Goal: Task Accomplishment & Management: Complete application form

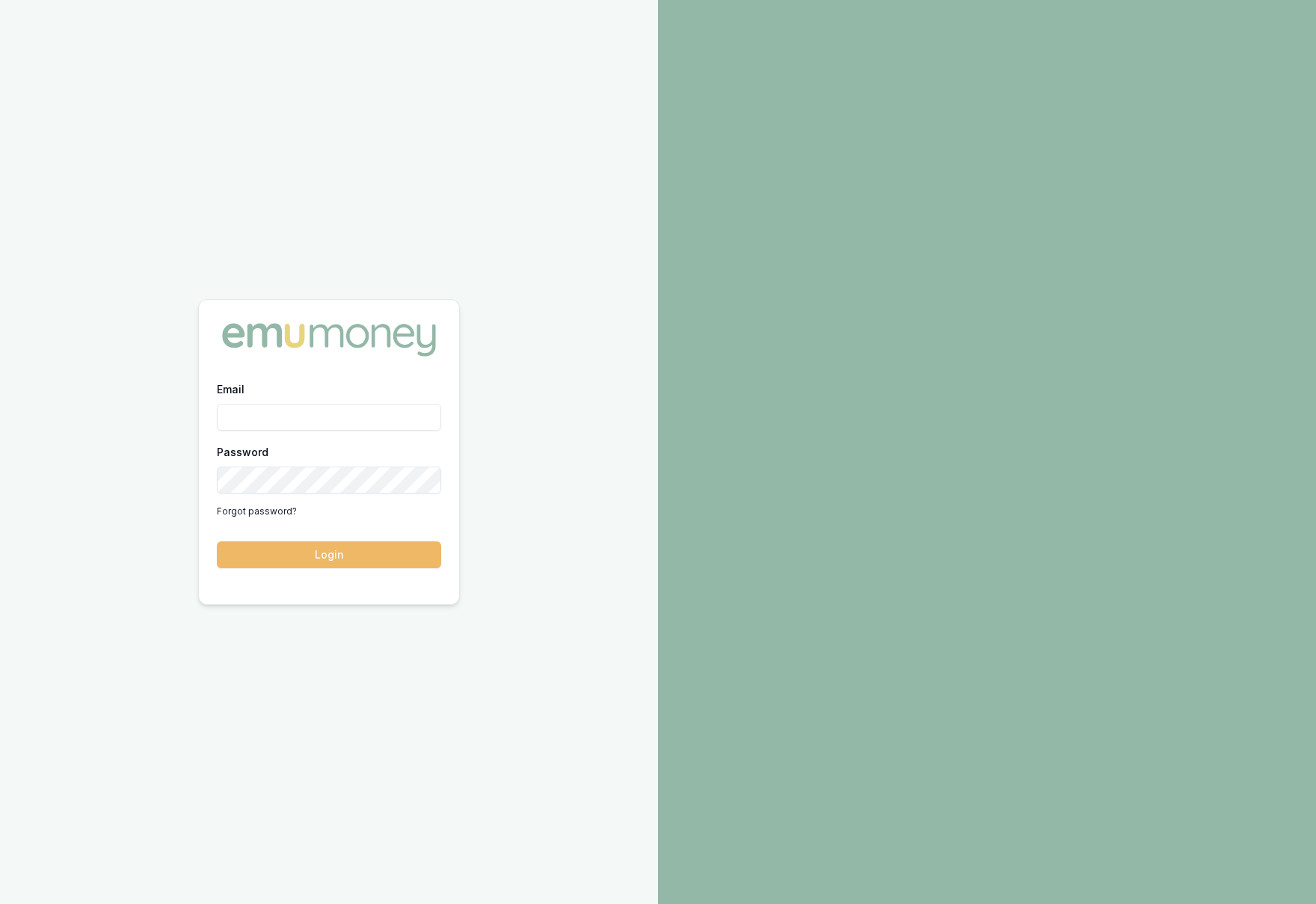
type input "krish.babu@emumoney.com.au"
click at [399, 555] on button "Login" at bounding box center [329, 555] width 224 height 27
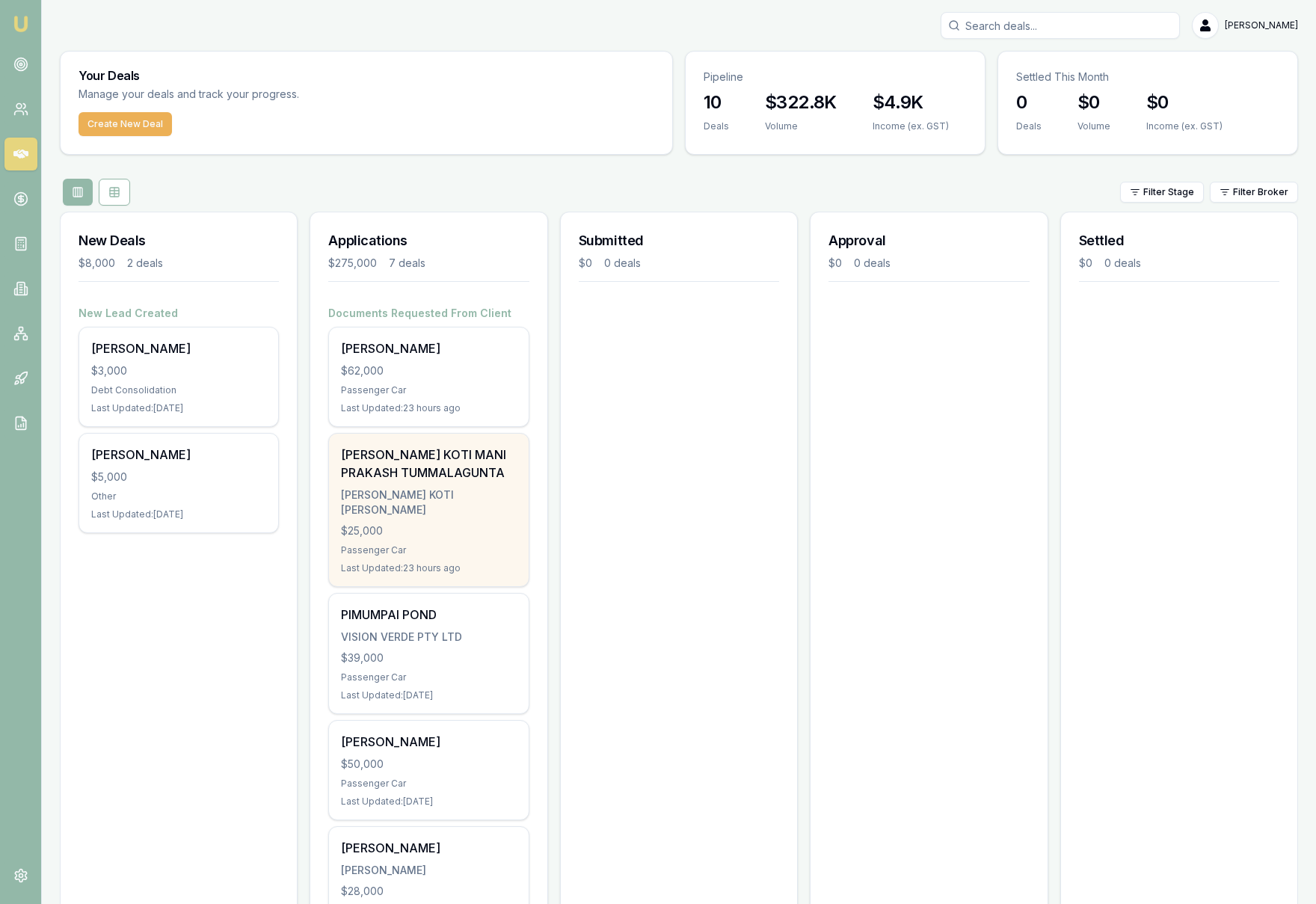
click at [459, 512] on div "TUMMALAGUNTA, BHANU KOTI MANI PRAKASH" at bounding box center [429, 502] width 175 height 30
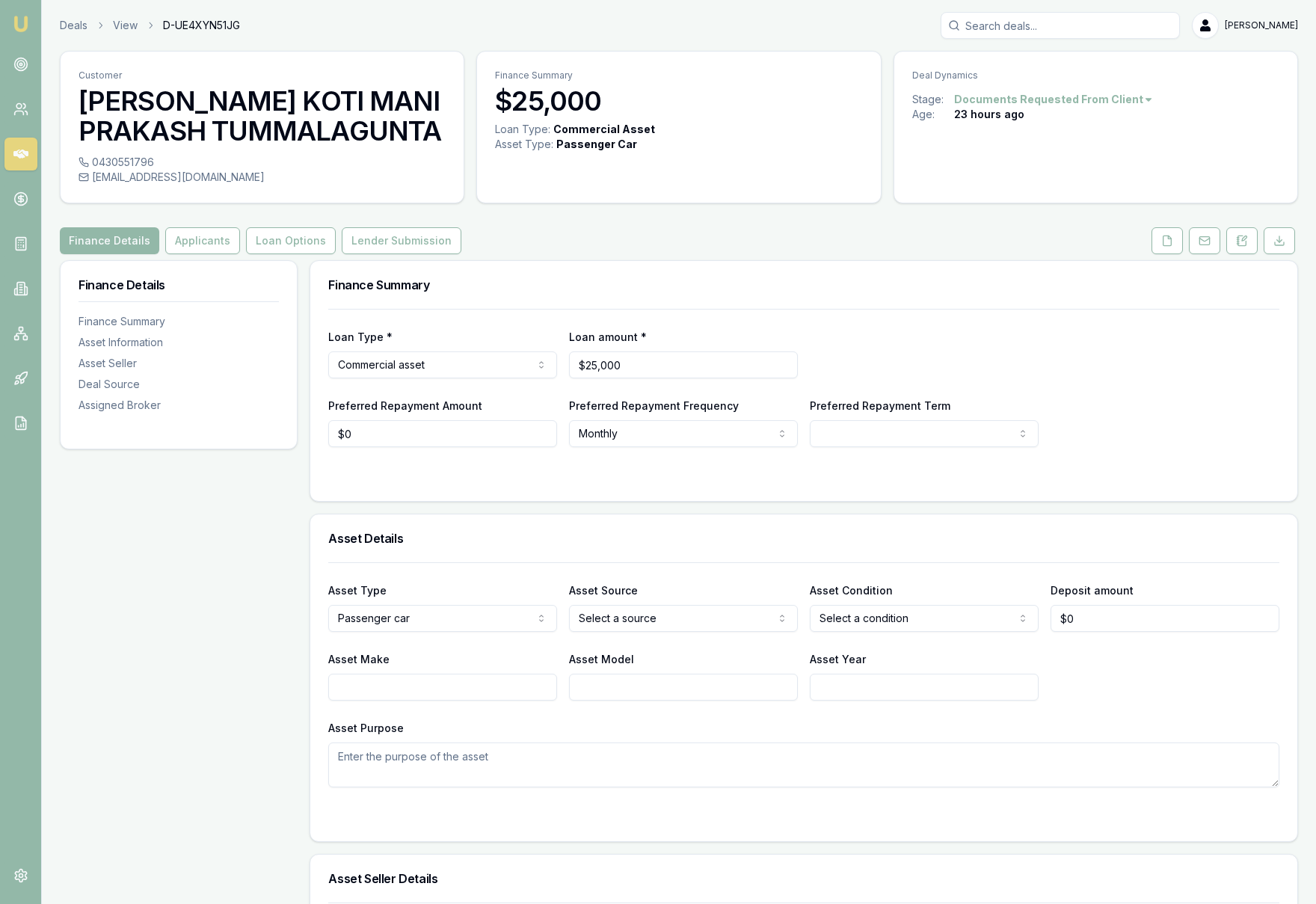
click at [867, 433] on html "Emu Broker Deals View D-UE4XYN51JG Krish Babu Toggle Menu Customer BHANU KOTI M…" at bounding box center [658, 452] width 1316 height 904
select select "24"
click at [449, 475] on div at bounding box center [803, 477] width 951 height 12
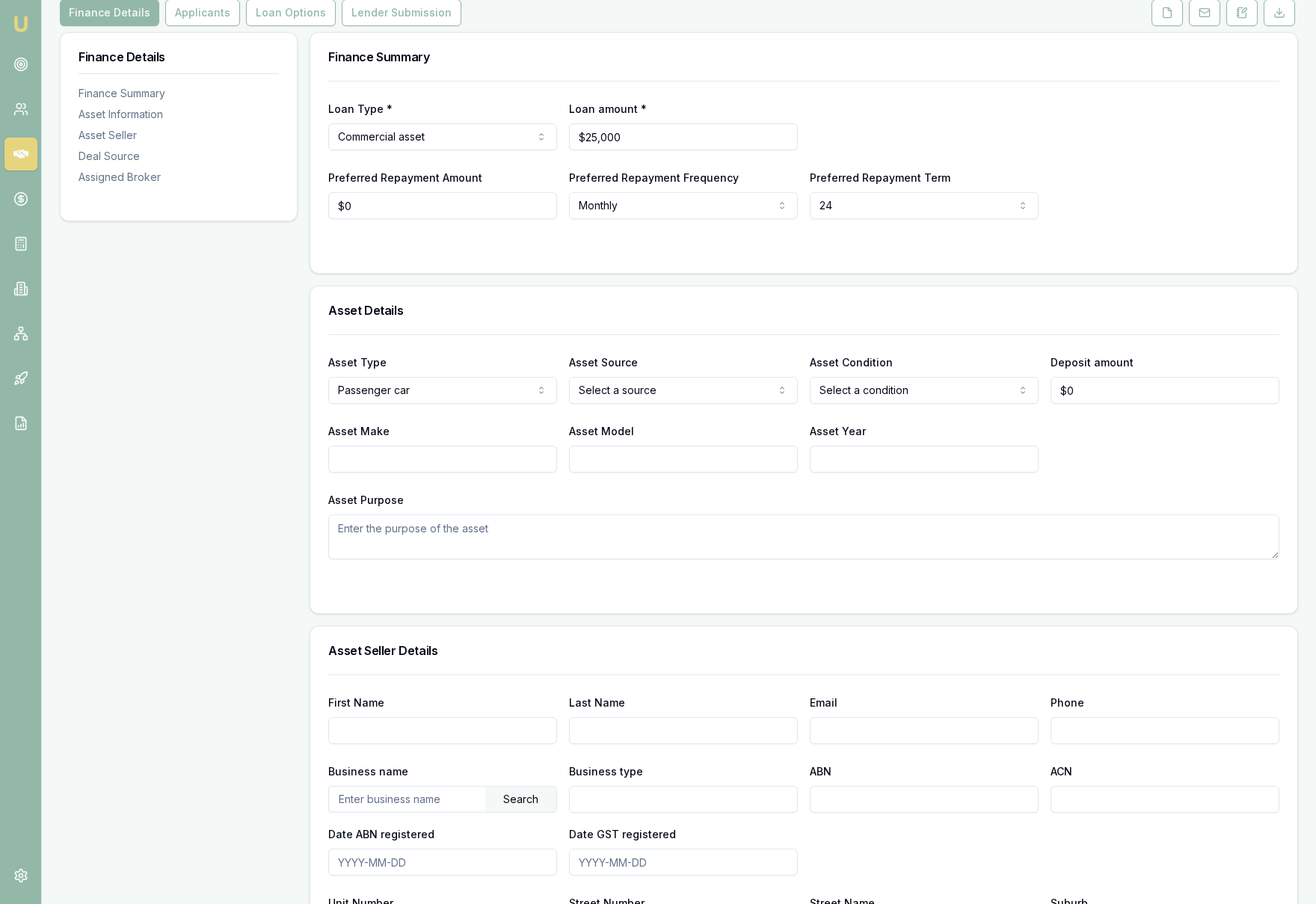
scroll to position [232, 0]
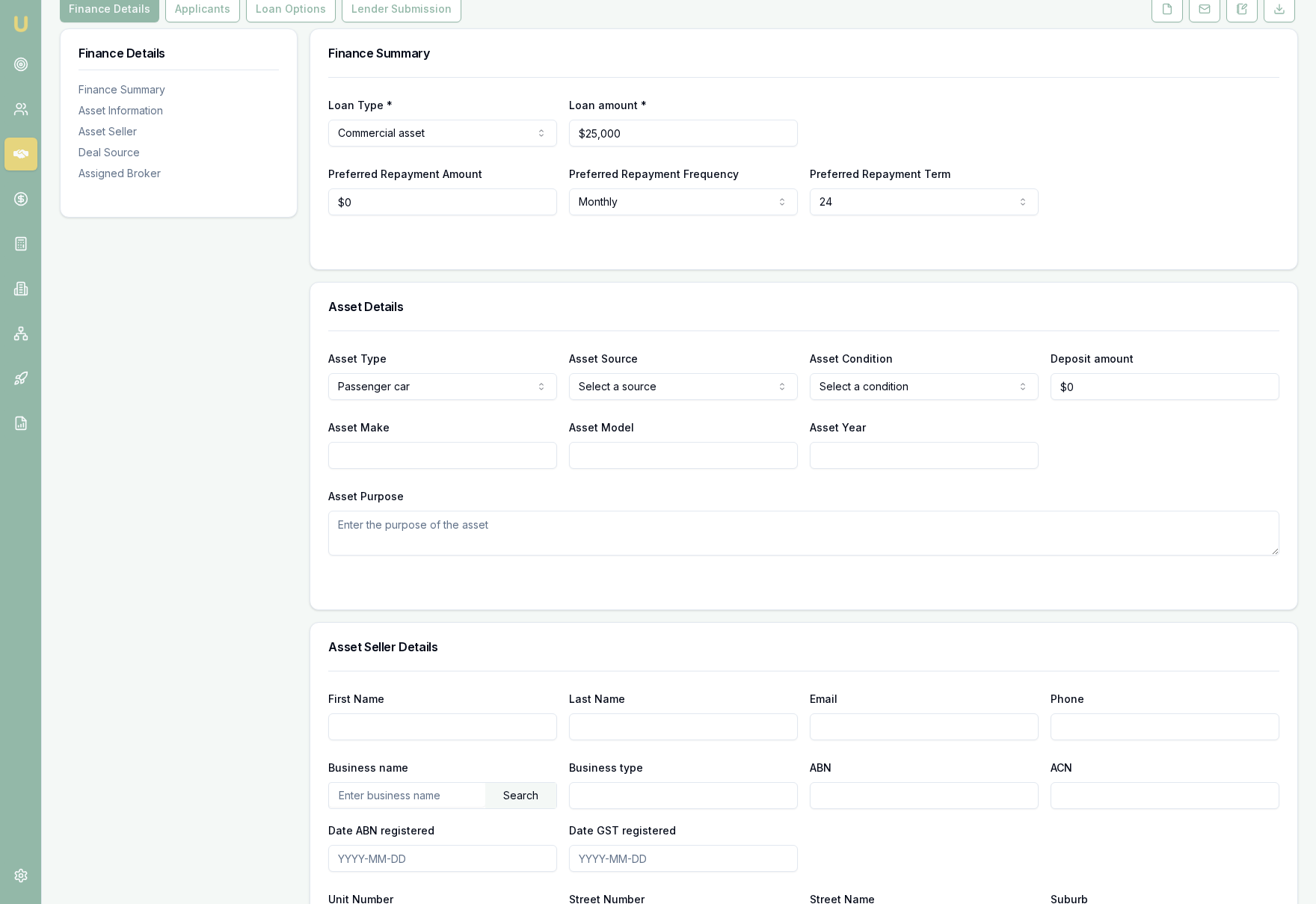
click at [709, 392] on html "Emu Broker Deals View D-UE4XYN51JG Krish Babu Toggle Menu Customer BHANU KOTI M…" at bounding box center [658, 220] width 1316 height 904
select select "PRIVATE"
click at [887, 388] on html "Emu Broker Deals View D-UE4XYN51JG Krish Babu Toggle Menu Customer BHANU KOTI M…" at bounding box center [658, 220] width 1316 height 904
select select "USED"
click at [1106, 384] on input "0" at bounding box center [1165, 386] width 229 height 27
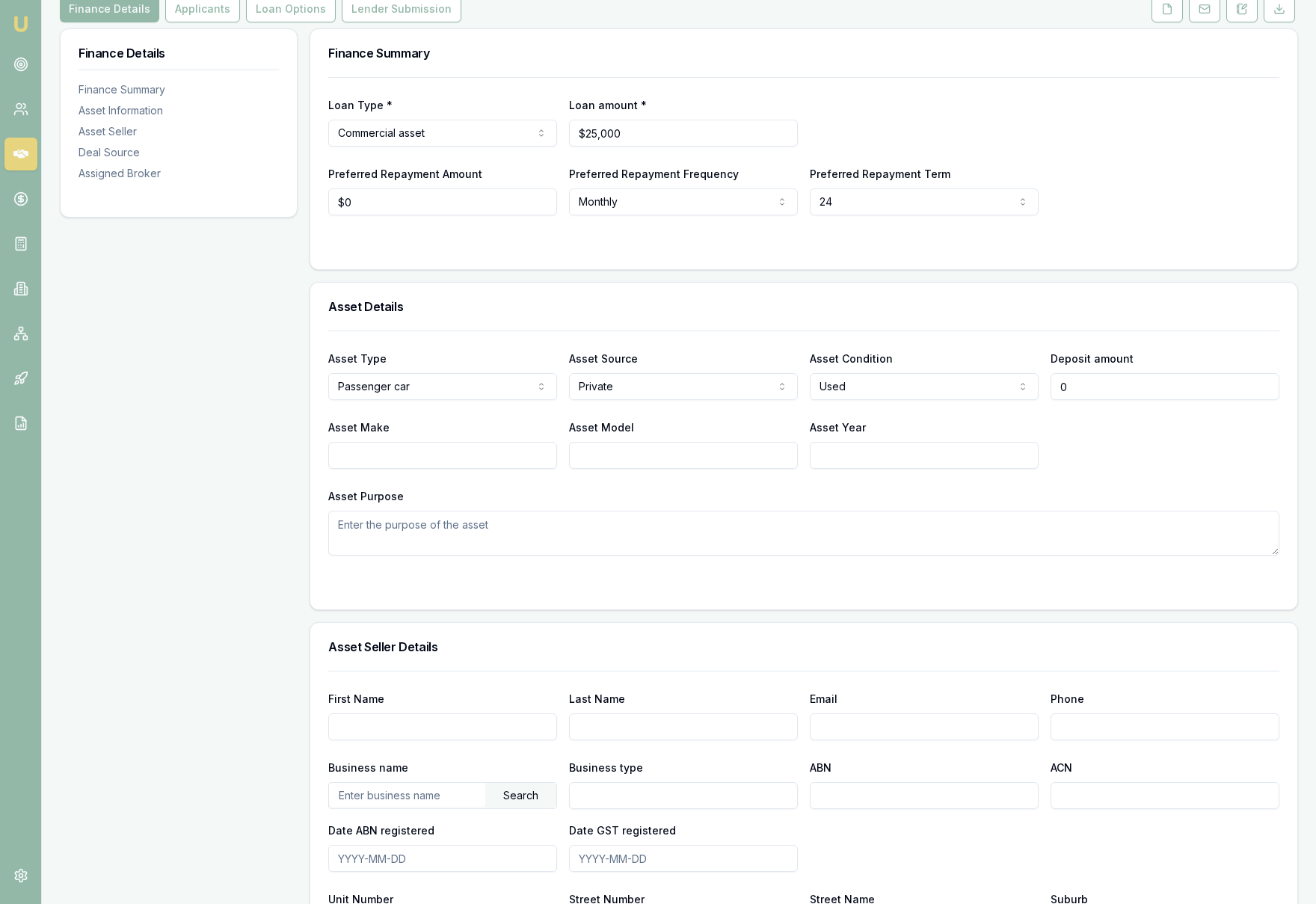
drag, startPoint x: 1106, startPoint y: 384, endPoint x: 1028, endPoint y: 389, distance: 78.2
click at [1028, 389] on div "Asset Type Passenger car Passenger car Electric vehicle Light commercial Other …" at bounding box center [803, 375] width 951 height 51
type input "$10,000"
click at [1201, 433] on div "Asset Make Asset Model Asset Year" at bounding box center [803, 443] width 951 height 51
click at [439, 456] on input "Asset Make" at bounding box center [443, 455] width 229 height 27
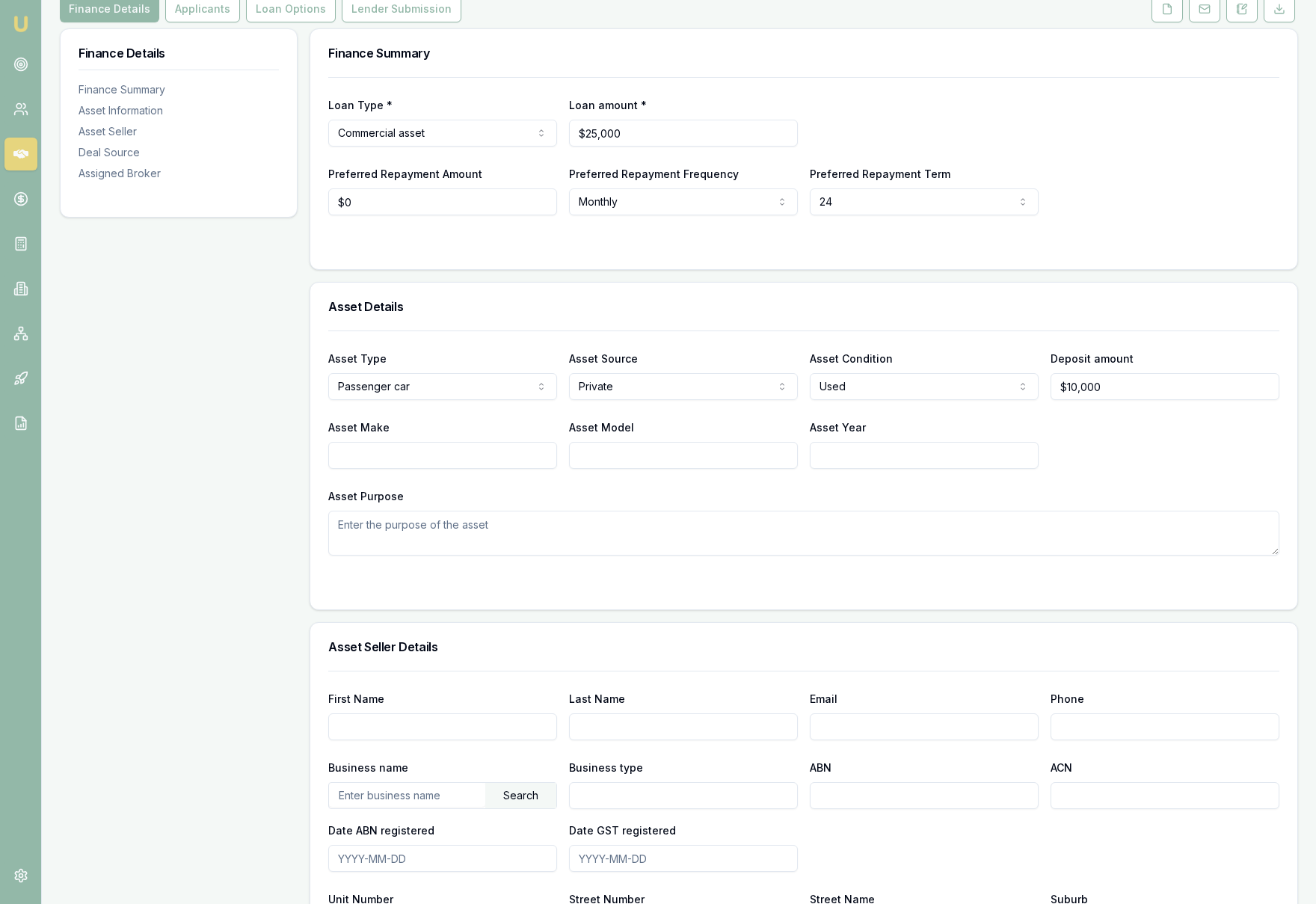
type input "c"
type input "Cherry"
click at [656, 461] on input "Asset Model" at bounding box center [683, 455] width 229 height 27
type input "Omoda"
click at [853, 454] on input "Asset Year" at bounding box center [925, 455] width 229 height 27
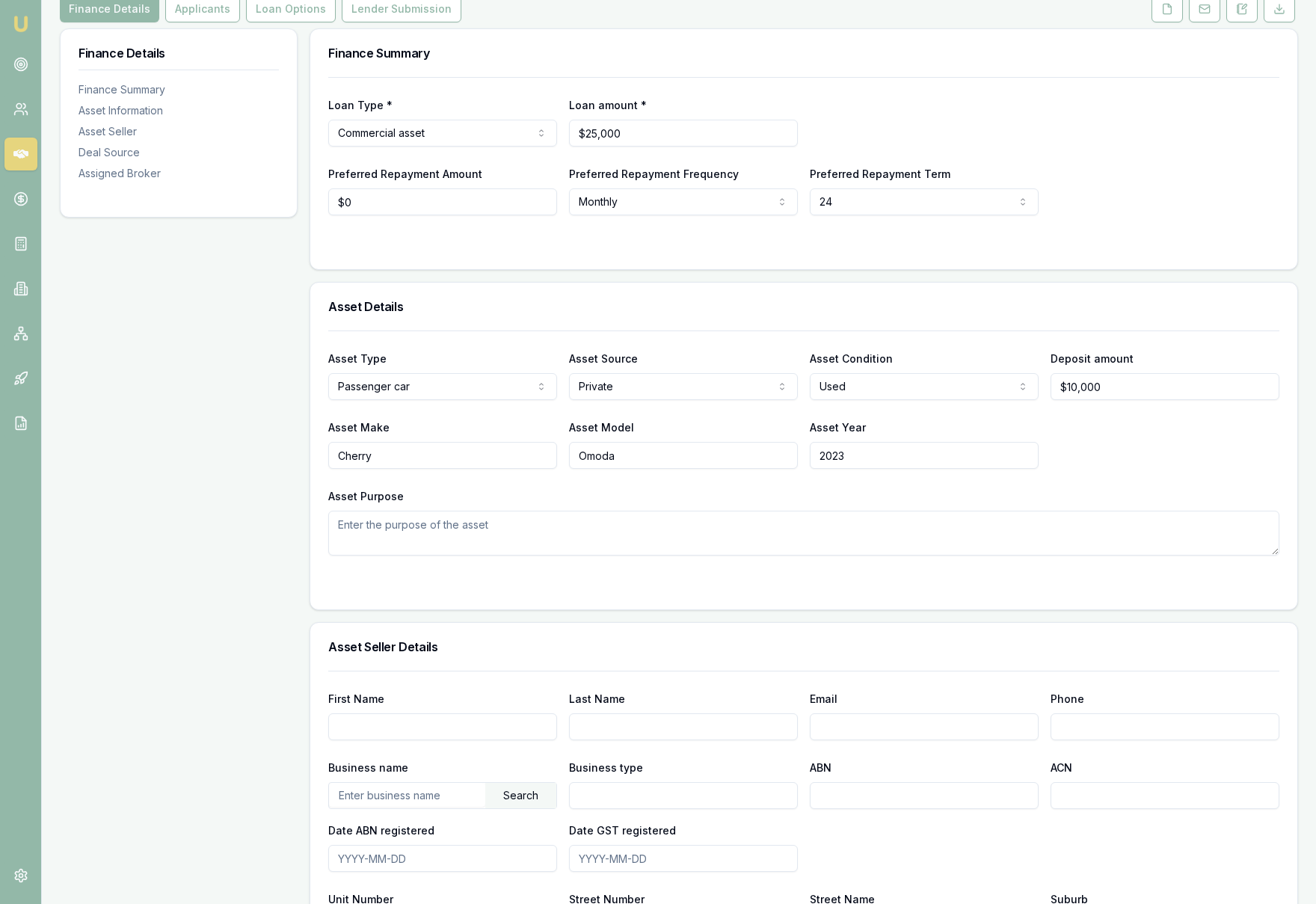
type input "2023"
click at [491, 539] on textarea "Asset Purpose" at bounding box center [803, 533] width 951 height 45
type textarea "Business purpose"
click at [672, 591] on div at bounding box center [803, 585] width 951 height 12
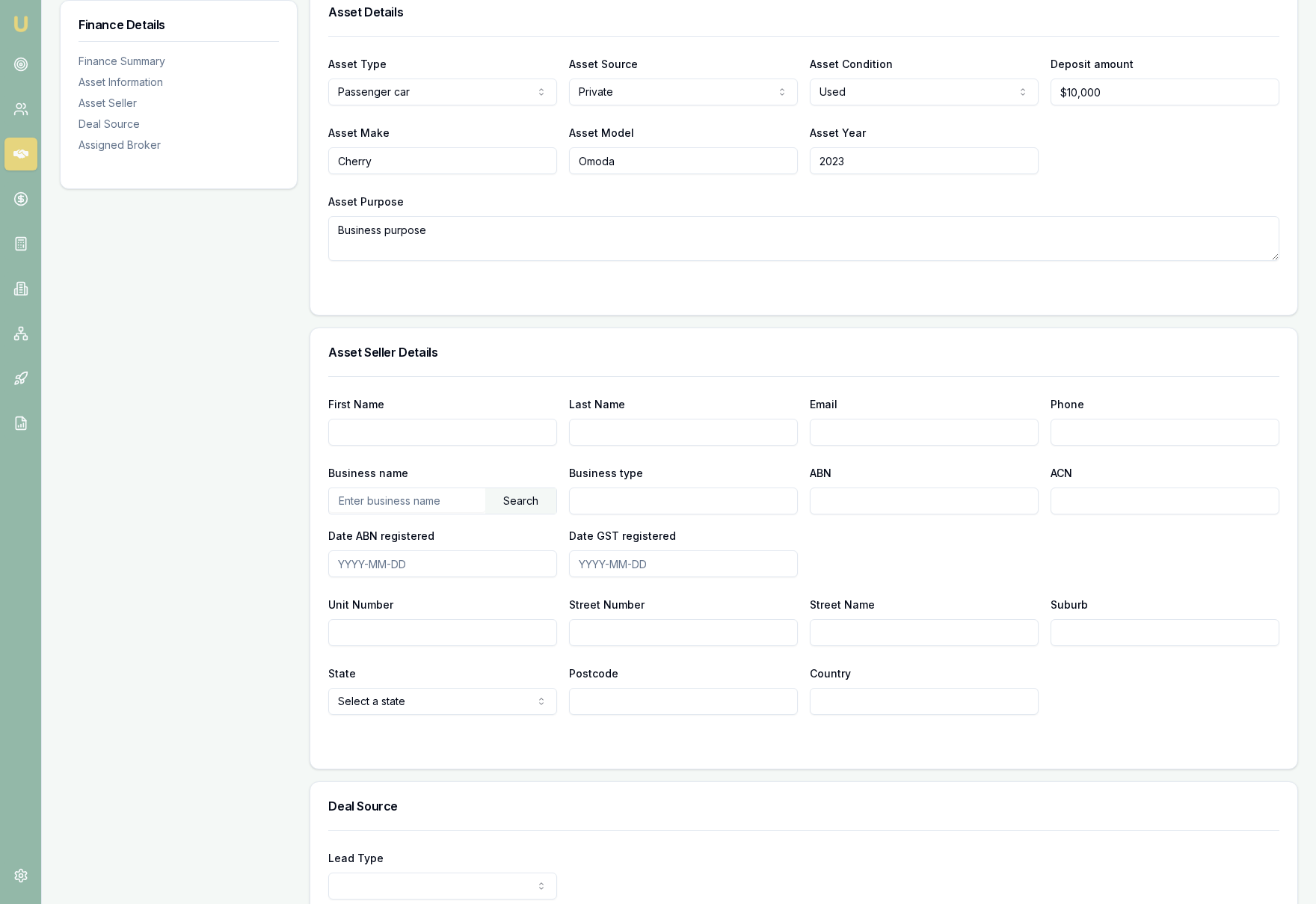
scroll to position [530, 0]
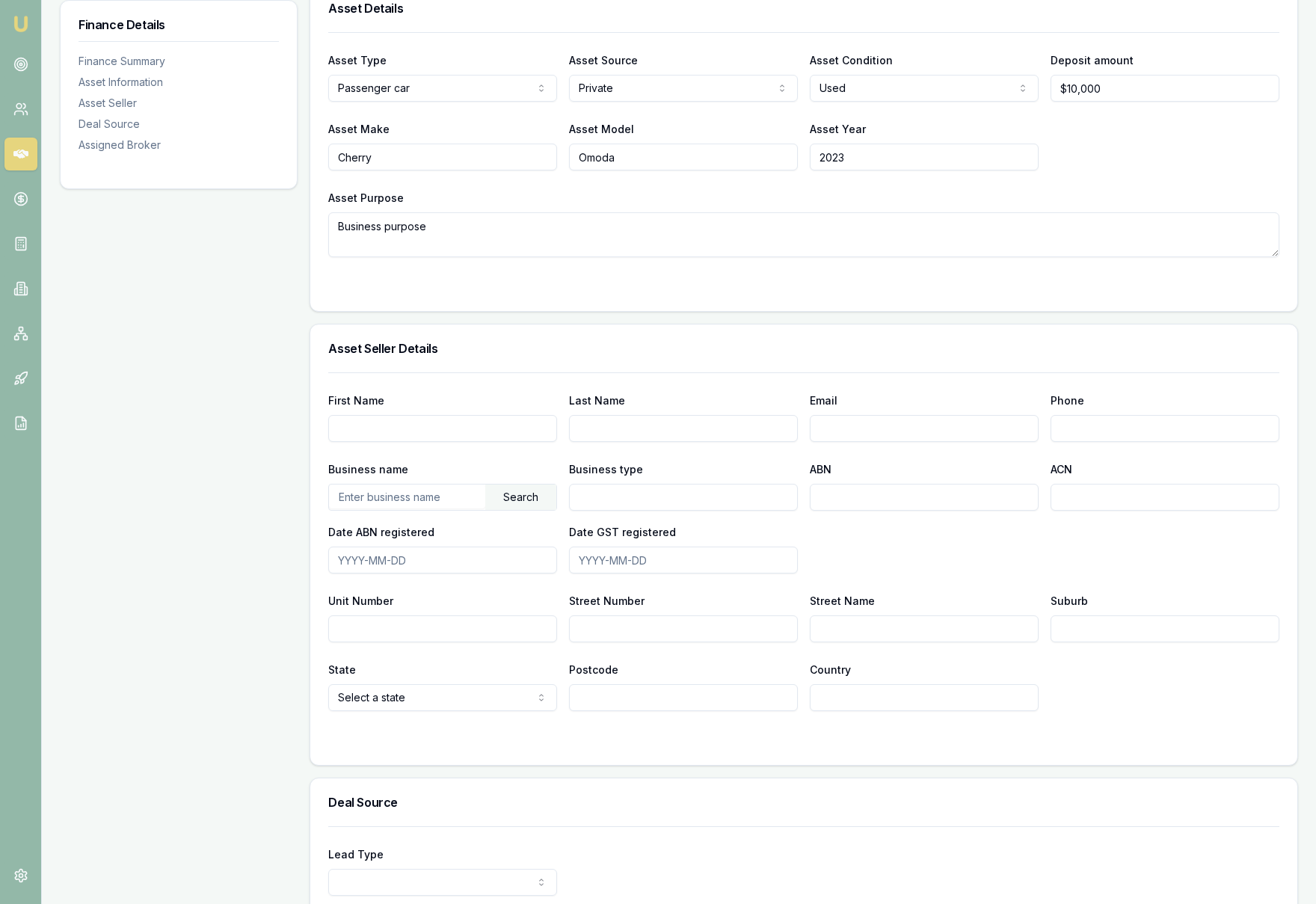
click at [357, 430] on input "First Name" at bounding box center [443, 428] width 229 height 27
paste input "BHANU KOTI MANI PRAKASH"
type input "BHANU KOTI MANI PRAKASH"
click at [610, 430] on input "Last Name" at bounding box center [683, 428] width 229 height 27
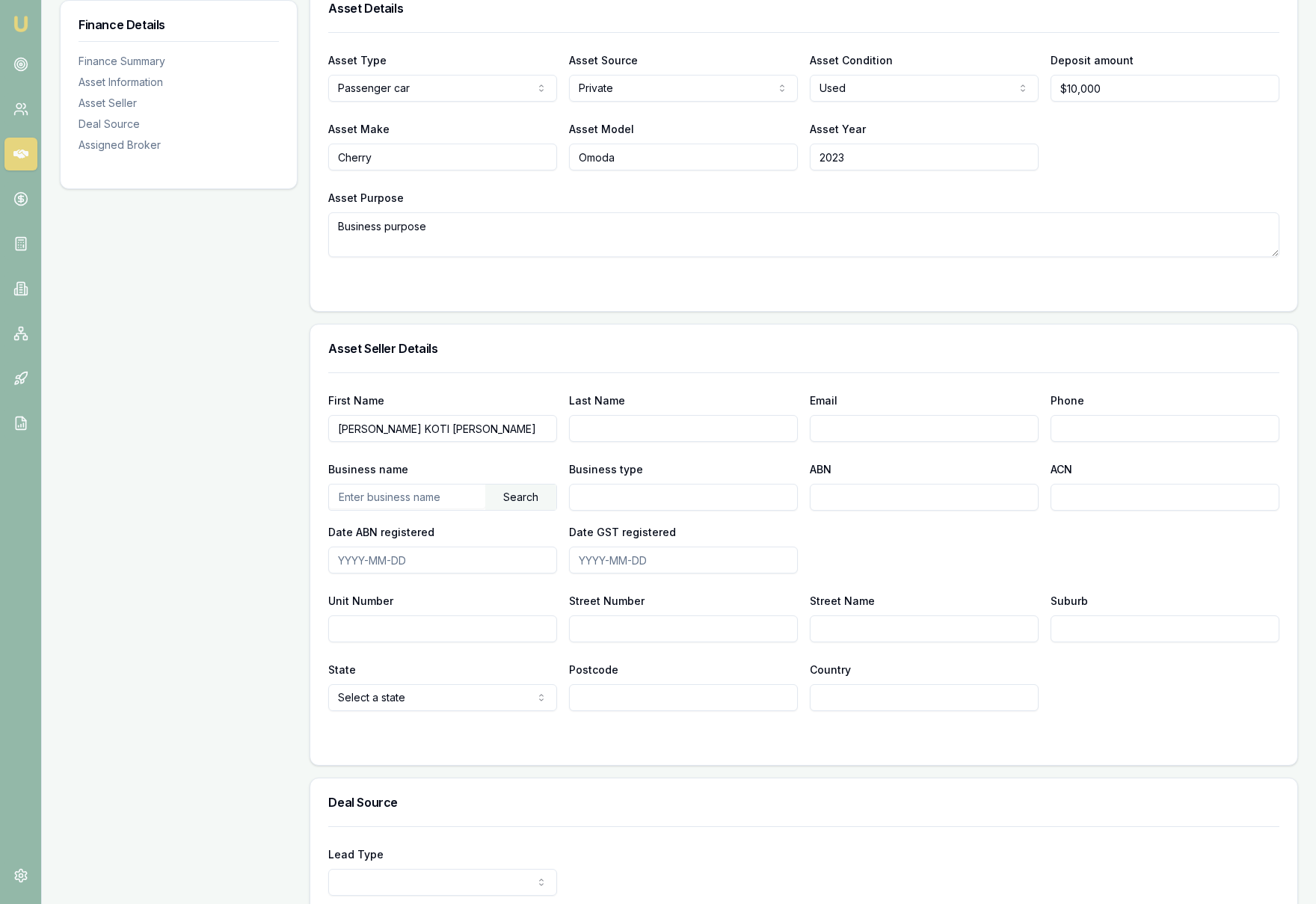
paste input "TUMMALAGUNTA"
type input "TUMMALAGUNTA"
click at [1244, 351] on h3 "Asset Seller Details" at bounding box center [803, 348] width 951 height 12
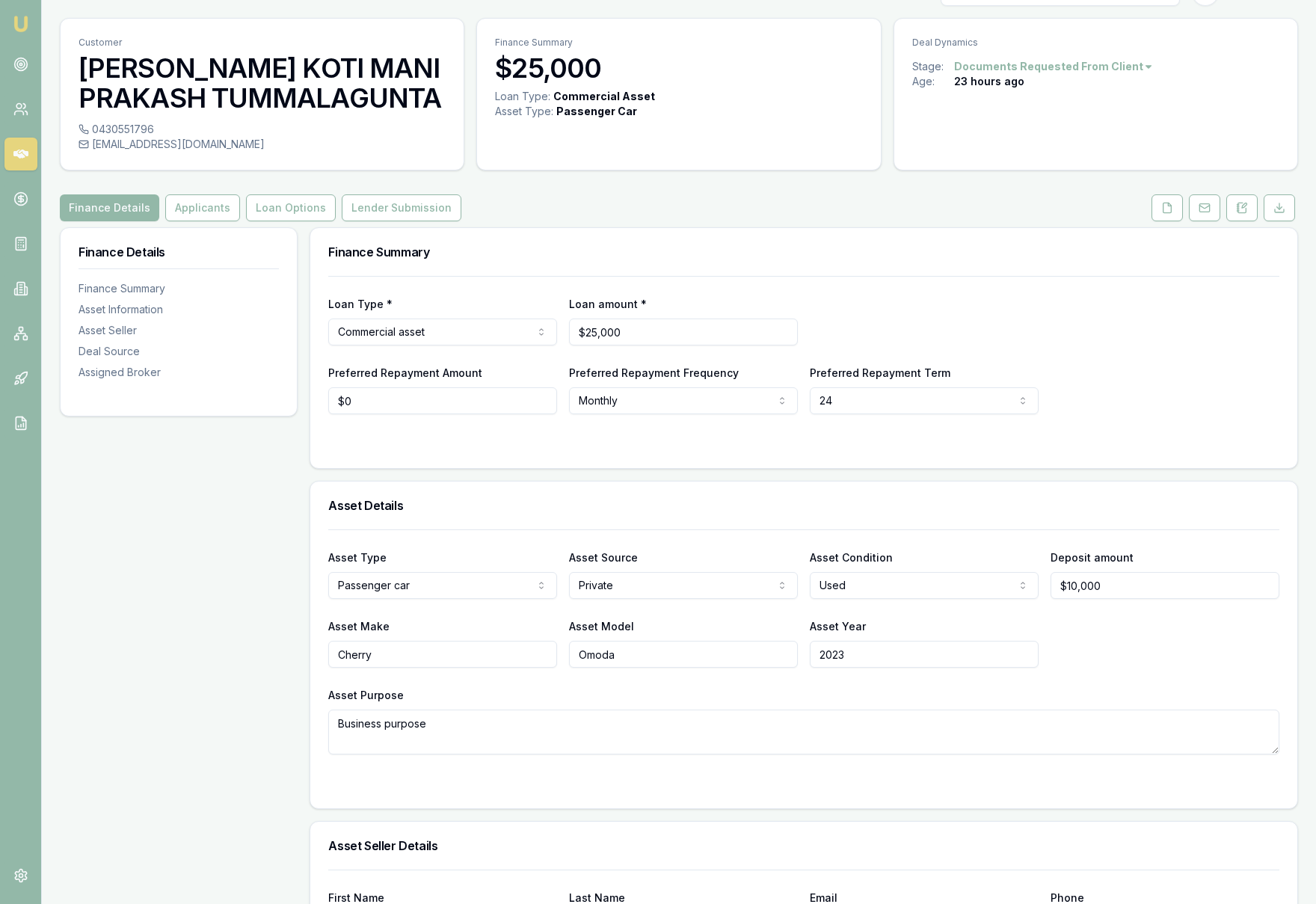
scroll to position [33, 0]
click at [253, 151] on div "bhanuprakash7448@gmail.com" at bounding box center [261, 145] width 367 height 15
copy div "bhanuprakash7448@gmail.com"
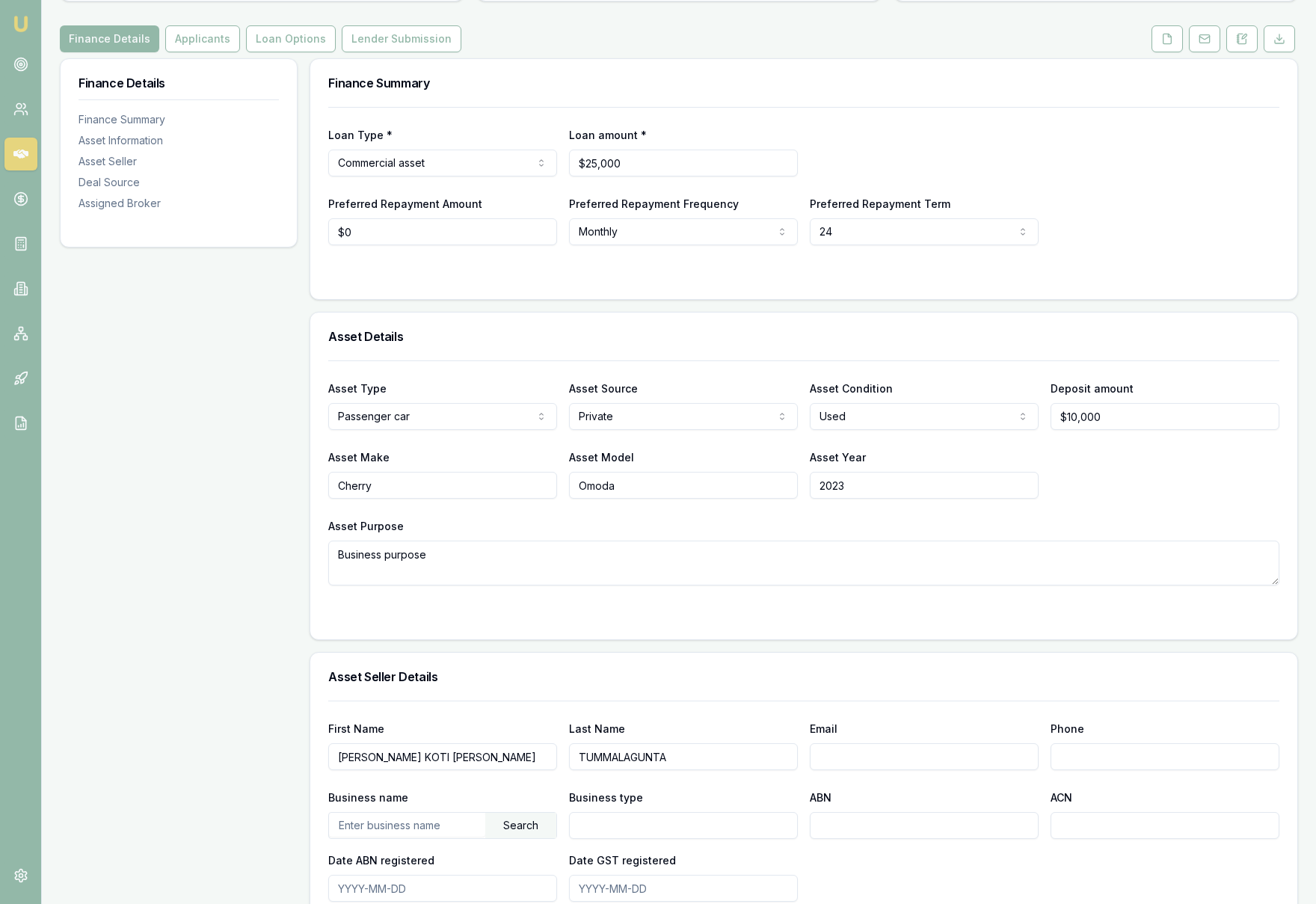
scroll to position [241, 0]
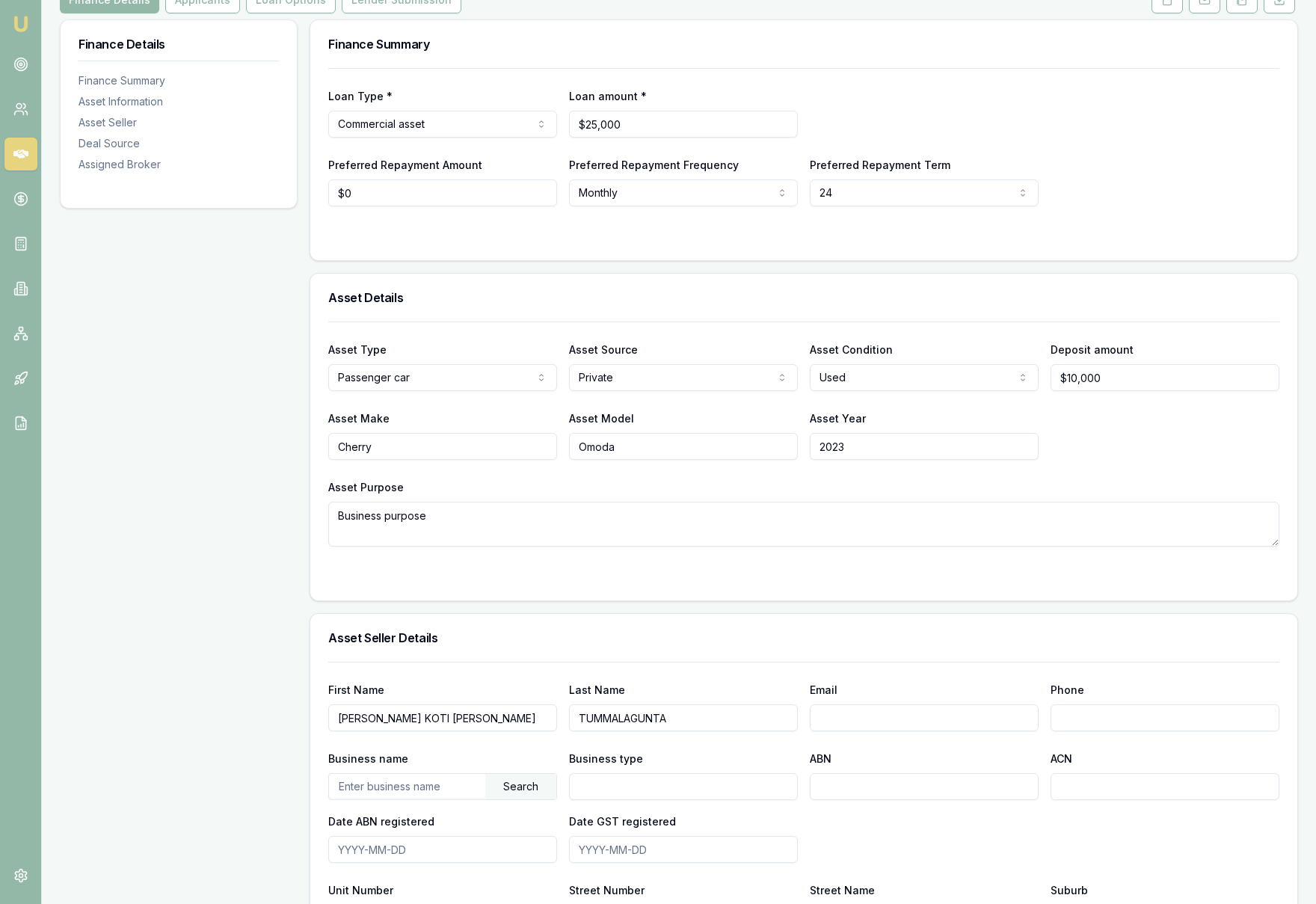
click at [873, 726] on input "Email" at bounding box center [925, 717] width 229 height 27
drag, startPoint x: 692, startPoint y: 716, endPoint x: 549, endPoint y: 717, distance: 143.0
click at [549, 717] on div "First Name BHANU KOTI MANI PRAKASH Last Name TUMMALAGUNTA Email Phone" at bounding box center [803, 706] width 951 height 51
drag, startPoint x: 501, startPoint y: 718, endPoint x: 285, endPoint y: 718, distance: 216.0
click at [285, 718] on div "Finance Details Finance Summary Asset Information Asset Seller Deal Source Assi…" at bounding box center [679, 729] width 1238 height 1420
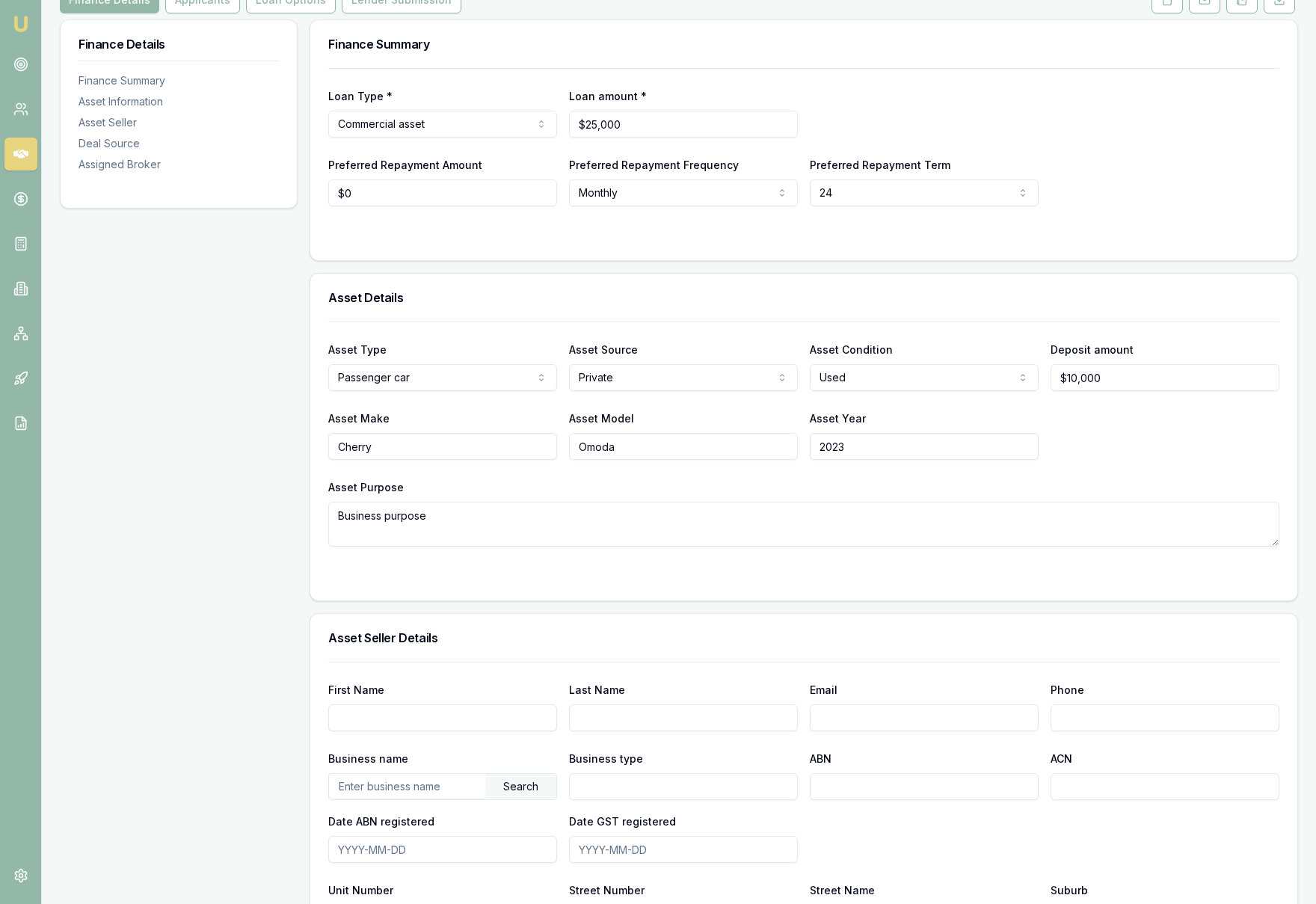
click at [589, 652] on div "Asset Seller Details" at bounding box center [804, 638] width 987 height 48
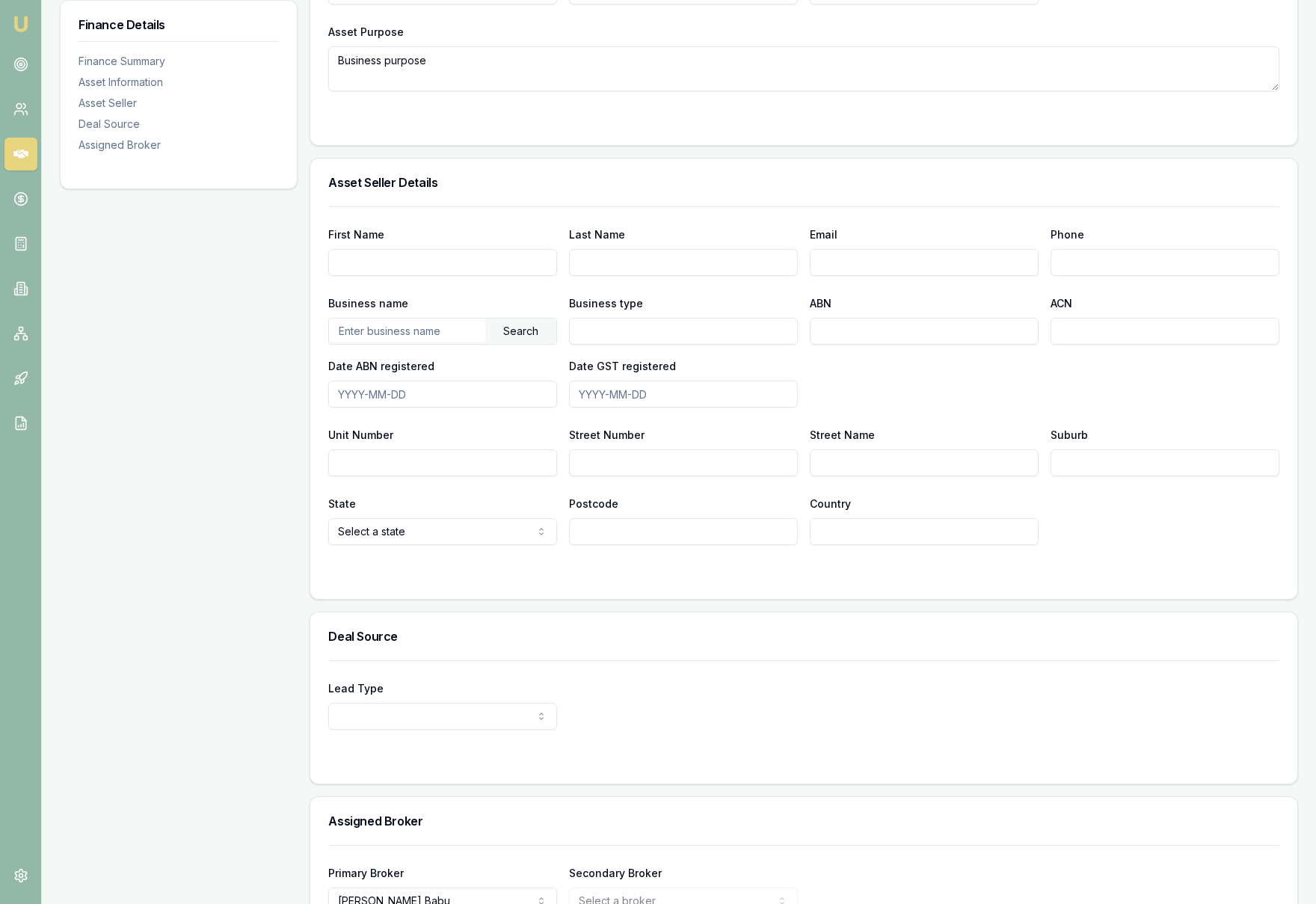
scroll to position [701, 0]
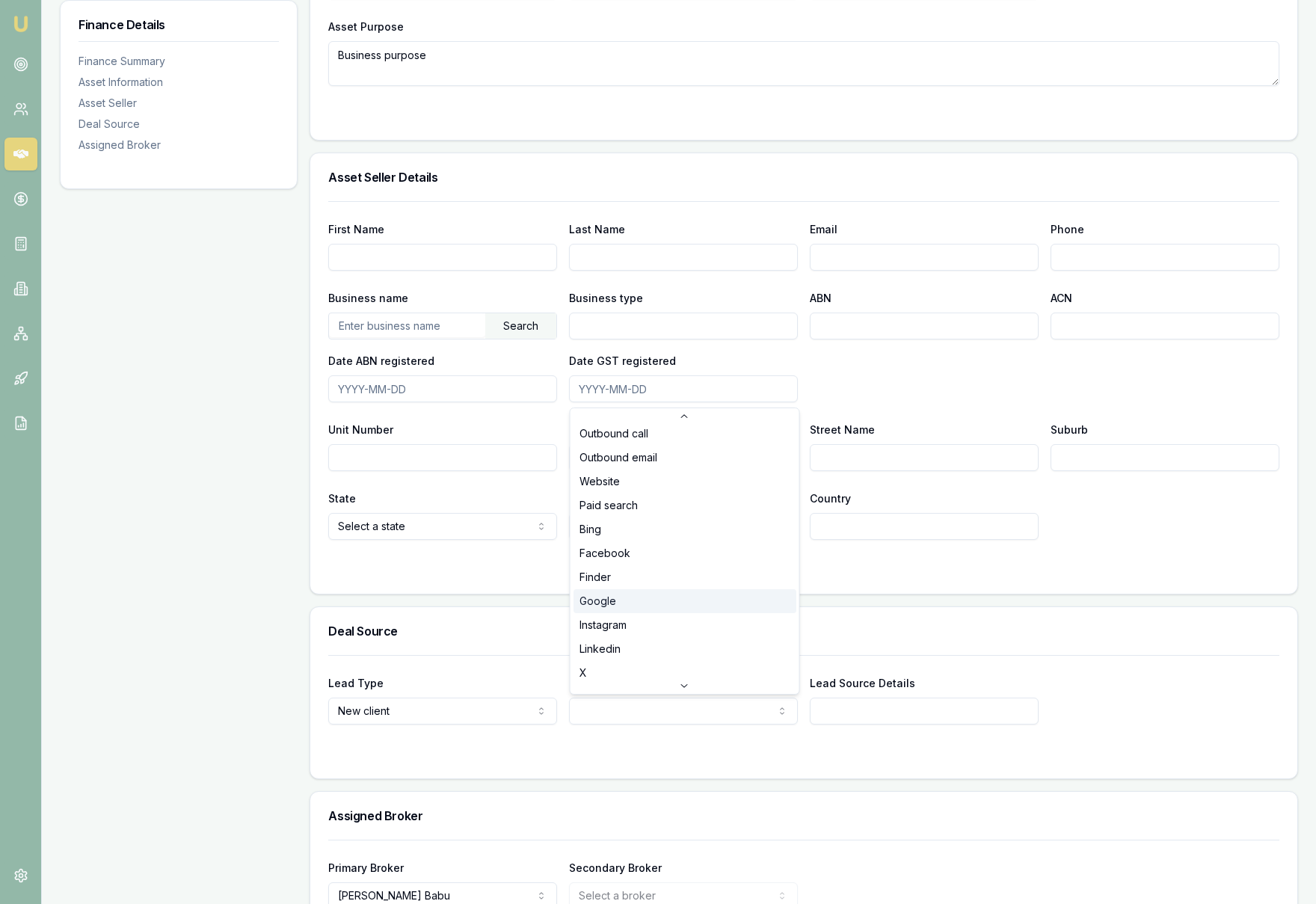
scroll to position [176, 0]
select select "FACEBOOK"
click at [887, 709] on input "Lead Source Details" at bounding box center [925, 711] width 229 height 27
click at [1137, 705] on div "Lead Type New client New client Repeat client Partner Campaign Other Lead Sourc…" at bounding box center [803, 700] width 951 height 51
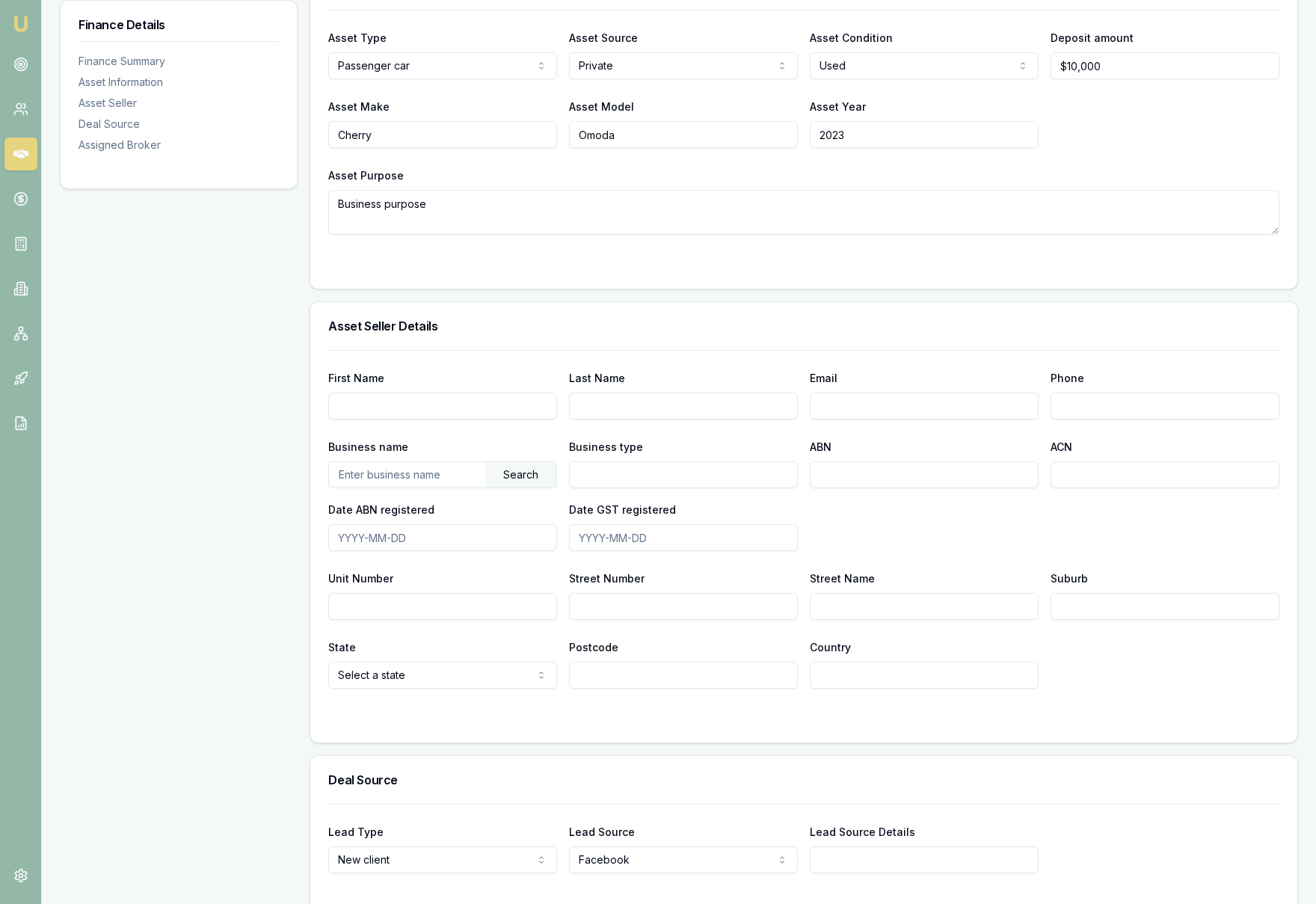
scroll to position [789, 0]
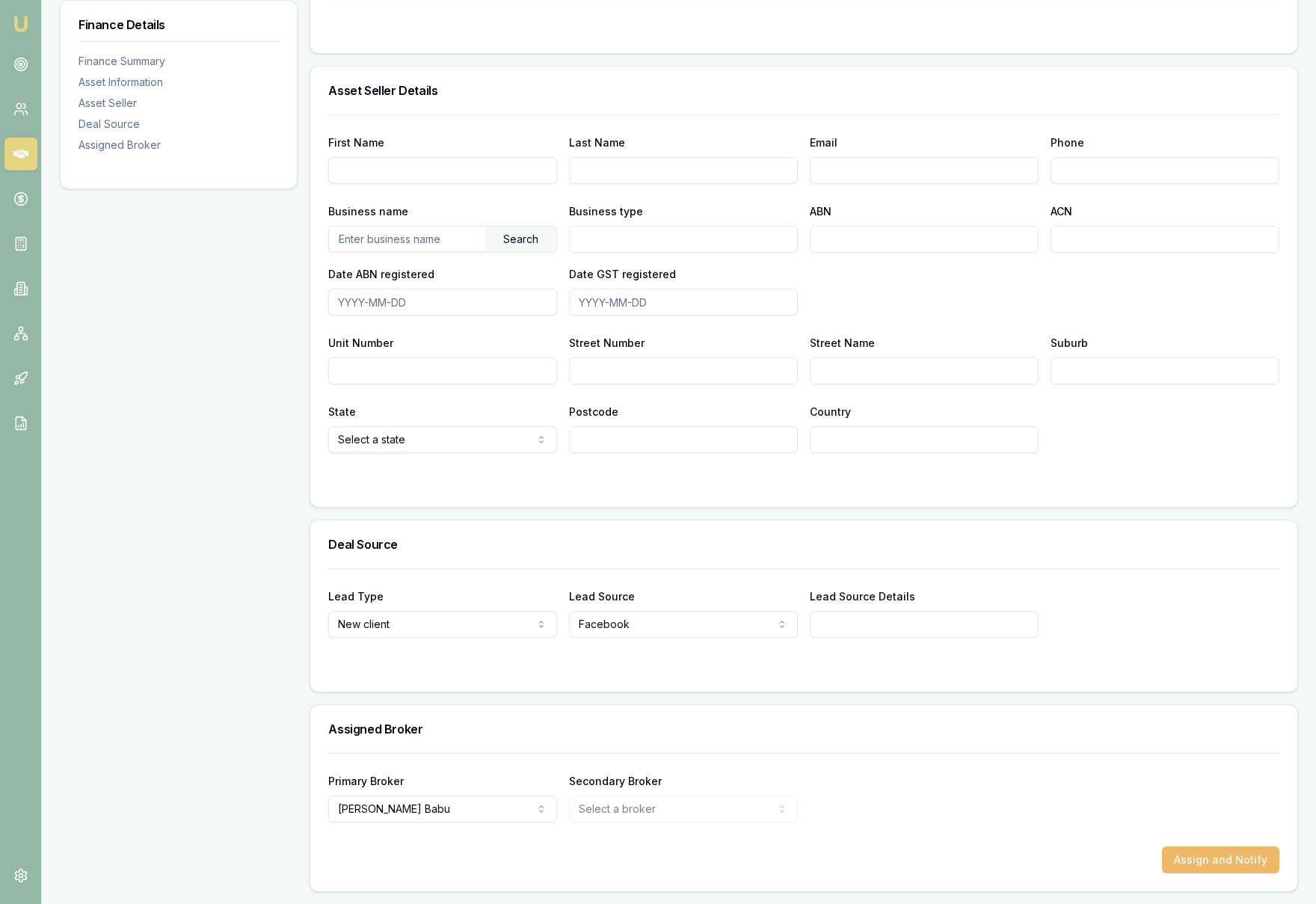
click at [1243, 861] on button "Assign and Notify" at bounding box center [1221, 860] width 118 height 27
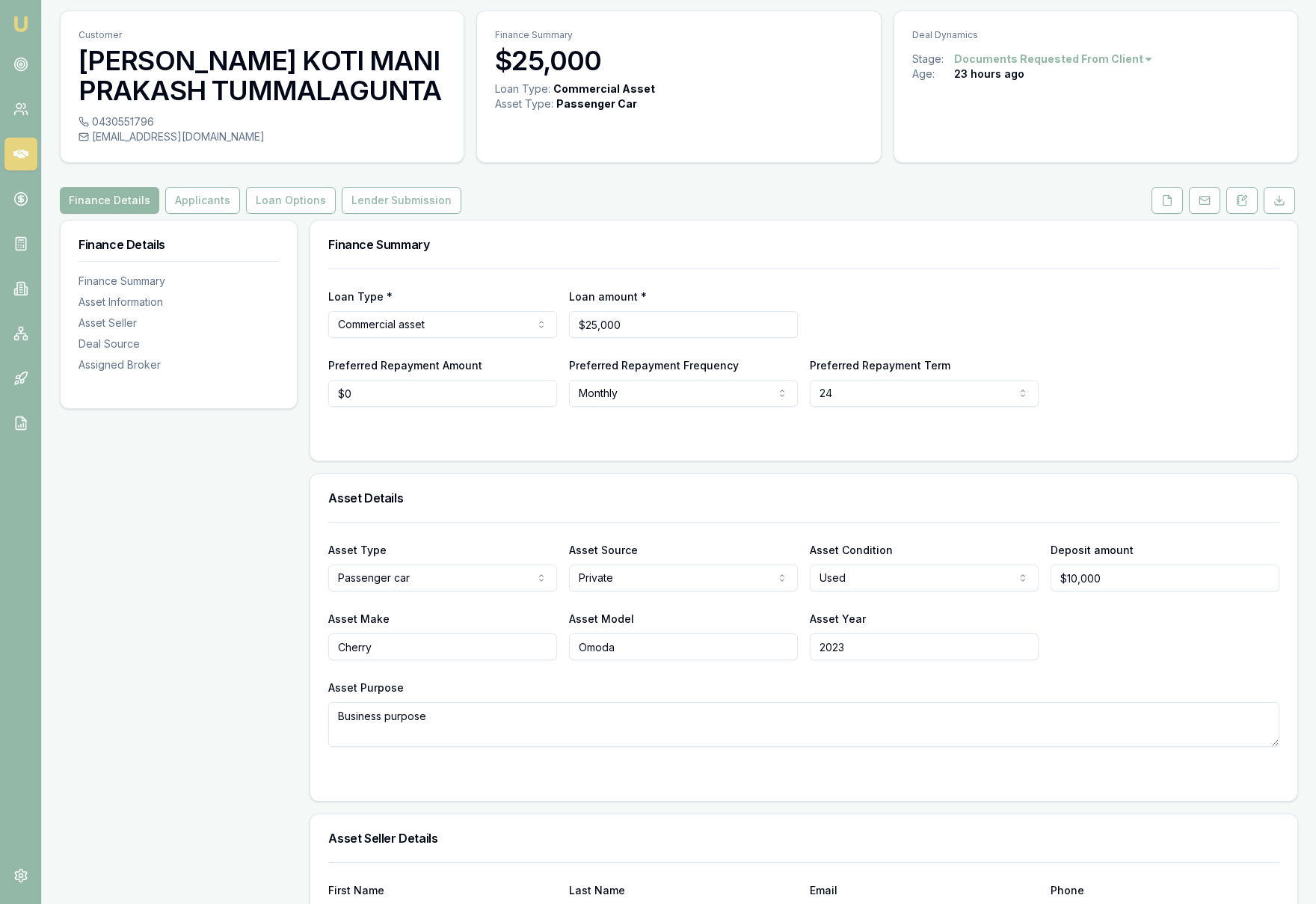
scroll to position [0, 0]
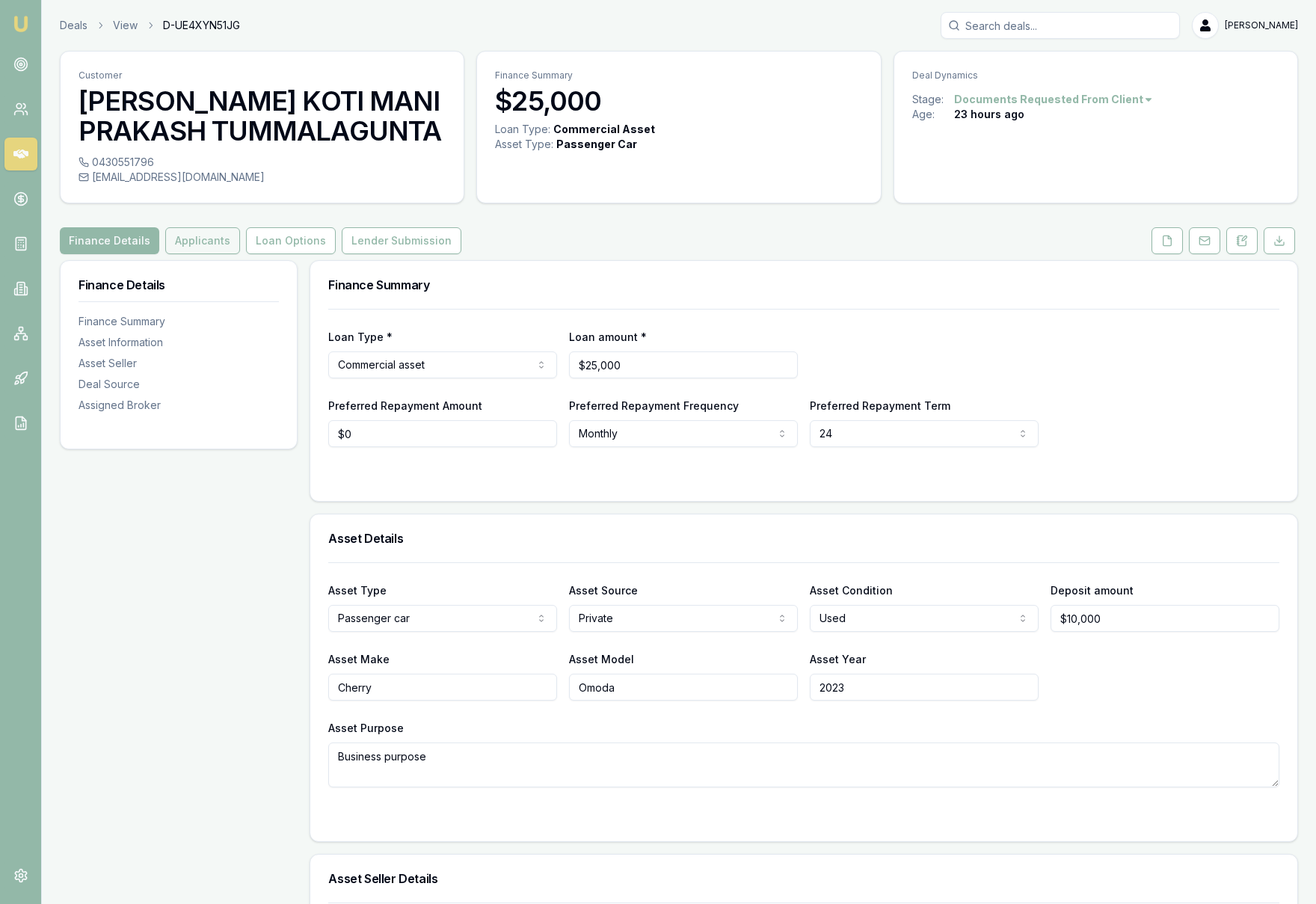
click at [197, 242] on button "Applicants" at bounding box center [203, 241] width 75 height 27
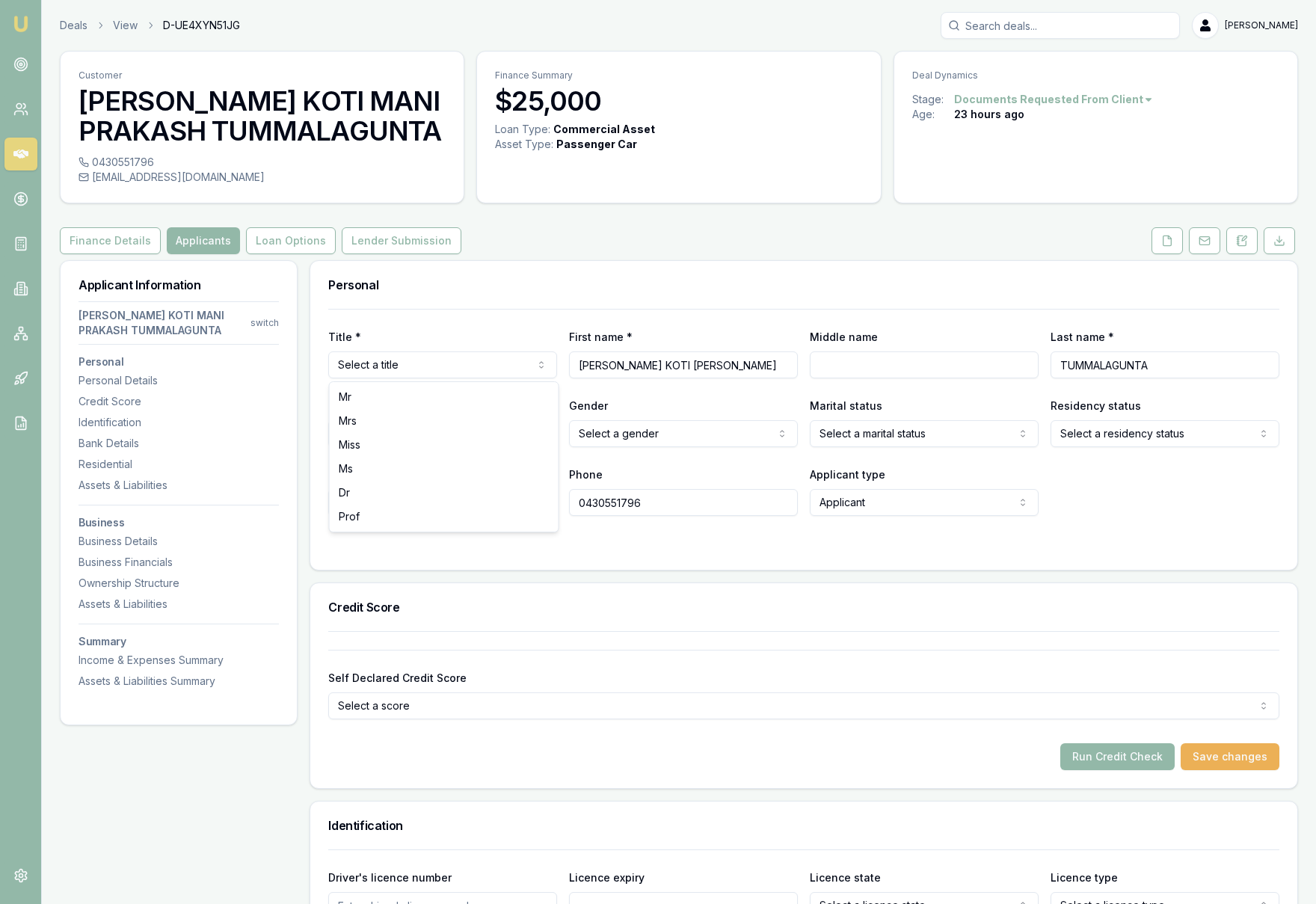
click at [487, 365] on html "Emu Broker Deals View D-UE4XYN51JG Krish Babu Toggle Menu Customer BHANU KOTI M…" at bounding box center [658, 452] width 1316 height 904
click at [1167, 246] on icon at bounding box center [1167, 240] width 12 height 12
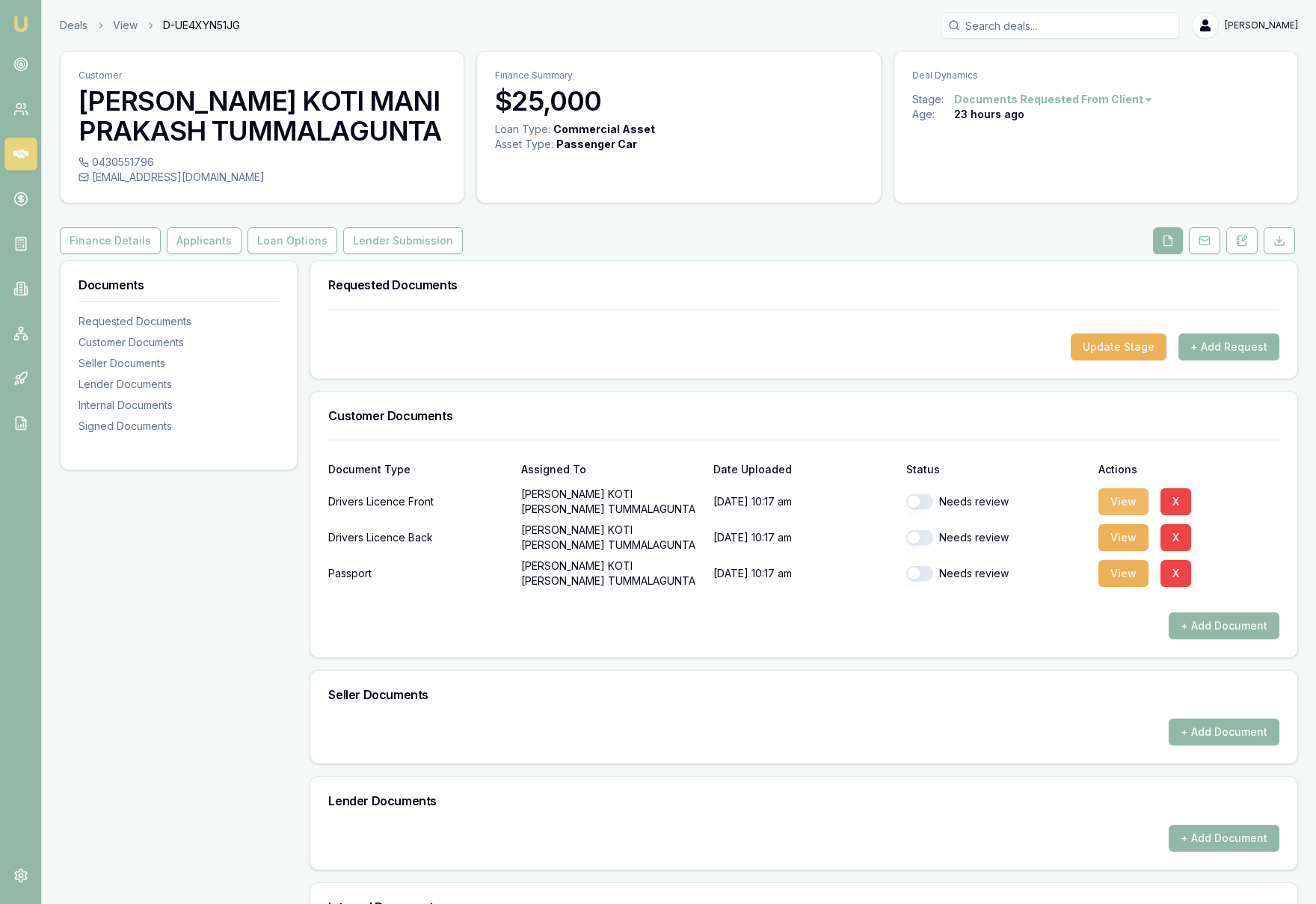
click at [1119, 502] on button "View" at bounding box center [1123, 502] width 50 height 27
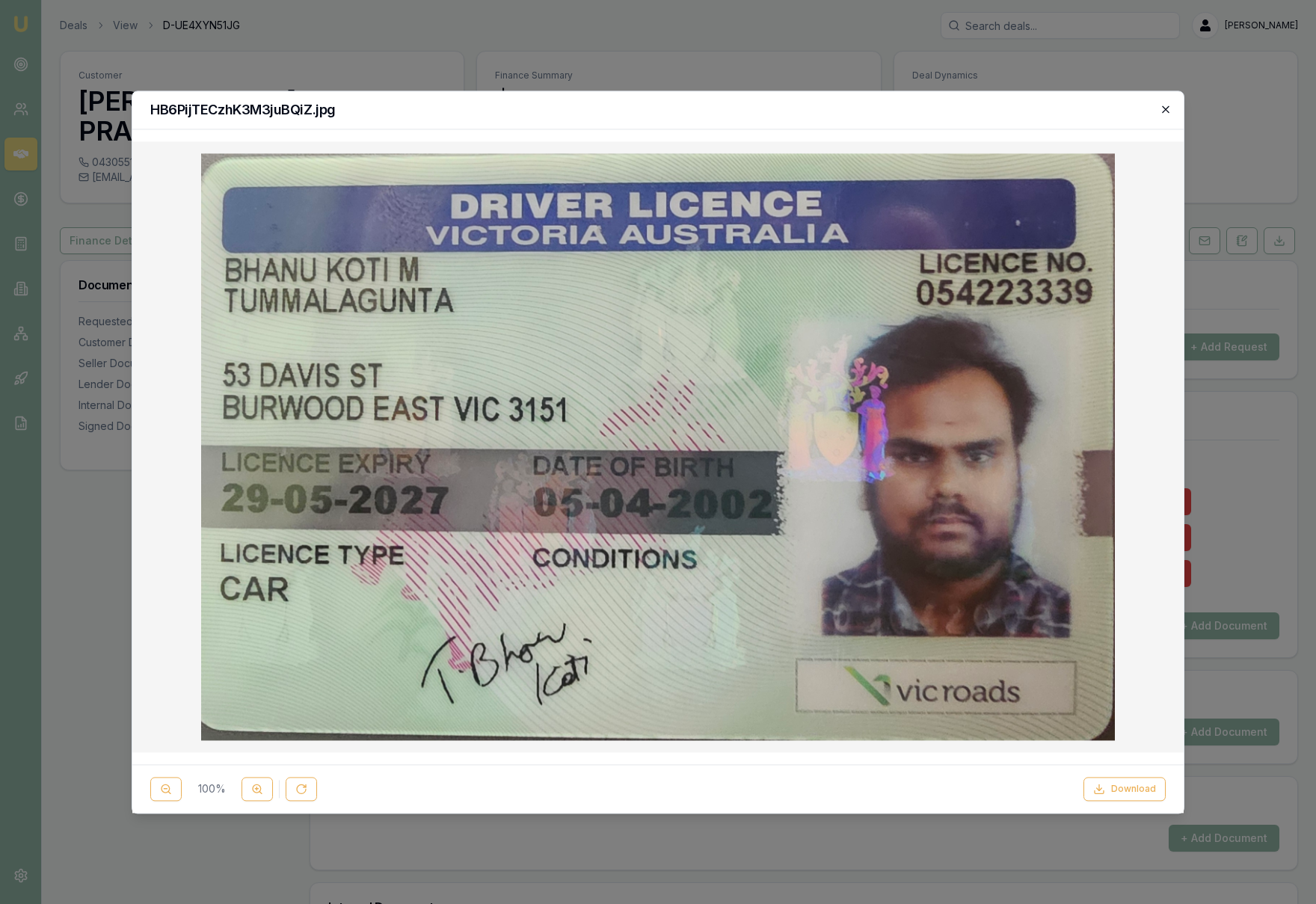
click at [1164, 114] on icon "button" at bounding box center [1165, 108] width 12 height 12
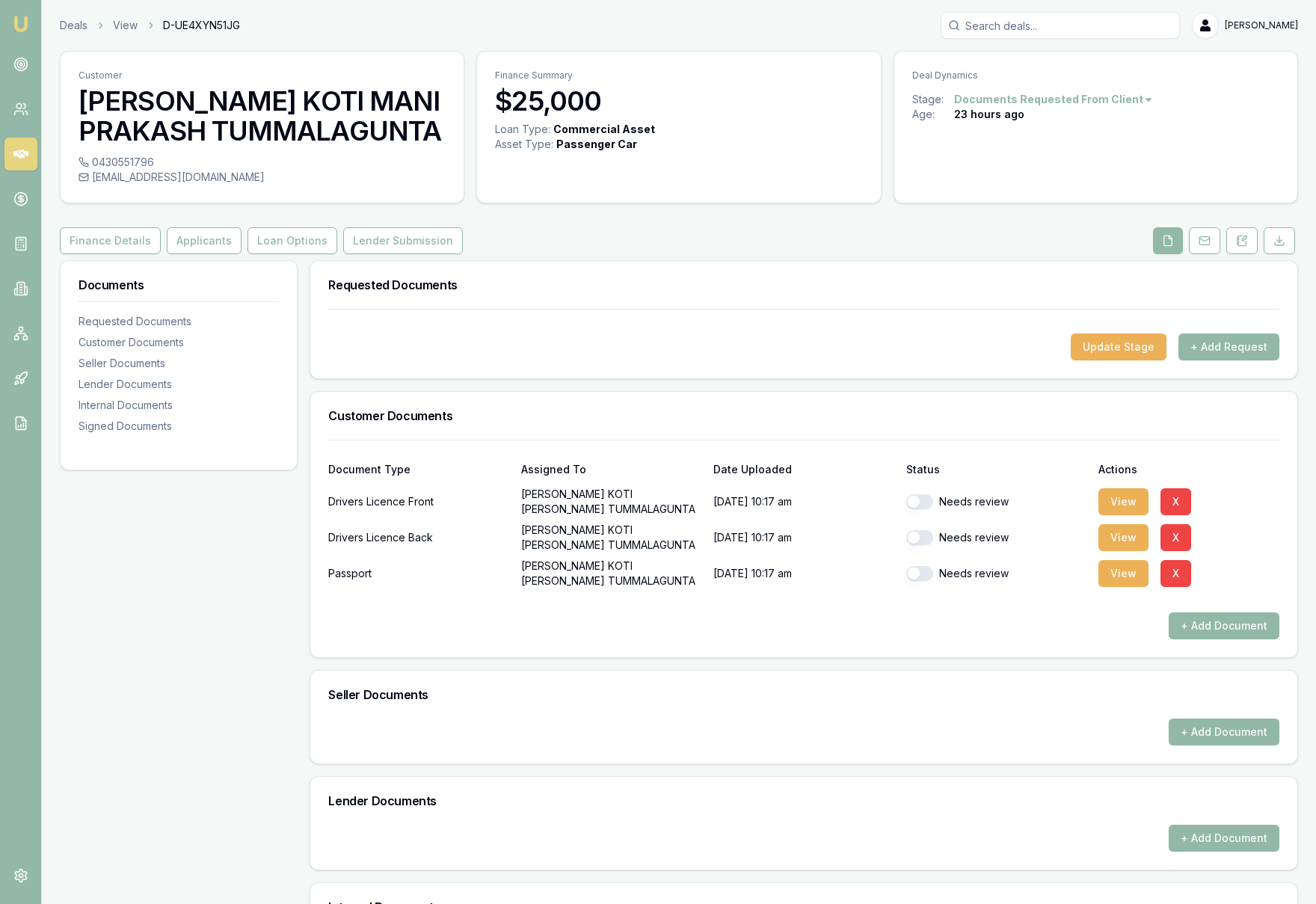
click at [915, 505] on button "button" at bounding box center [919, 502] width 27 height 15
click at [1130, 542] on button "View" at bounding box center [1123, 537] width 50 height 27
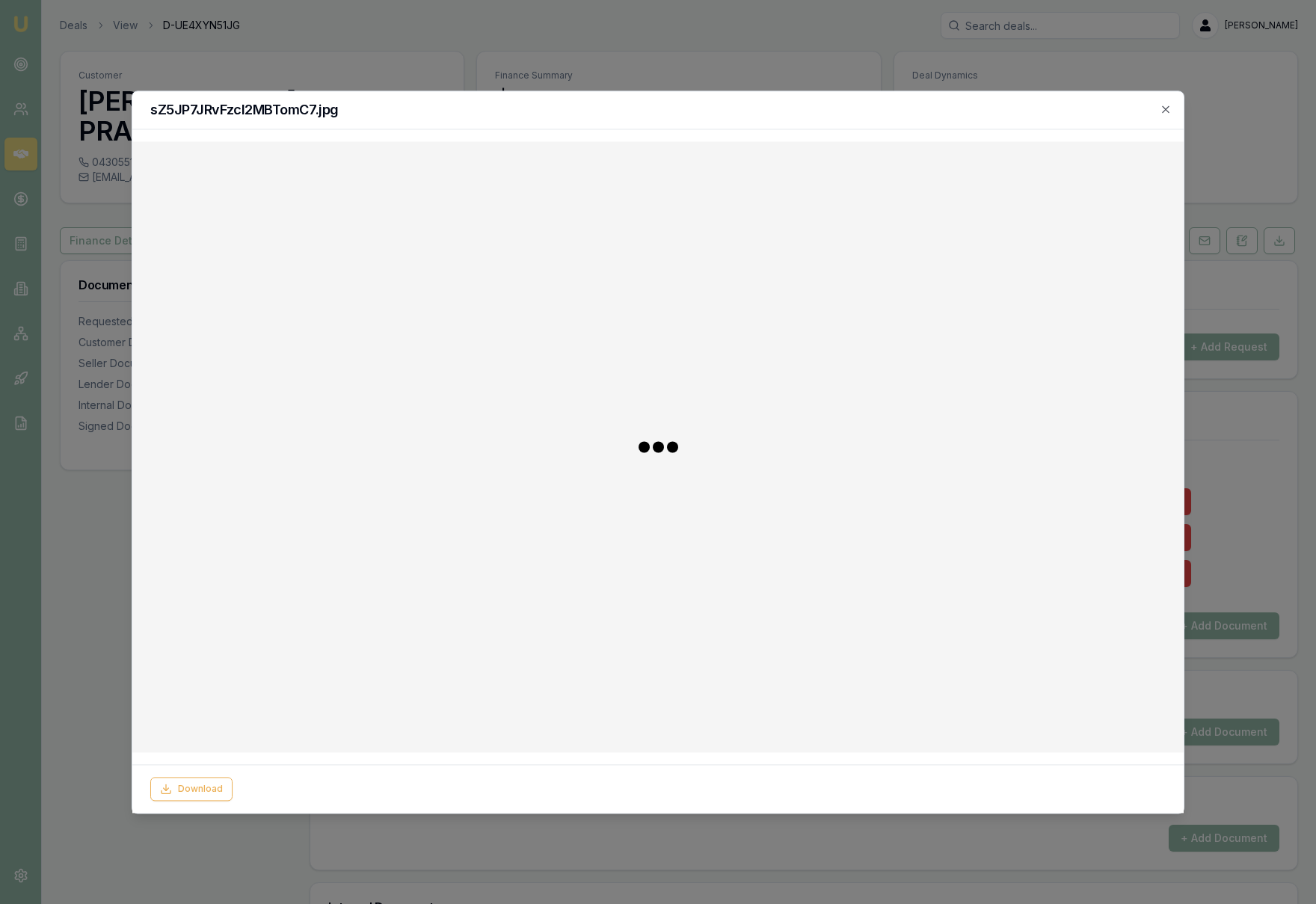
checkbox input "false"
checkbox input "true"
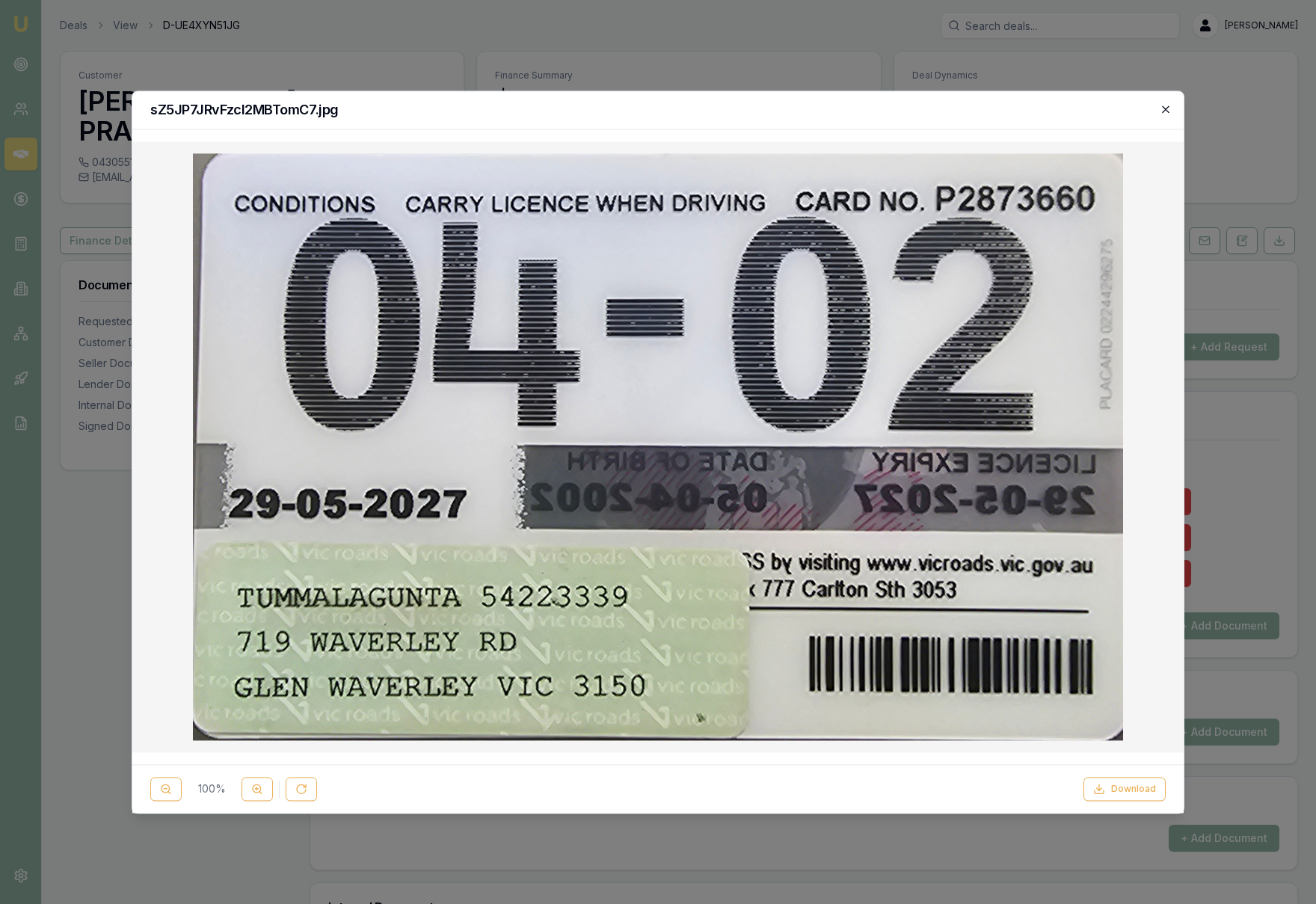
click at [1167, 108] on icon "button" at bounding box center [1165, 108] width 12 height 12
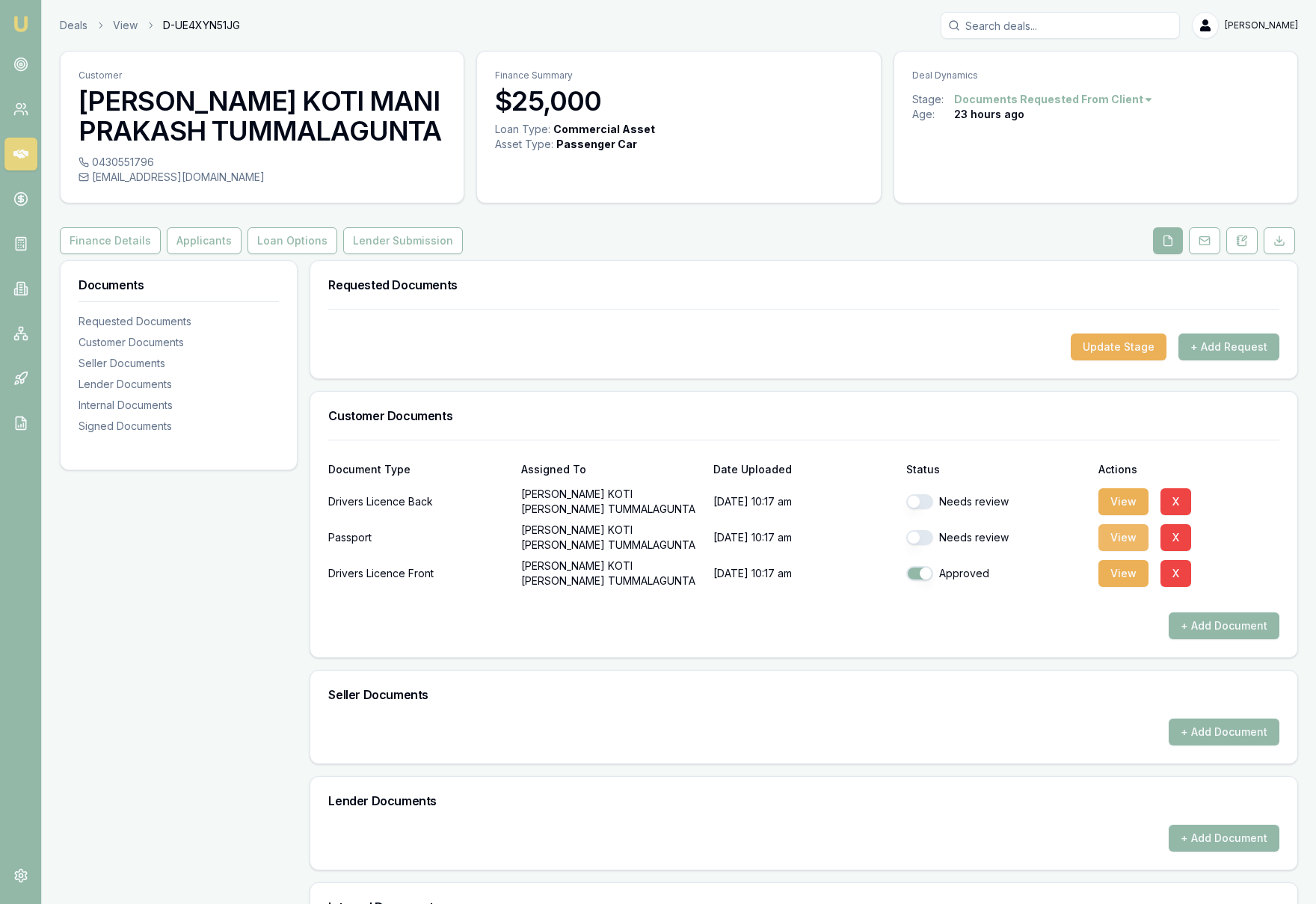
click at [1123, 537] on button "View" at bounding box center [1123, 537] width 50 height 27
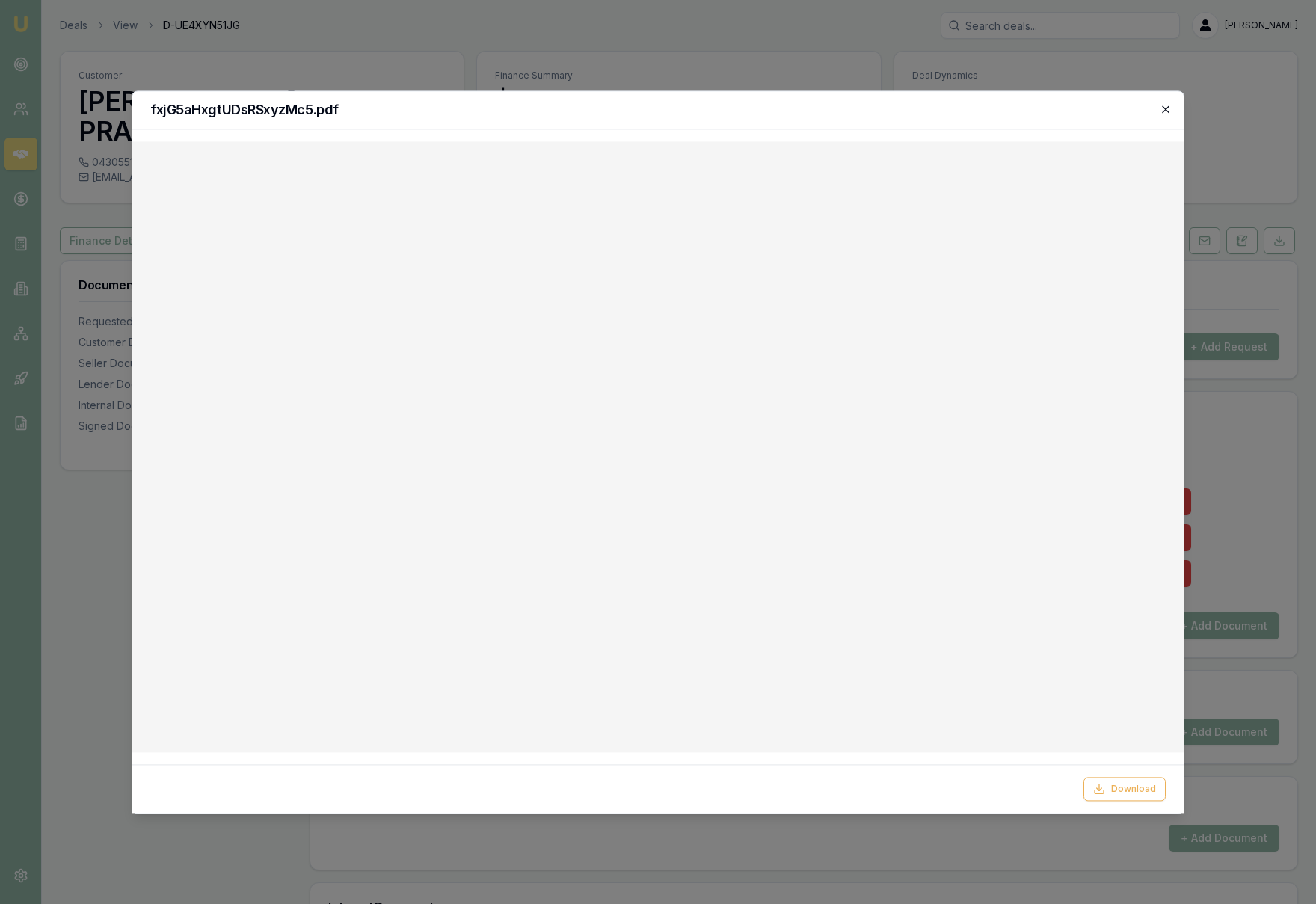
click at [1167, 108] on icon "button" at bounding box center [1165, 108] width 12 height 12
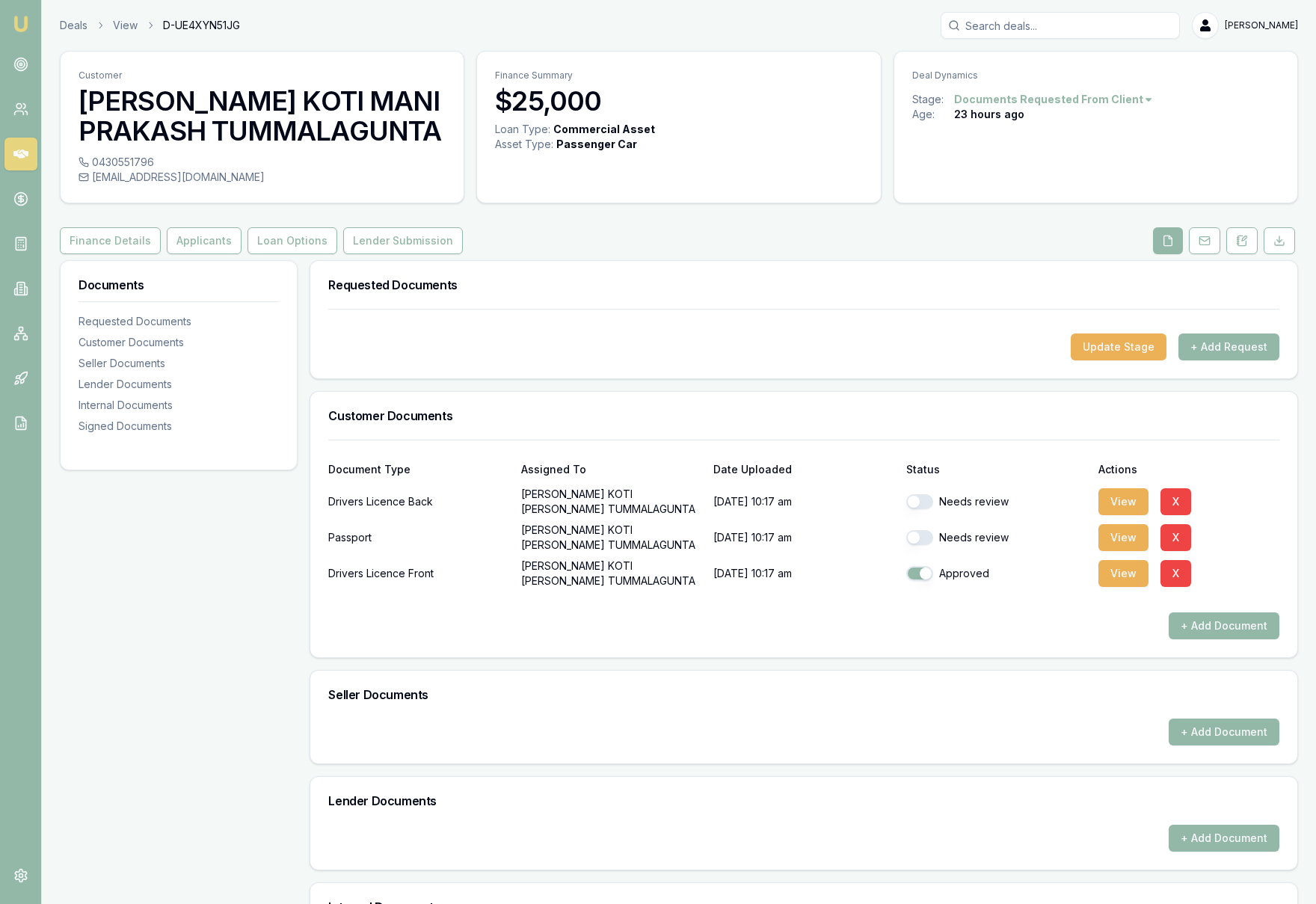
click at [916, 500] on button "button" at bounding box center [919, 502] width 27 height 15
checkbox input "true"
click at [911, 540] on button "button" at bounding box center [919, 537] width 27 height 15
checkbox input "true"
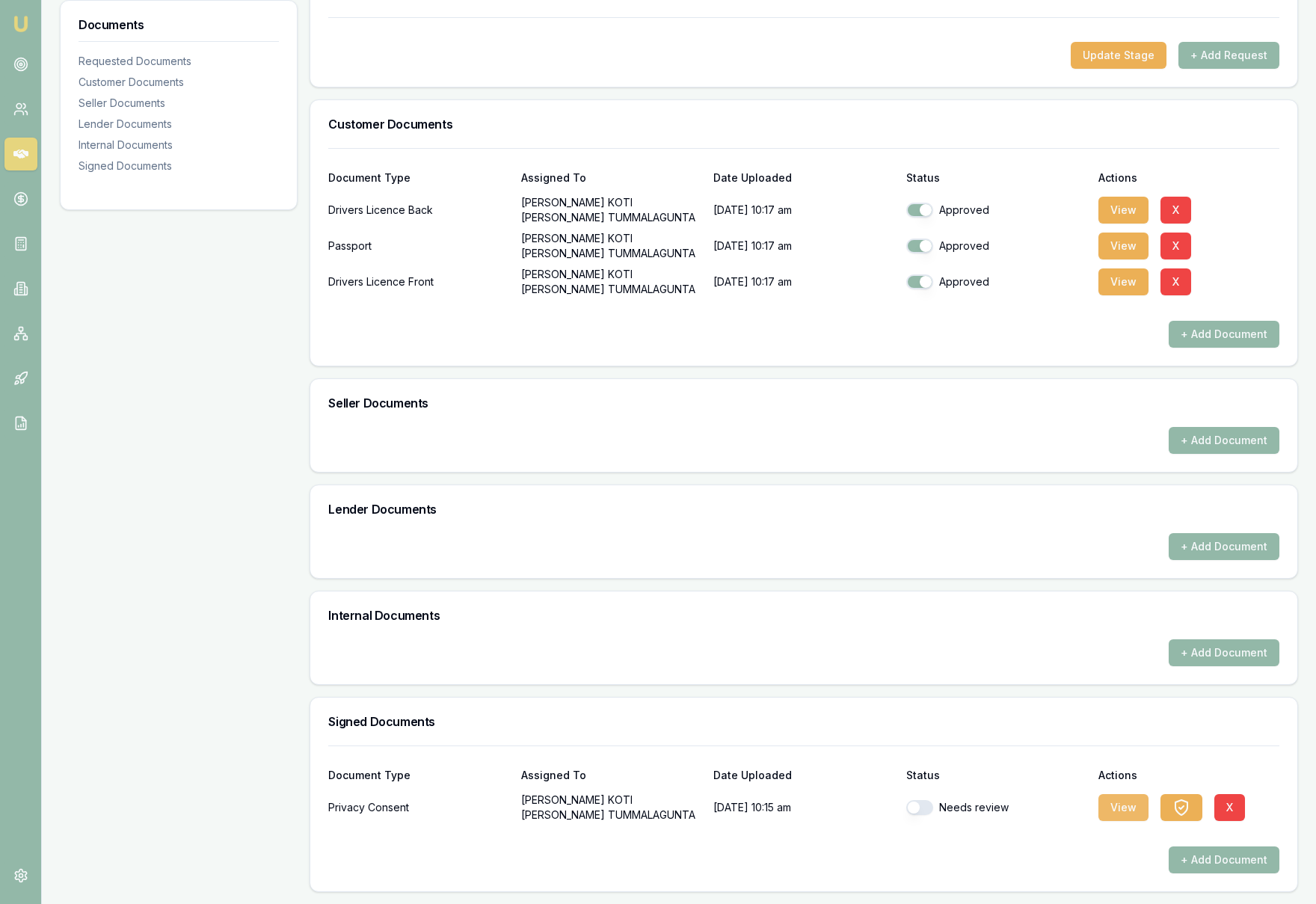
click at [1125, 807] on button "View" at bounding box center [1123, 807] width 50 height 27
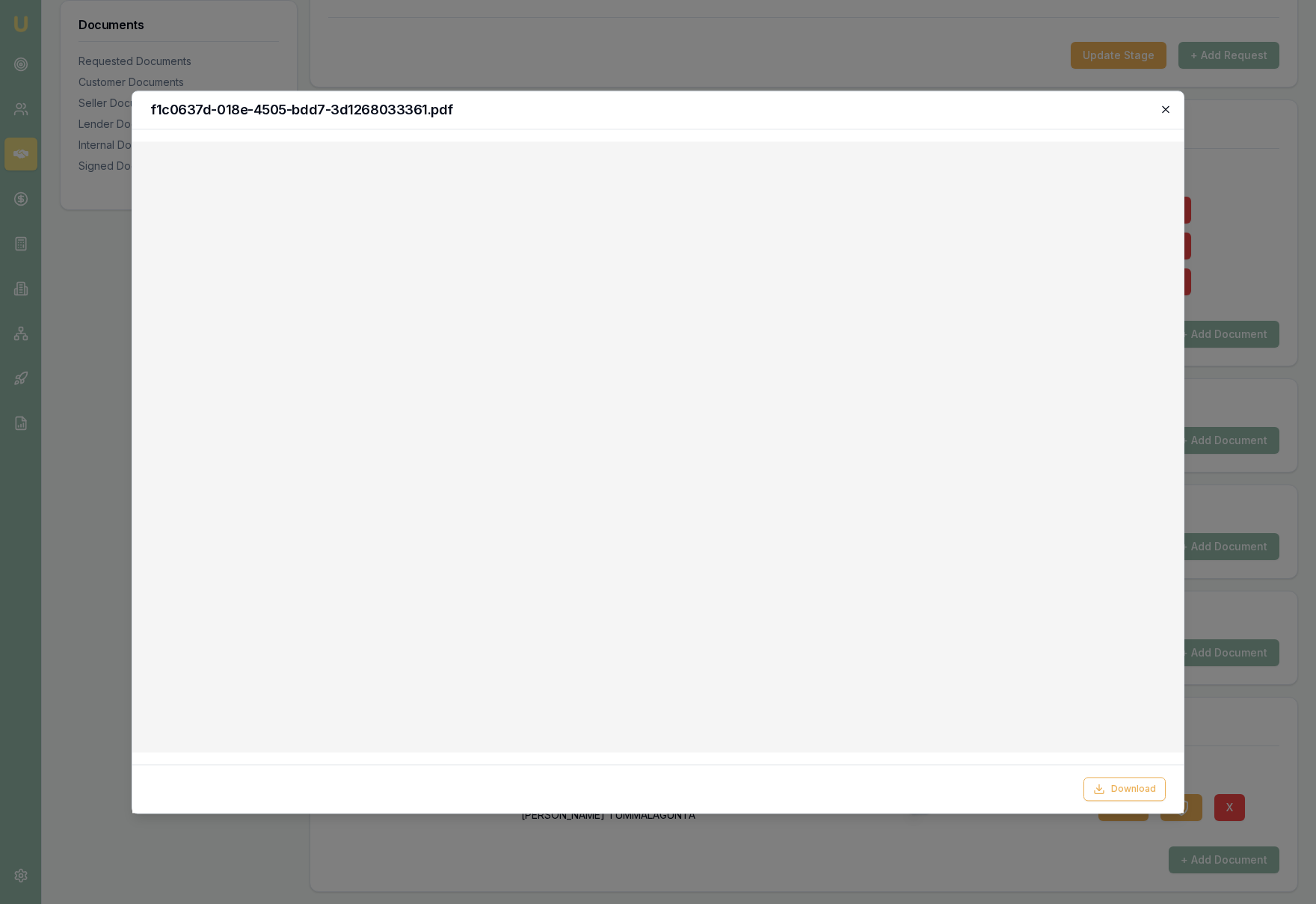
click at [1167, 109] on icon "button" at bounding box center [1165, 108] width 12 height 12
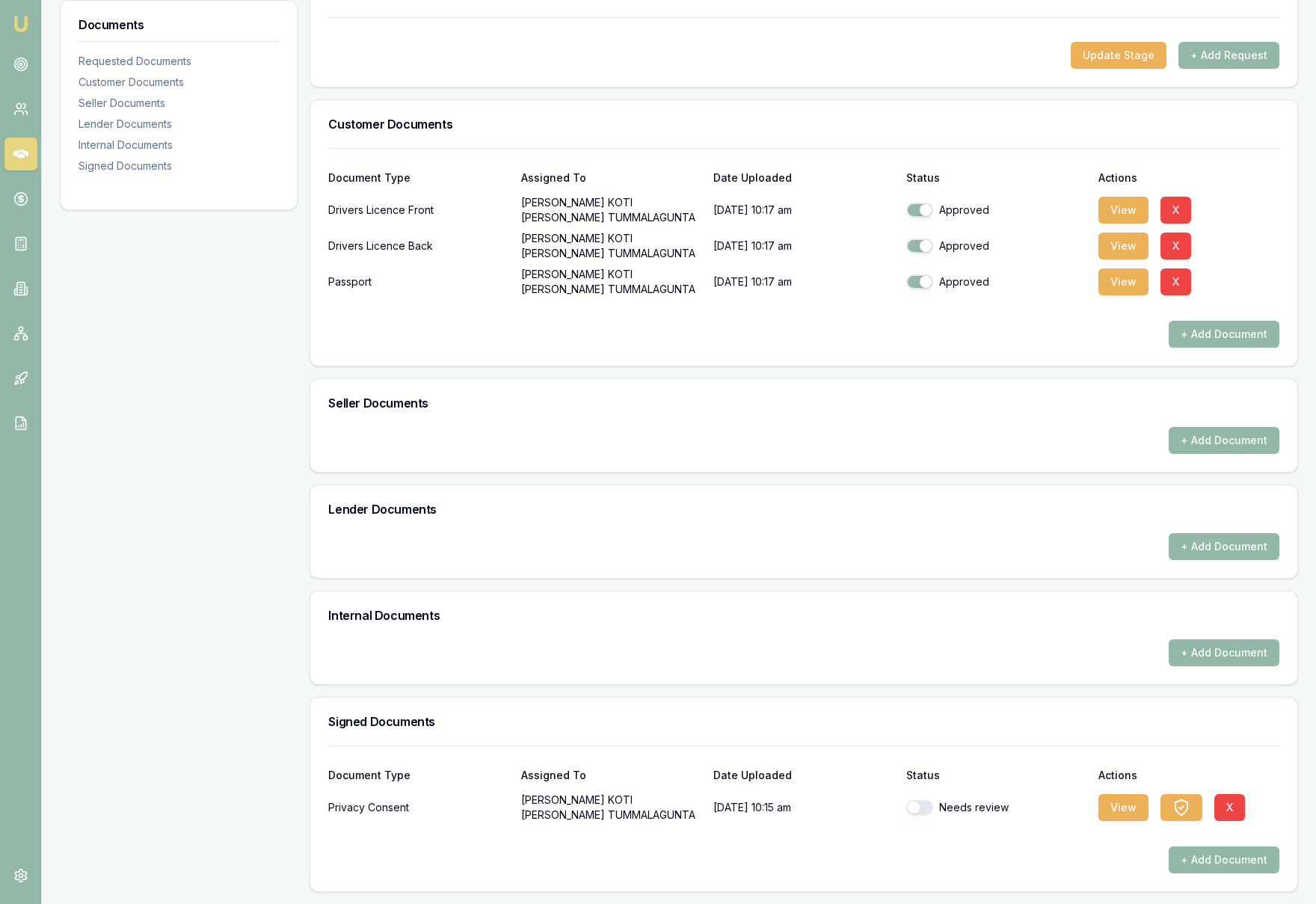
click at [915, 812] on button "button" at bounding box center [919, 807] width 27 height 15
checkbox input "true"
click at [1022, 862] on div "+ Add Document" at bounding box center [803, 860] width 951 height 27
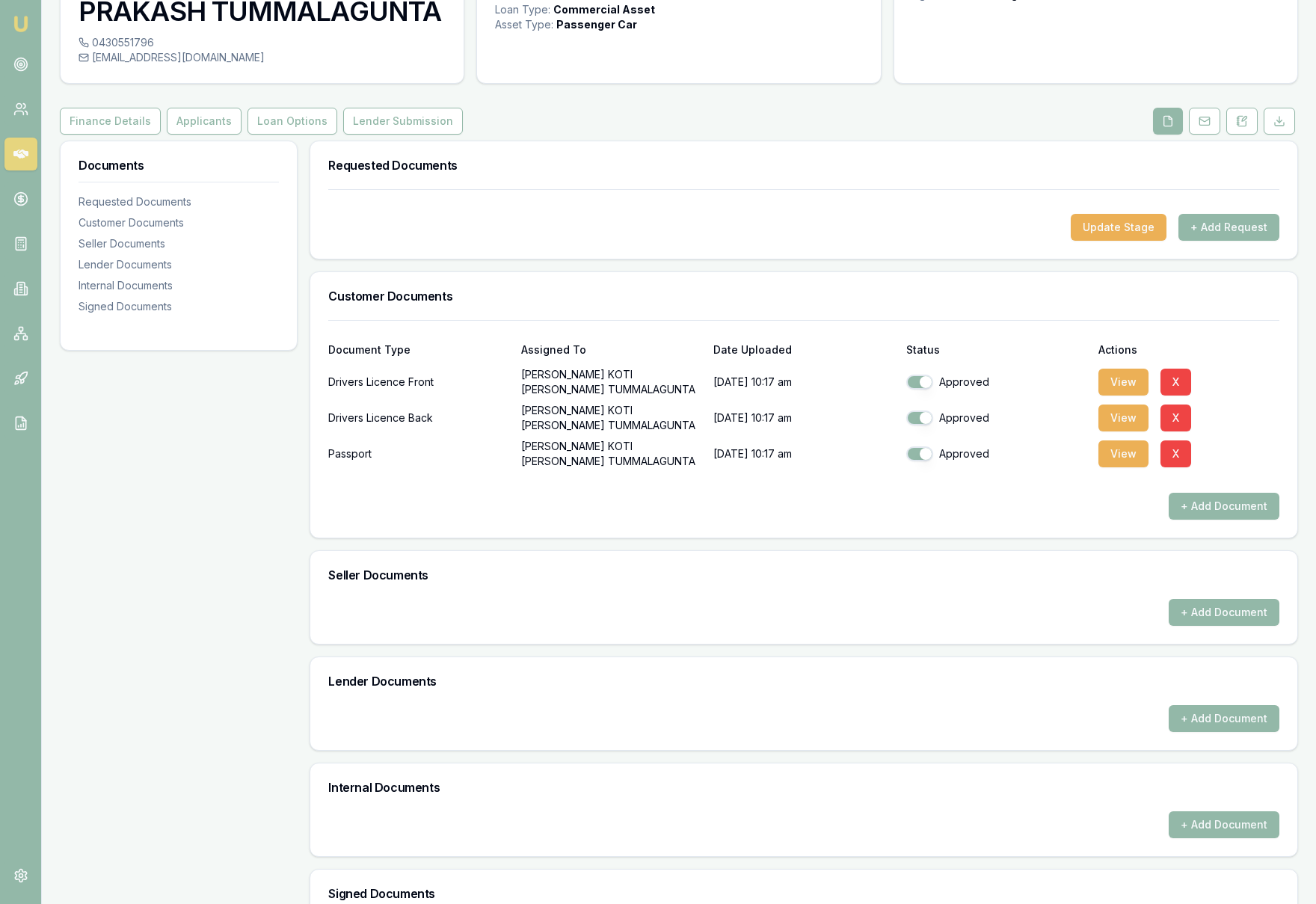
scroll to position [0, 0]
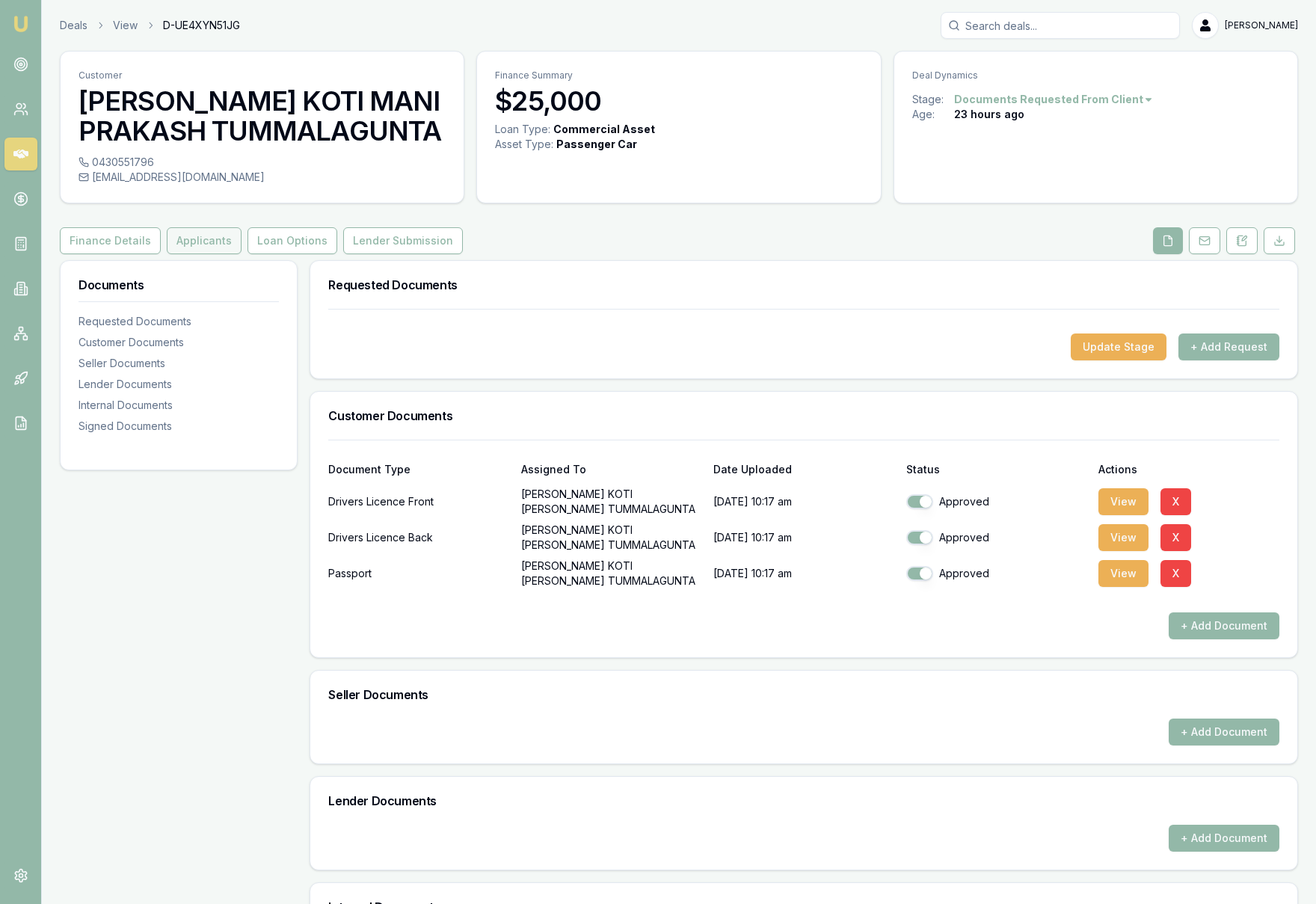
click at [199, 245] on button "Applicants" at bounding box center [203, 241] width 75 height 27
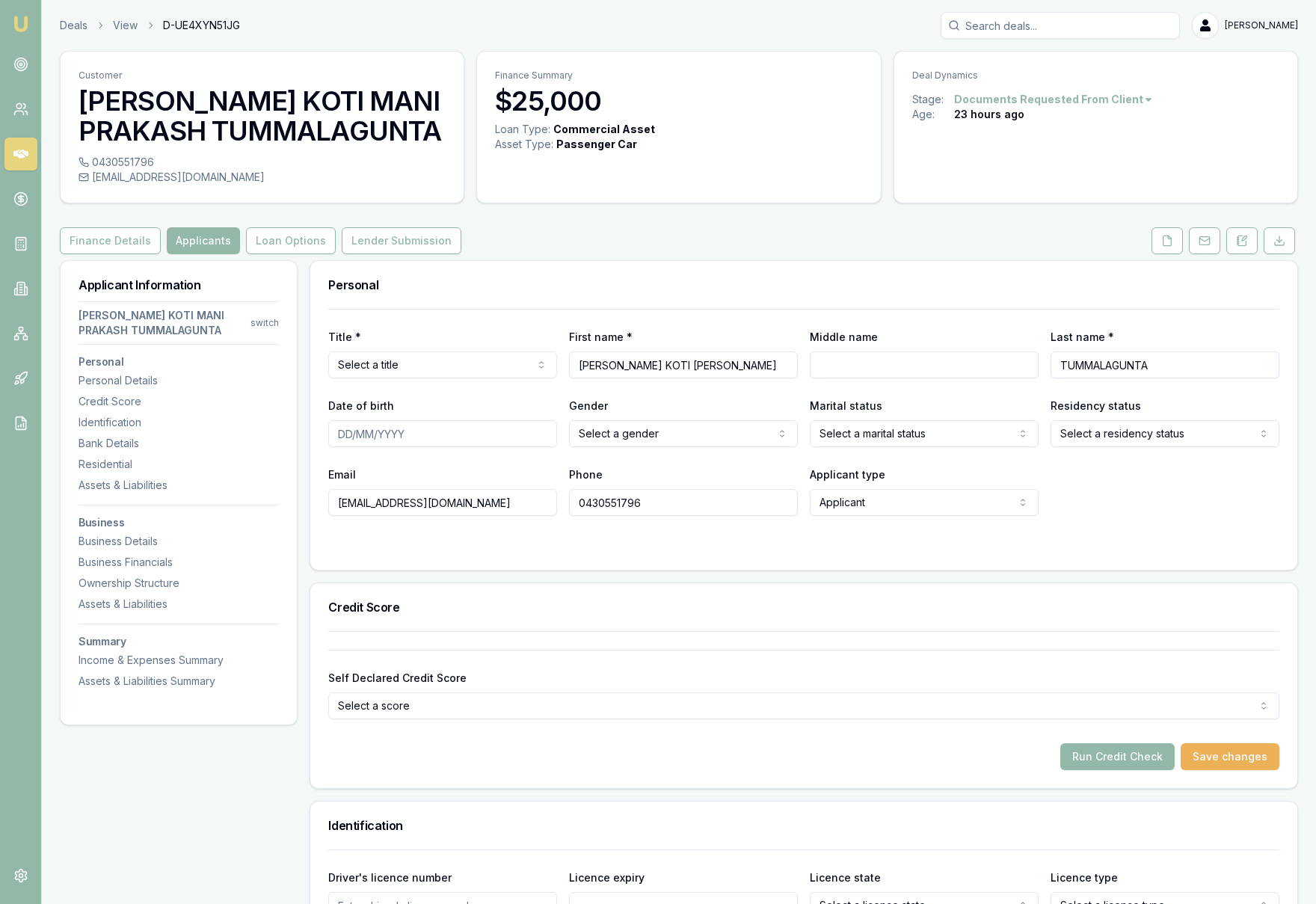
click at [456, 362] on html "Emu Broker Deals View D-UE4XYN51JG Krish Babu Toggle Menu Customer BHANU KOTI M…" at bounding box center [658, 452] width 1316 height 904
click at [658, 440] on html "Emu Broker Deals View D-UE4XYN51JG Krish Babu Toggle Menu Customer BHANU KOTI M…" at bounding box center [658, 452] width 1316 height 904
click at [877, 434] on html "Emu Broker Deals View D-UE4XYN51JG Krish Babu Toggle Menu Customer BHANU KOTI M…" at bounding box center [658, 452] width 1316 height 904
click at [1138, 437] on html "Emu Broker Deals View D-UE4XYN51JG Krish Babu Toggle Menu Customer BHANU KOTI M…" at bounding box center [658, 452] width 1316 height 904
select select "VISA_HOLDER"
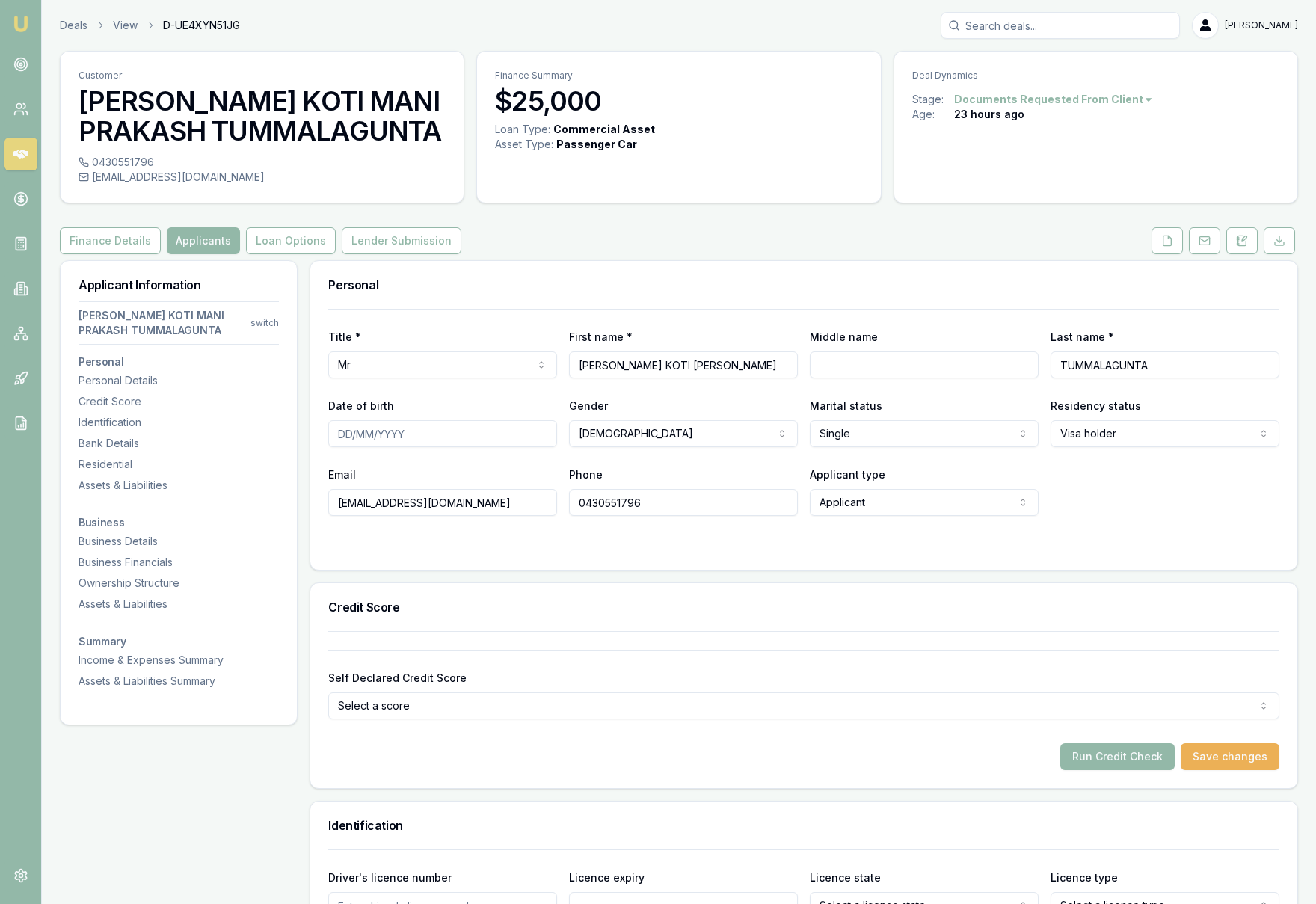
click at [341, 437] on input "Date of birth" at bounding box center [443, 433] width 229 height 27
type input "05/04/2002"
click at [643, 474] on div "Phone 0430551796" at bounding box center [683, 491] width 229 height 51
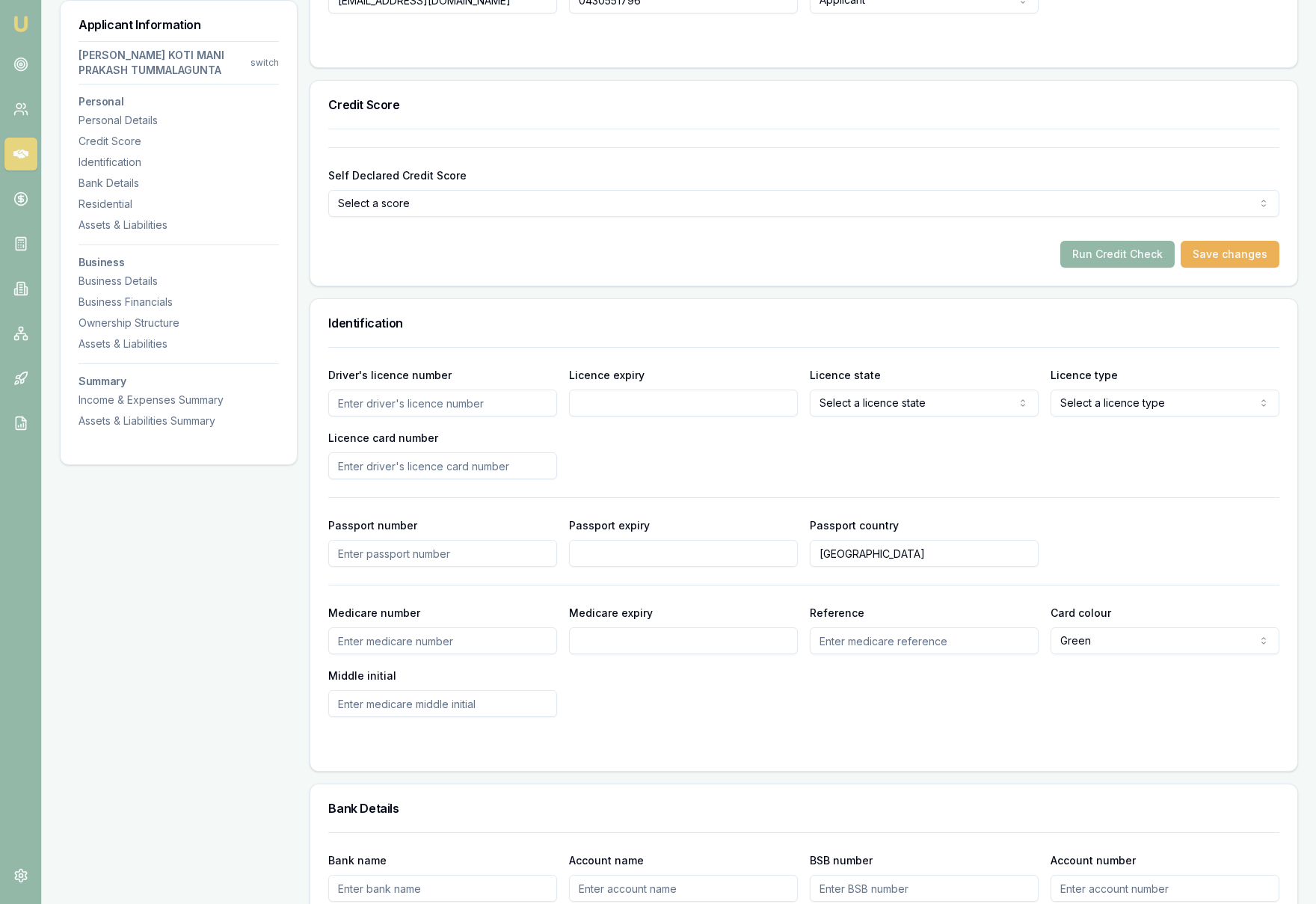
scroll to position [512, 0]
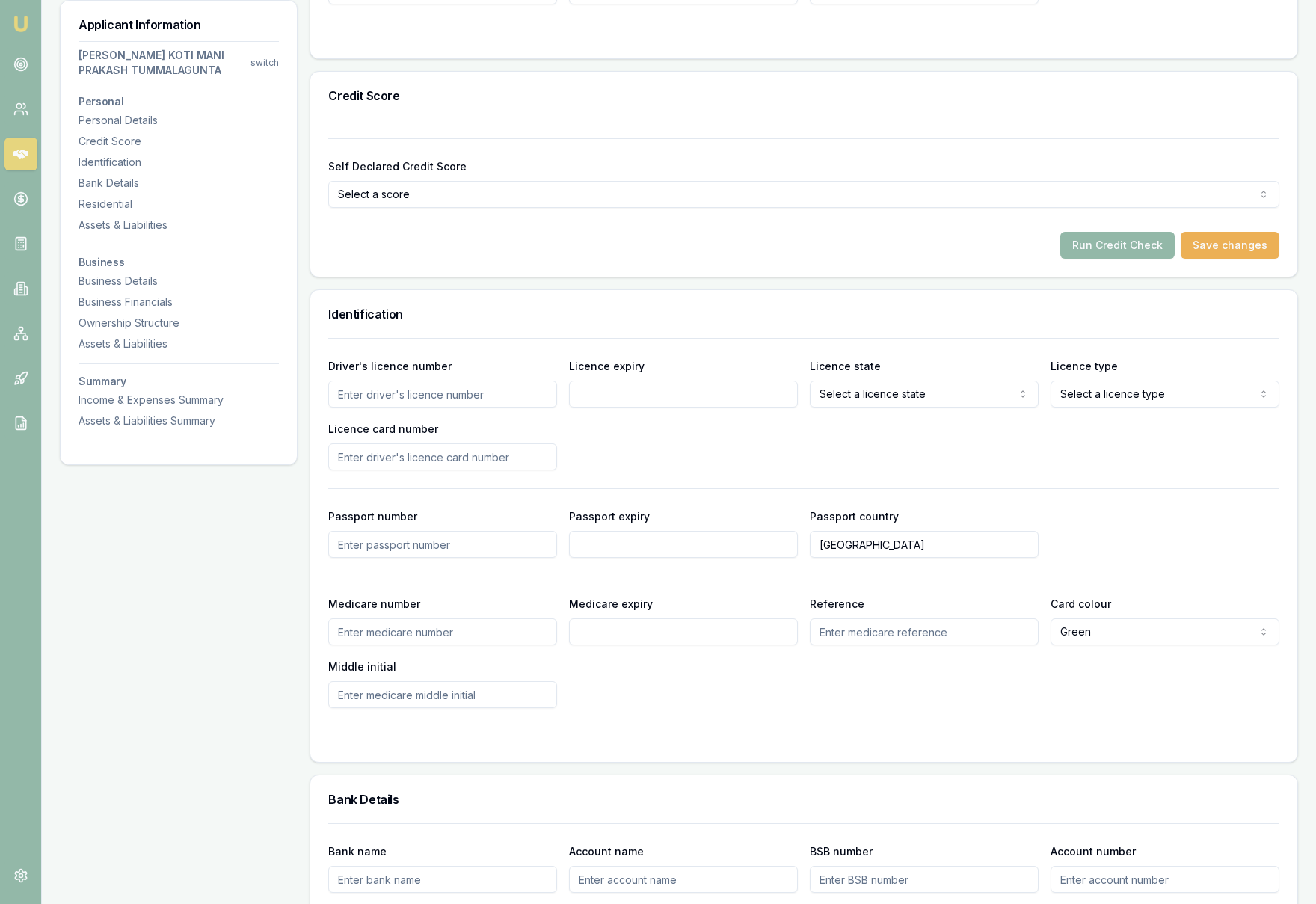
click at [350, 396] on input "Driver's licence number" at bounding box center [443, 394] width 229 height 27
type input "054223339"
click at [635, 433] on div "Driver's licence number 054223339 Licence expiry Licence state Select a licence…" at bounding box center [803, 413] width 951 height 114
click at [634, 400] on input "Licence expiry" at bounding box center [683, 394] width 229 height 27
click at [647, 437] on div "Driver's licence number 054223339 Licence expiry 29052027 Licence state Select …" at bounding box center [803, 413] width 951 height 114
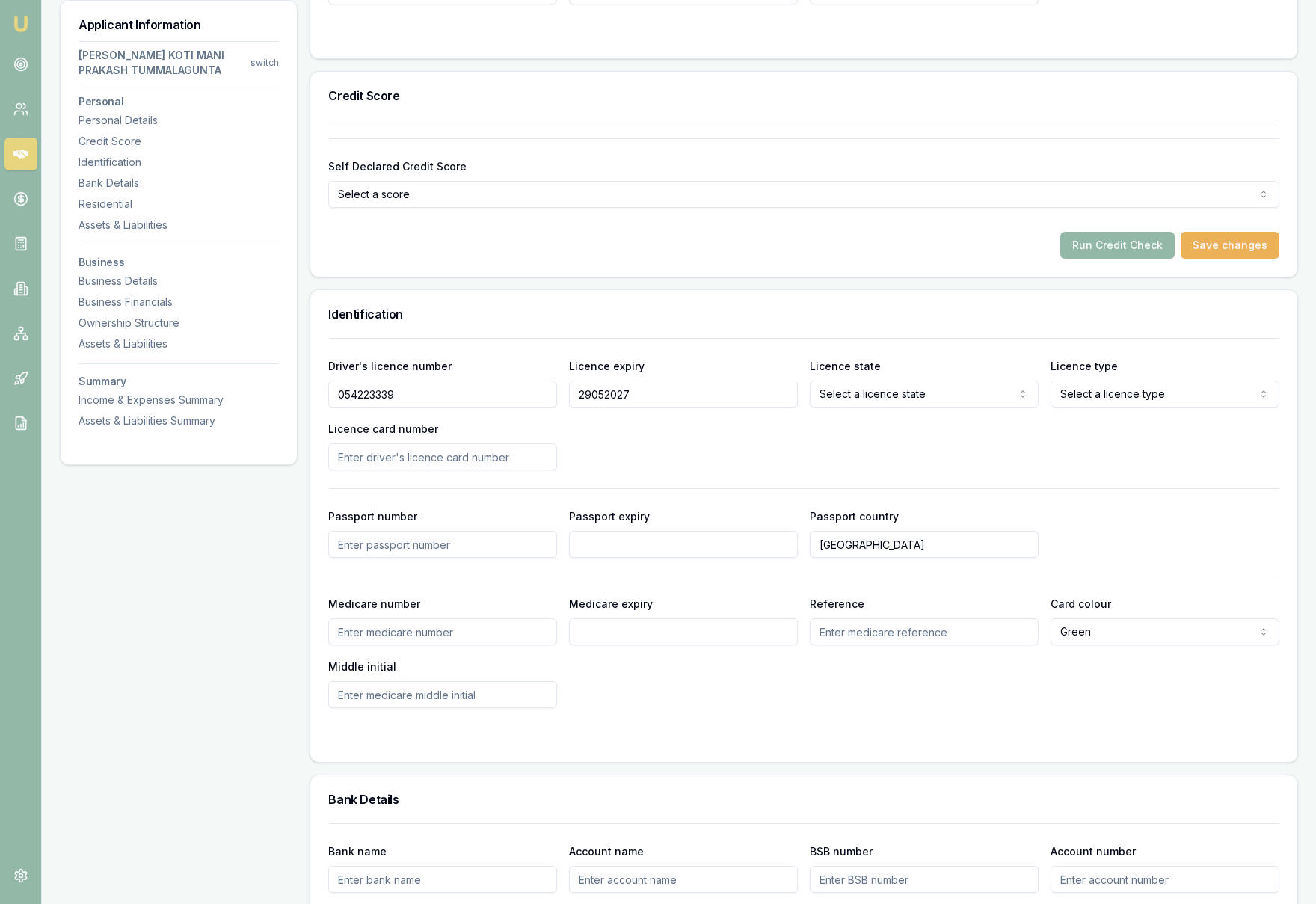
click at [592, 396] on input "29052027" at bounding box center [683, 394] width 229 height 27
click at [609, 394] on input "29/052027" at bounding box center [683, 394] width 229 height 27
type input "29/05/2027"
click at [712, 433] on div "Driver's licence number 054223339 Licence expiry 29/05/2027 Licence state Selec…" at bounding box center [803, 413] width 951 height 114
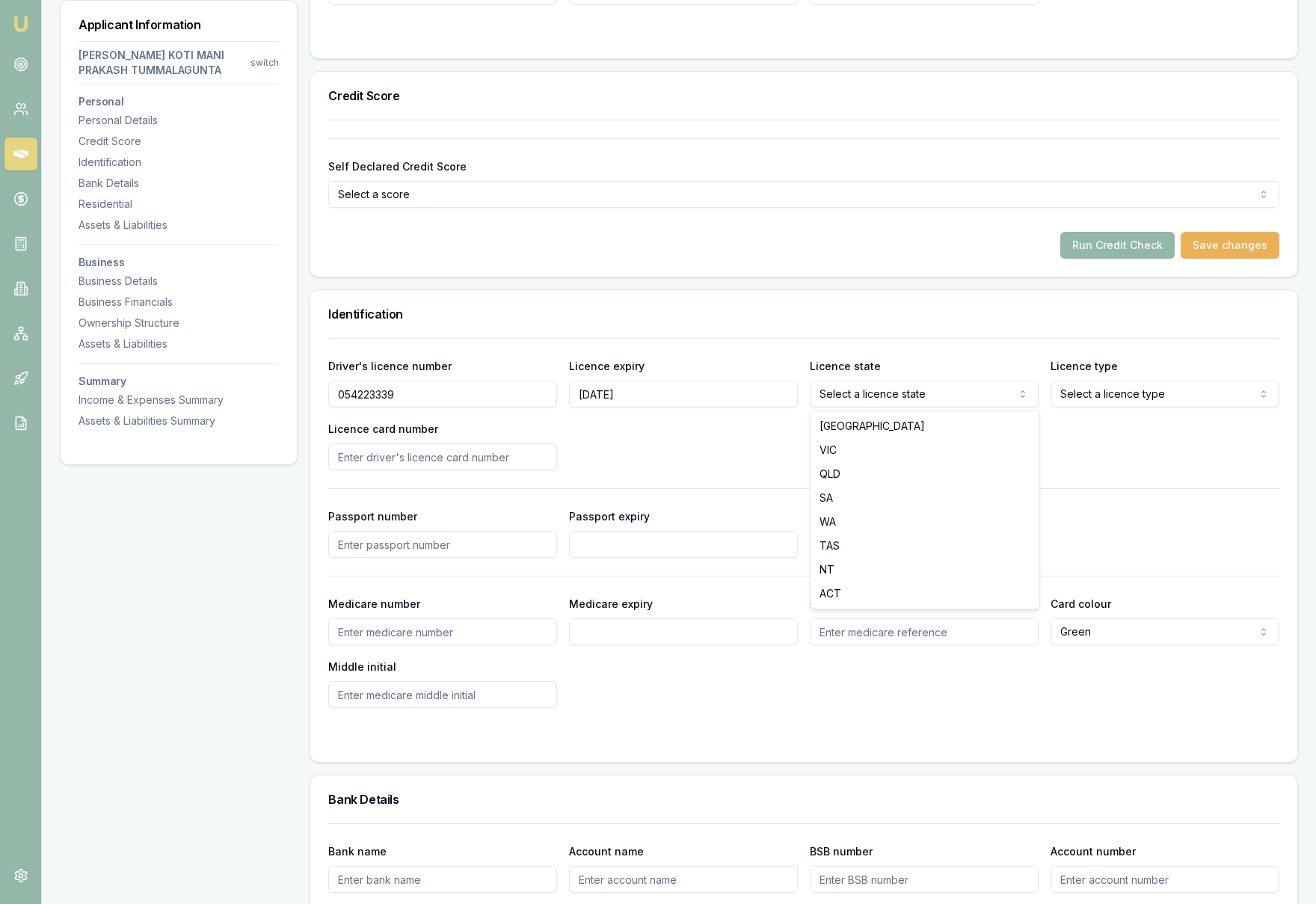
select select "VIC"
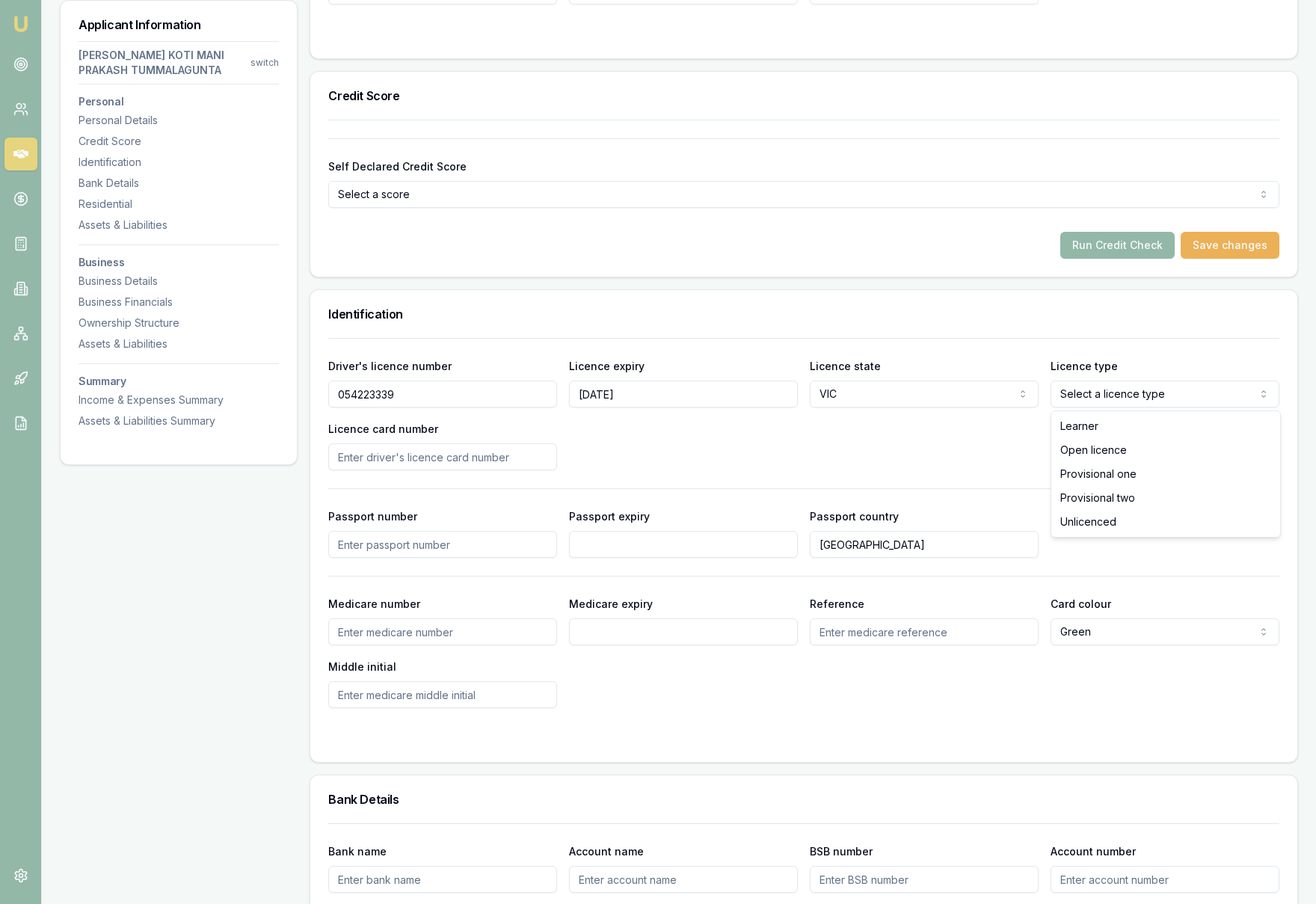
select select "OPEN_LICENCE"
click at [451, 462] on input "Licence card number" at bounding box center [443, 457] width 229 height 27
type input "P2873660"
click at [667, 456] on div "Driver's licence number 054223339 Licence expiry 29/05/2027 Licence state VIC N…" at bounding box center [803, 413] width 951 height 114
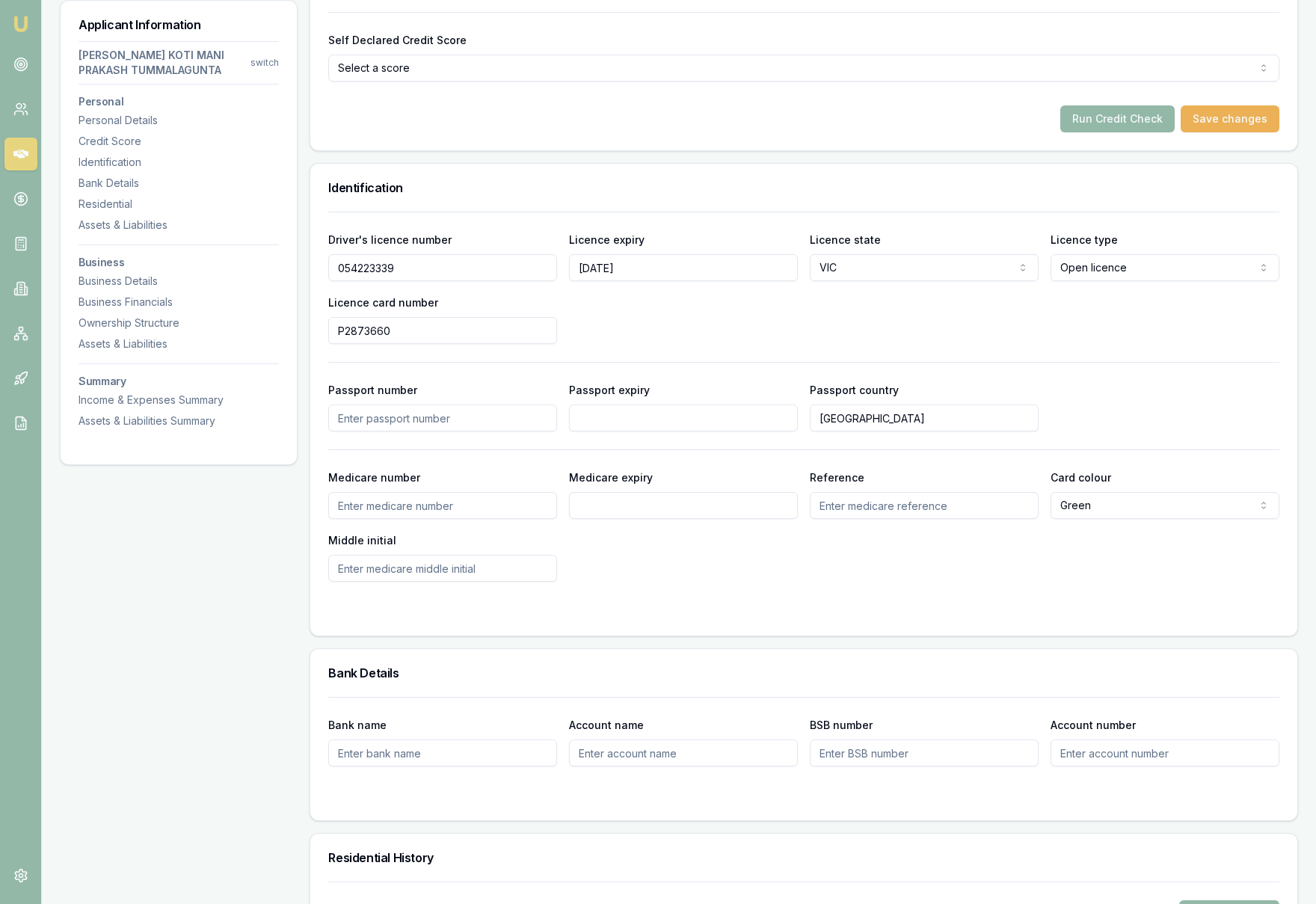
scroll to position [639, 0]
click at [429, 416] on input "Passport number" at bounding box center [443, 416] width 229 height 27
click at [713, 597] on form "Driver's licence number 054223339 Licence expiry 29/05/2027 Licence state VIC N…" at bounding box center [803, 413] width 951 height 406
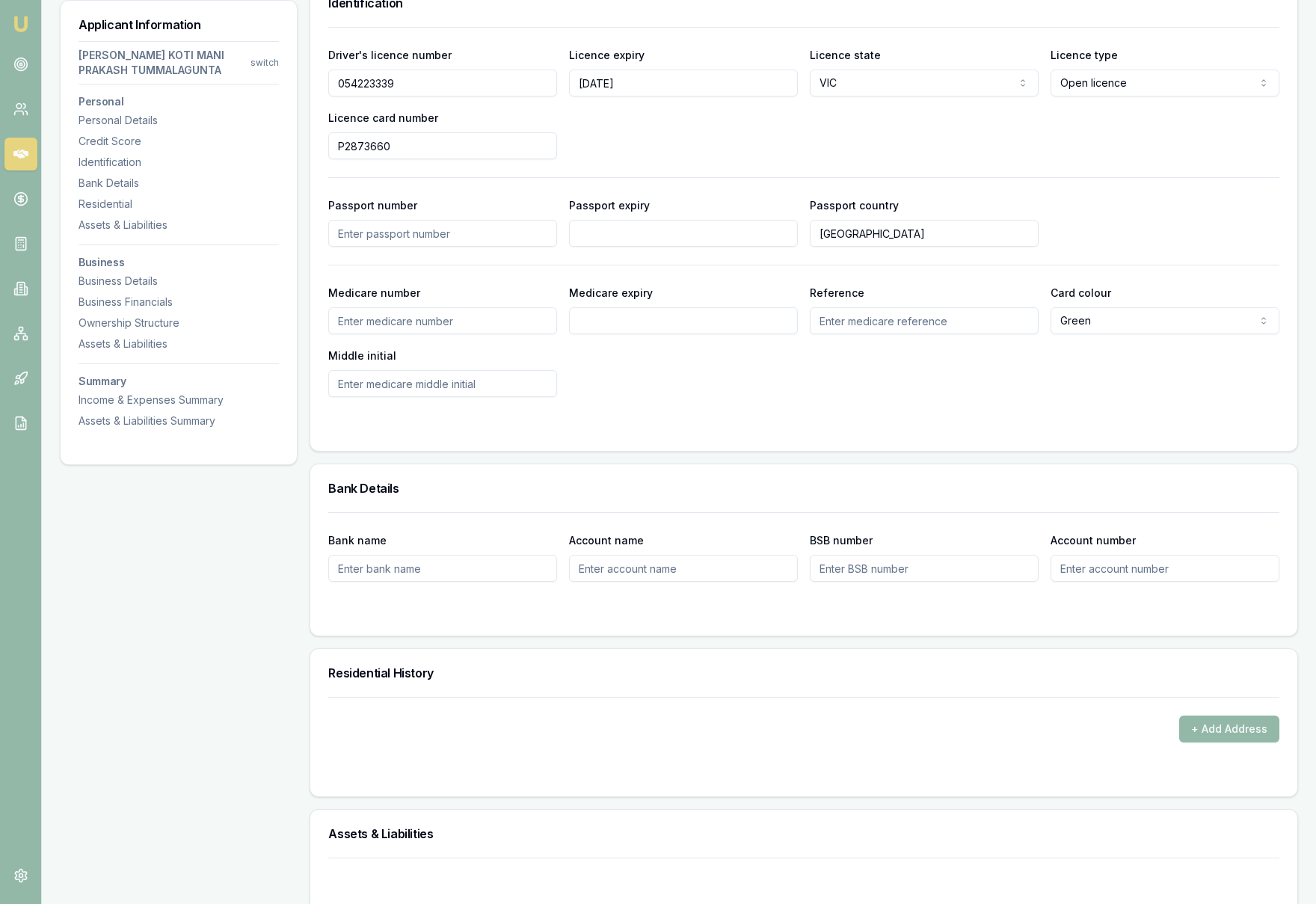
scroll to position [806, 0]
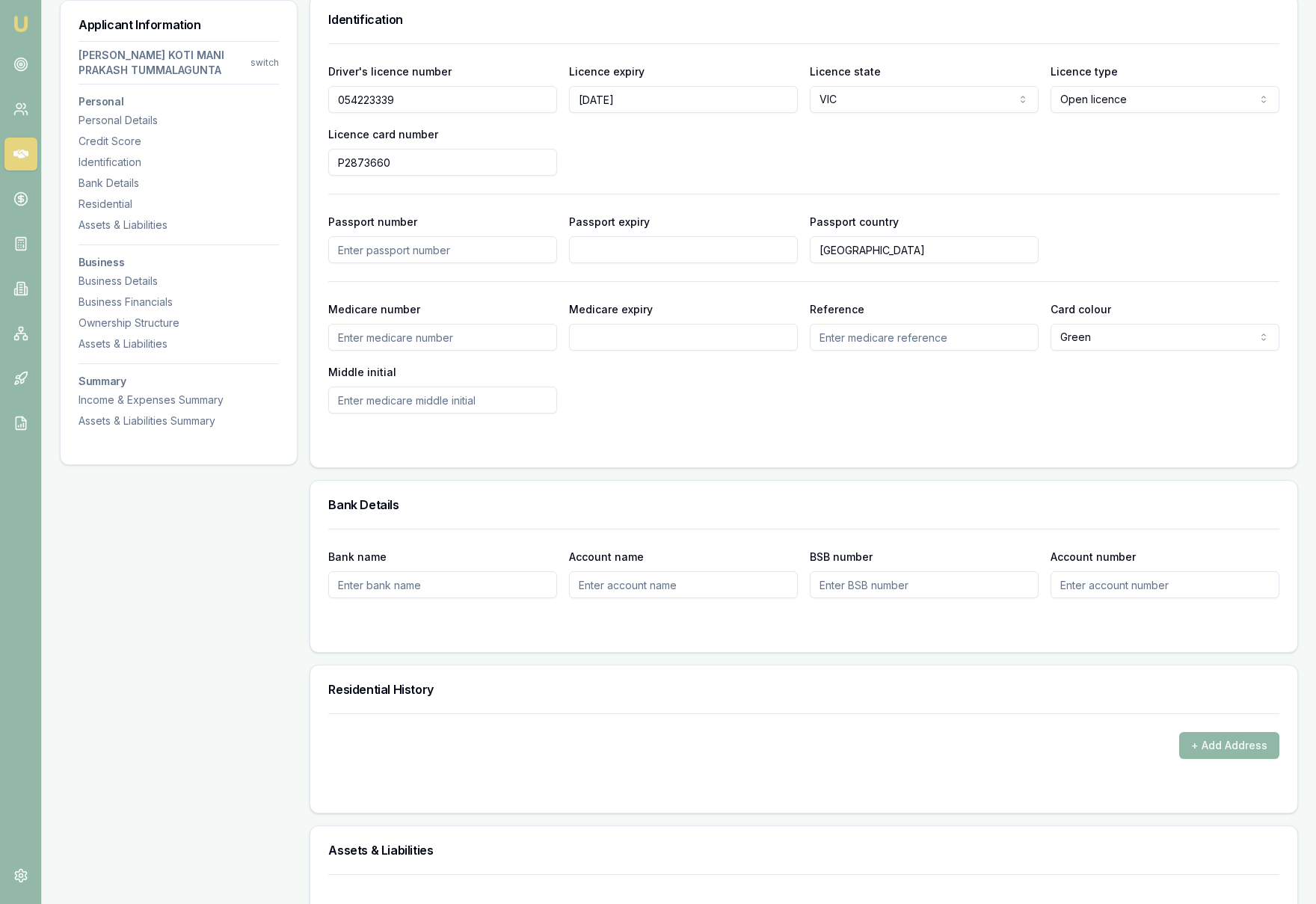
click at [1237, 751] on button "+ Add Address" at bounding box center [1229, 745] width 100 height 27
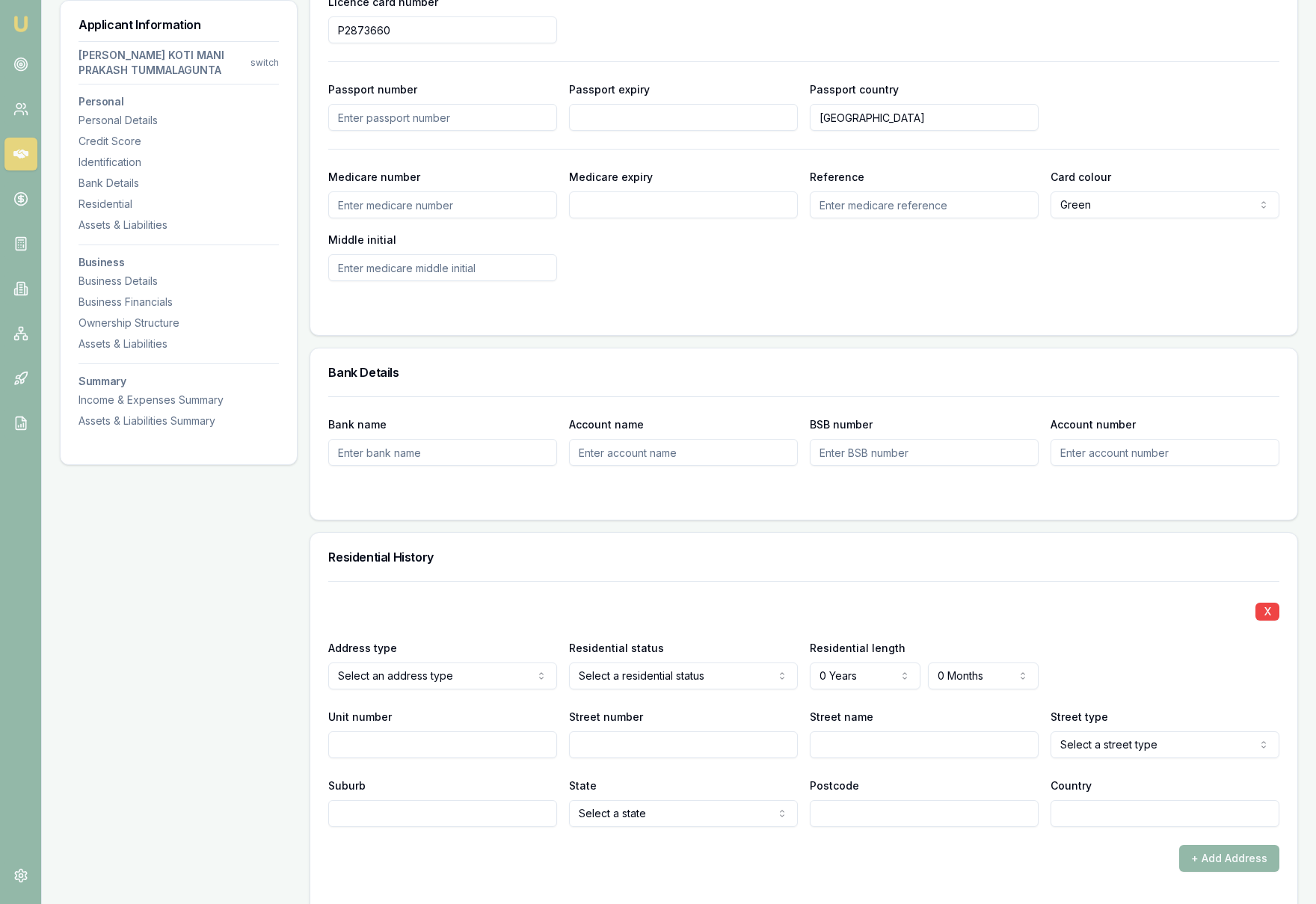
scroll to position [1006, 0]
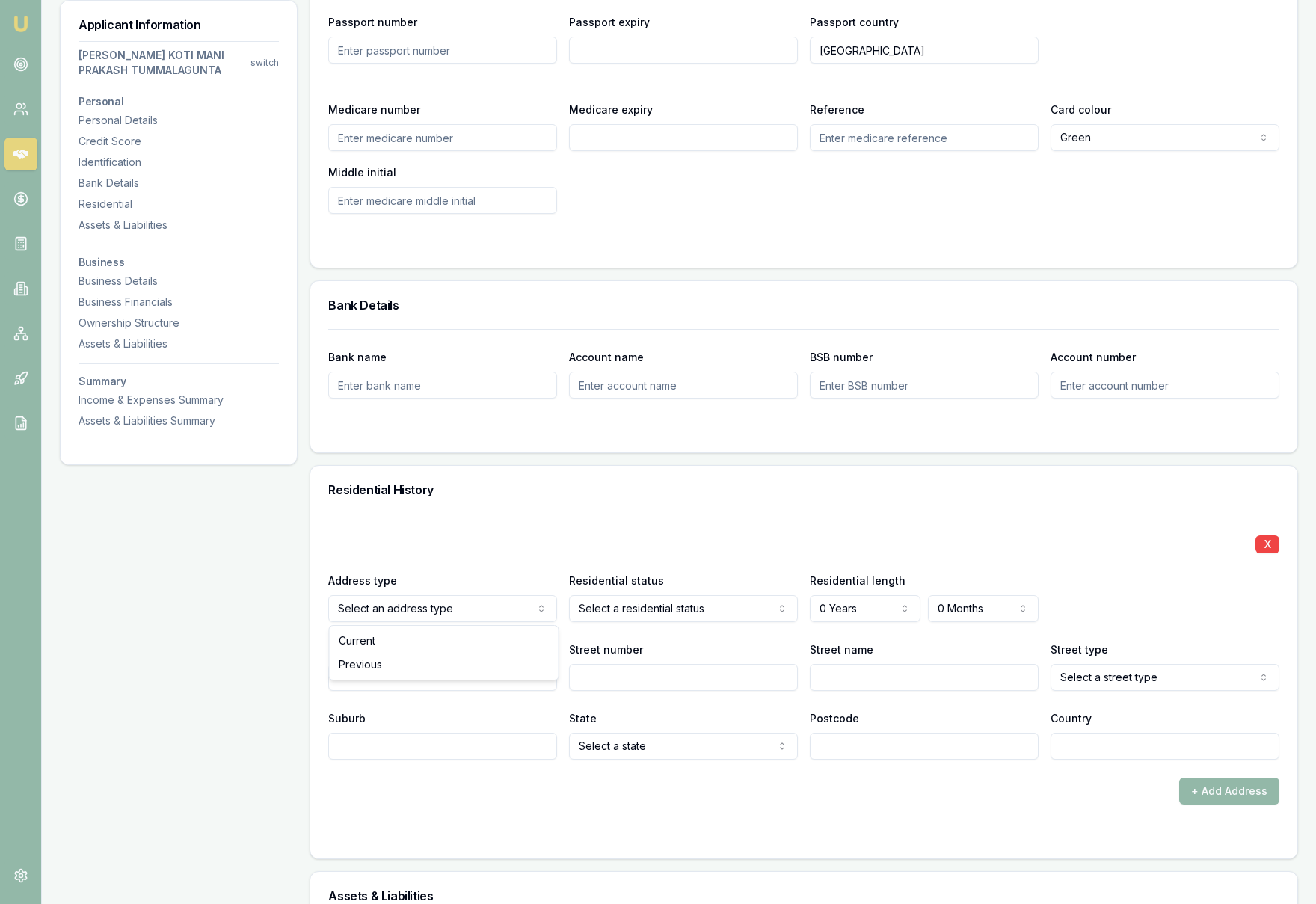
select select "BOARDER"
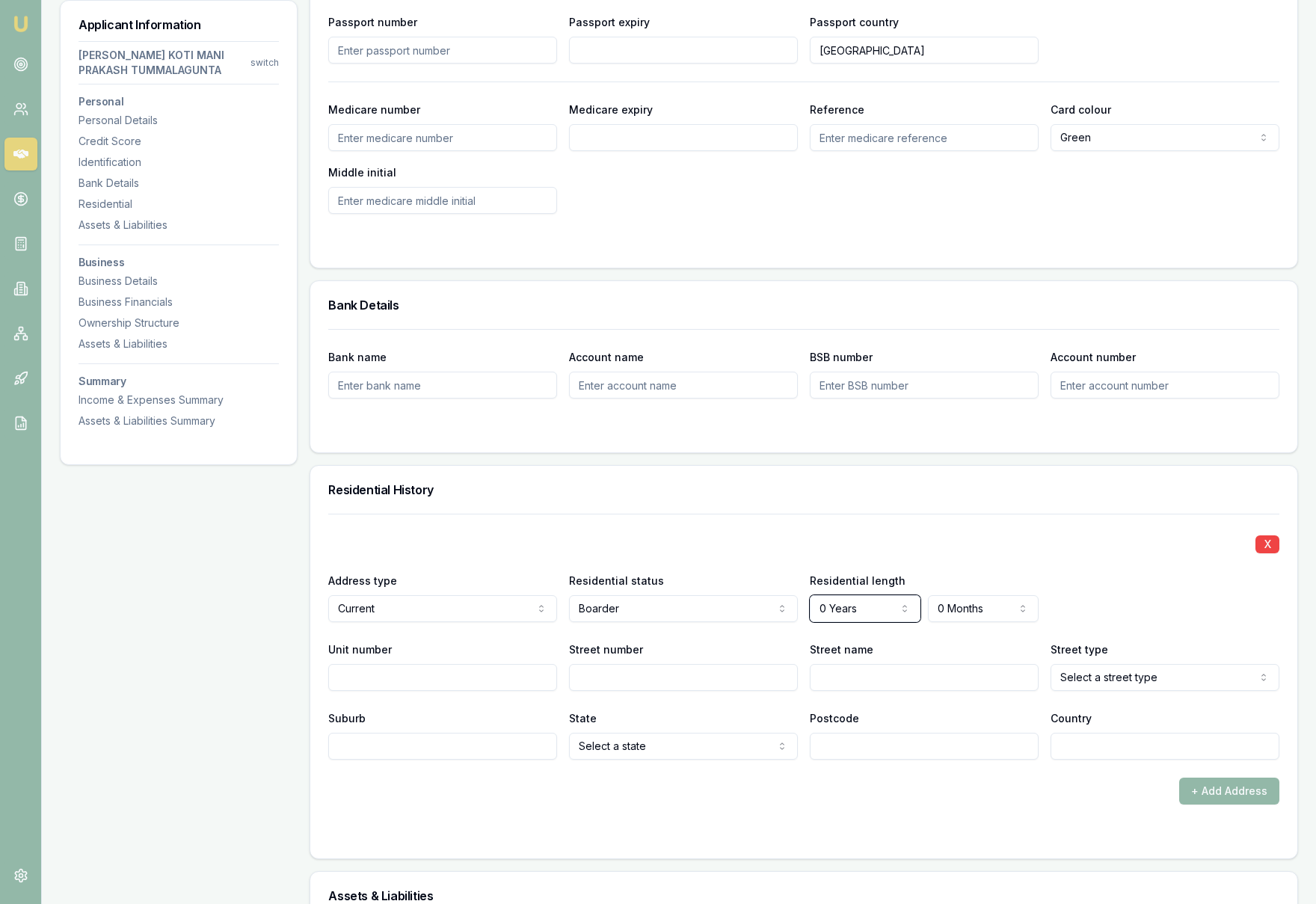
select select "1"
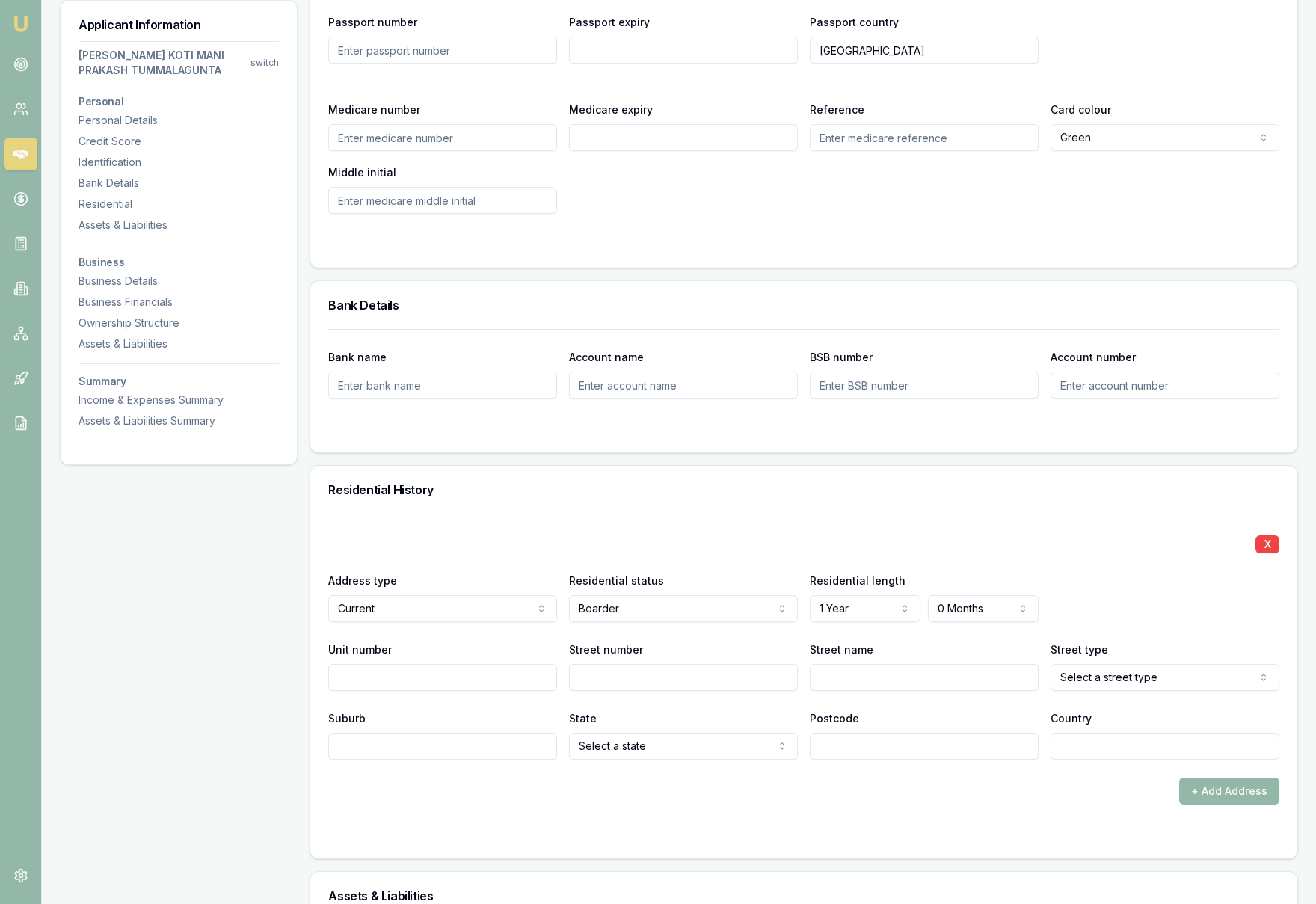
select select "7"
select select "2"
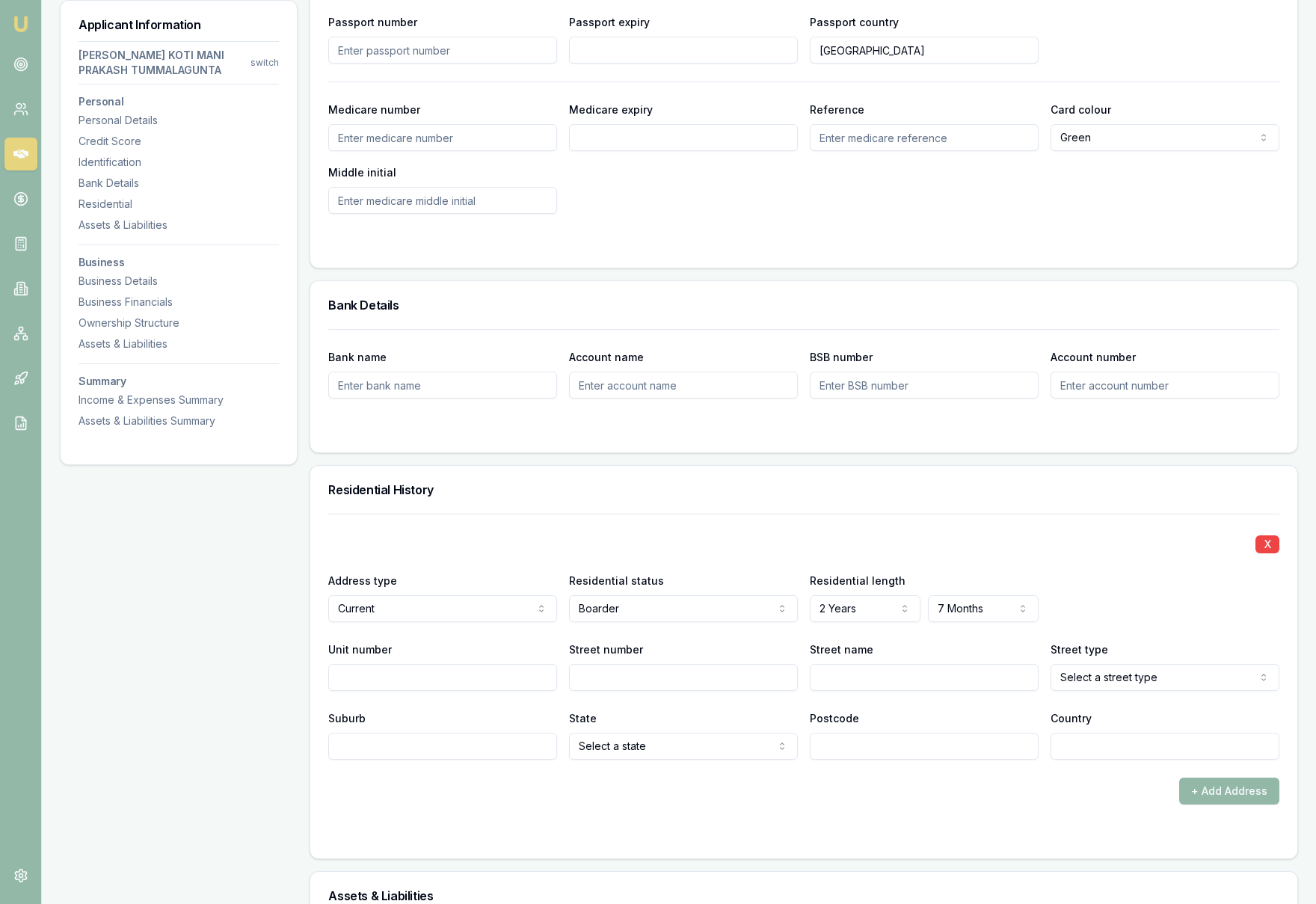
click at [1066, 553] on div "X Address type Current Current Previous Residential status Boarder Owner with m…" at bounding box center [803, 637] width 951 height 246
click at [414, 679] on input "Unit number" at bounding box center [443, 677] width 229 height 27
click at [609, 676] on input "Street number" at bounding box center [683, 677] width 229 height 27
type input "719"
click at [867, 676] on input "Street name" at bounding box center [925, 677] width 229 height 27
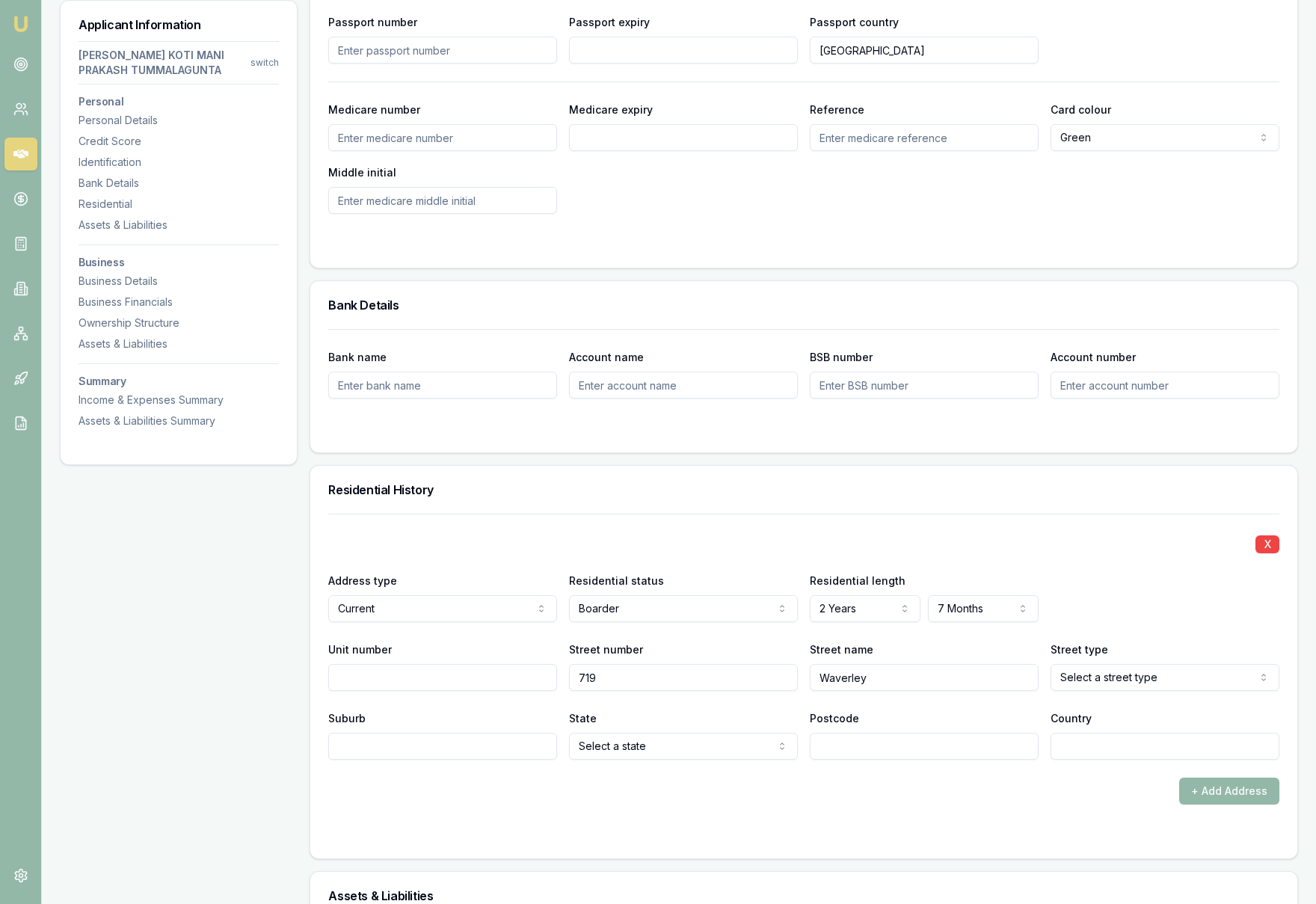
type input "Waverley"
select select "Road"
click at [477, 747] on input "Suburb" at bounding box center [443, 746] width 229 height 27
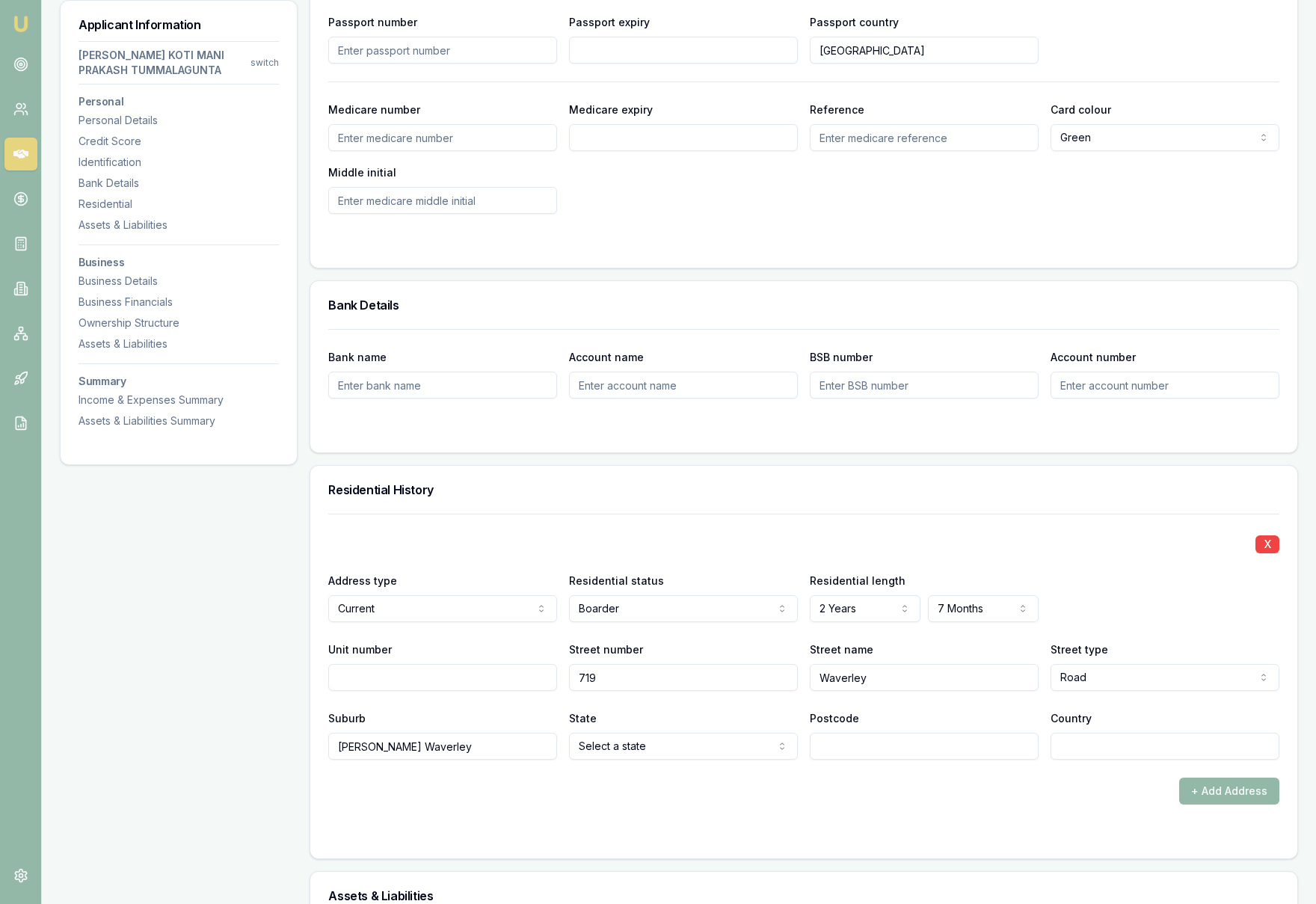
type input "Glen Waverley"
select select "VIC"
click at [922, 750] on input "Postcode" at bounding box center [925, 746] width 229 height 27
type input "3150"
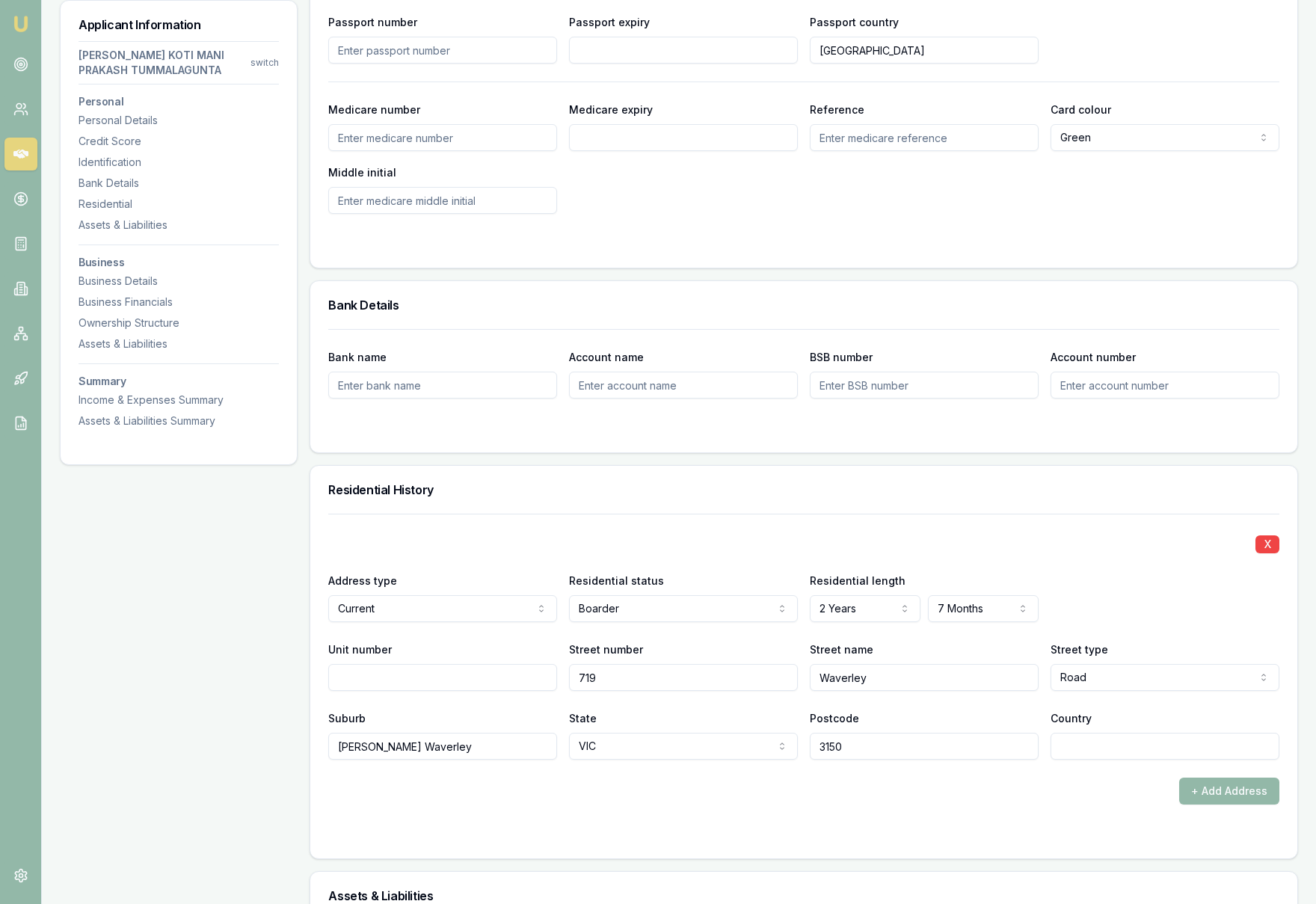
click at [1129, 755] on input "Country" at bounding box center [1165, 746] width 229 height 27
type input "Australia"
click at [980, 789] on div "+ Add Address" at bounding box center [803, 791] width 951 height 27
click at [1198, 793] on button "+ Add Address" at bounding box center [1229, 791] width 100 height 27
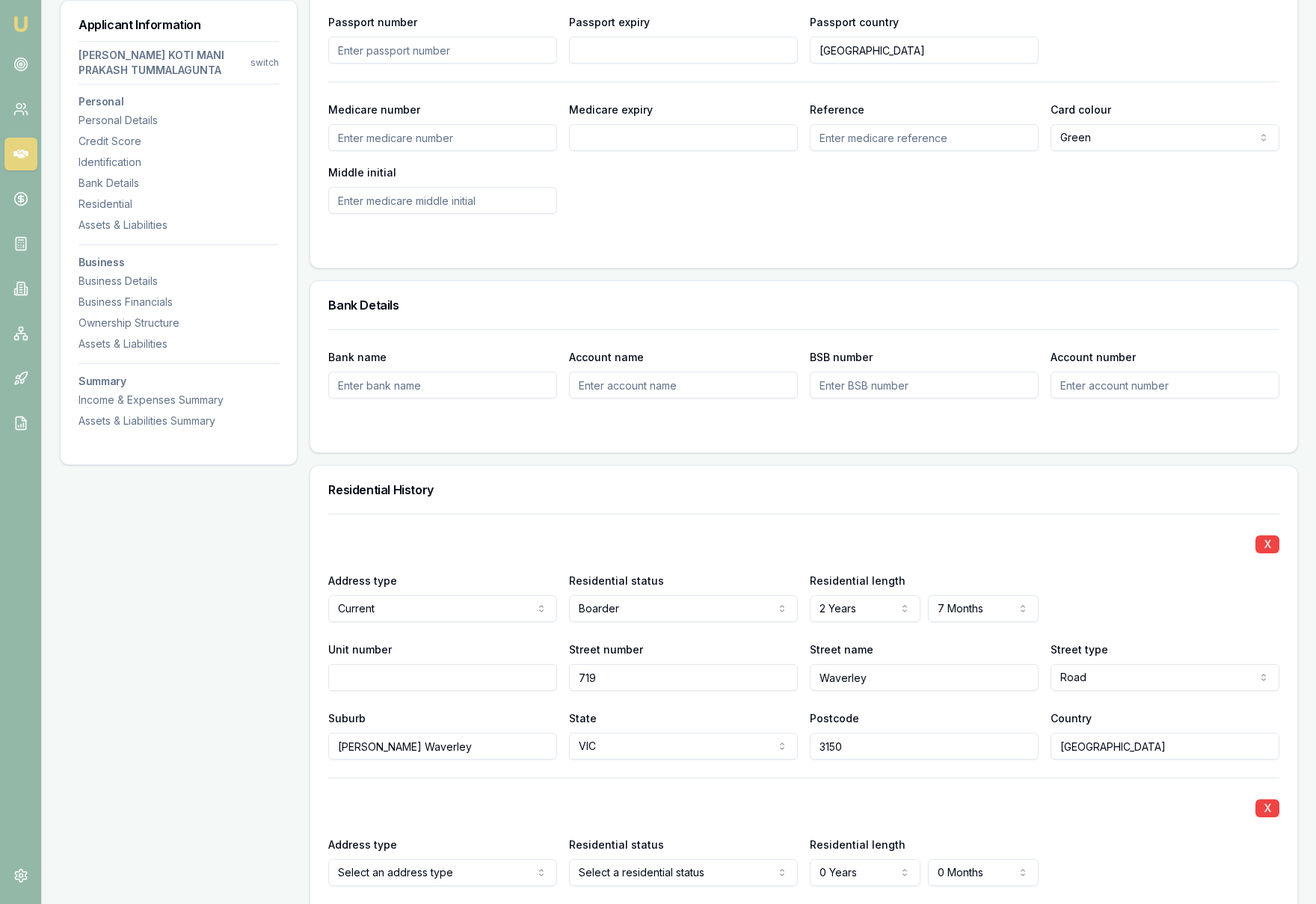
scroll to position [1495, 0]
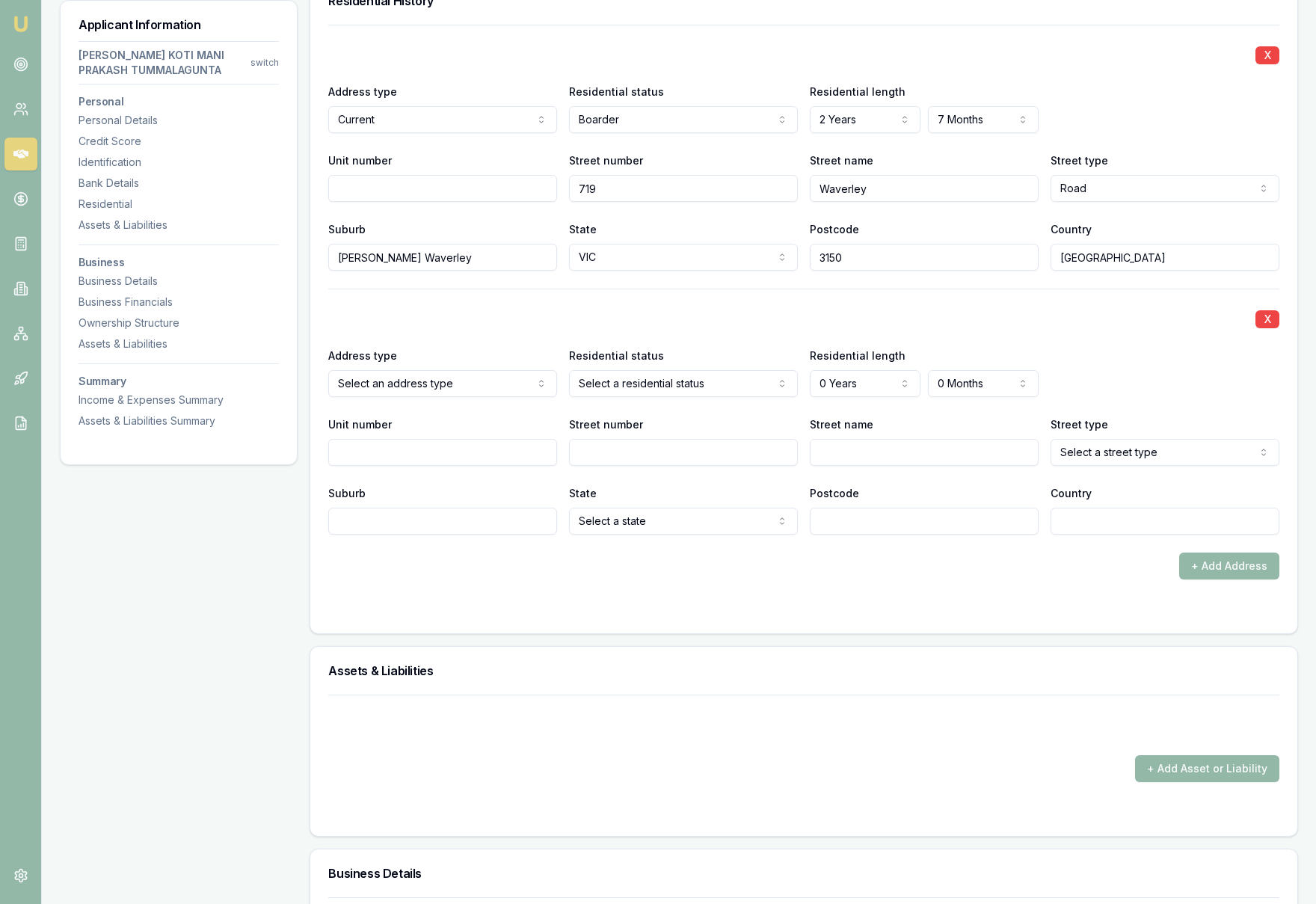
select select "PREVIOUS"
select select "BOARDER"
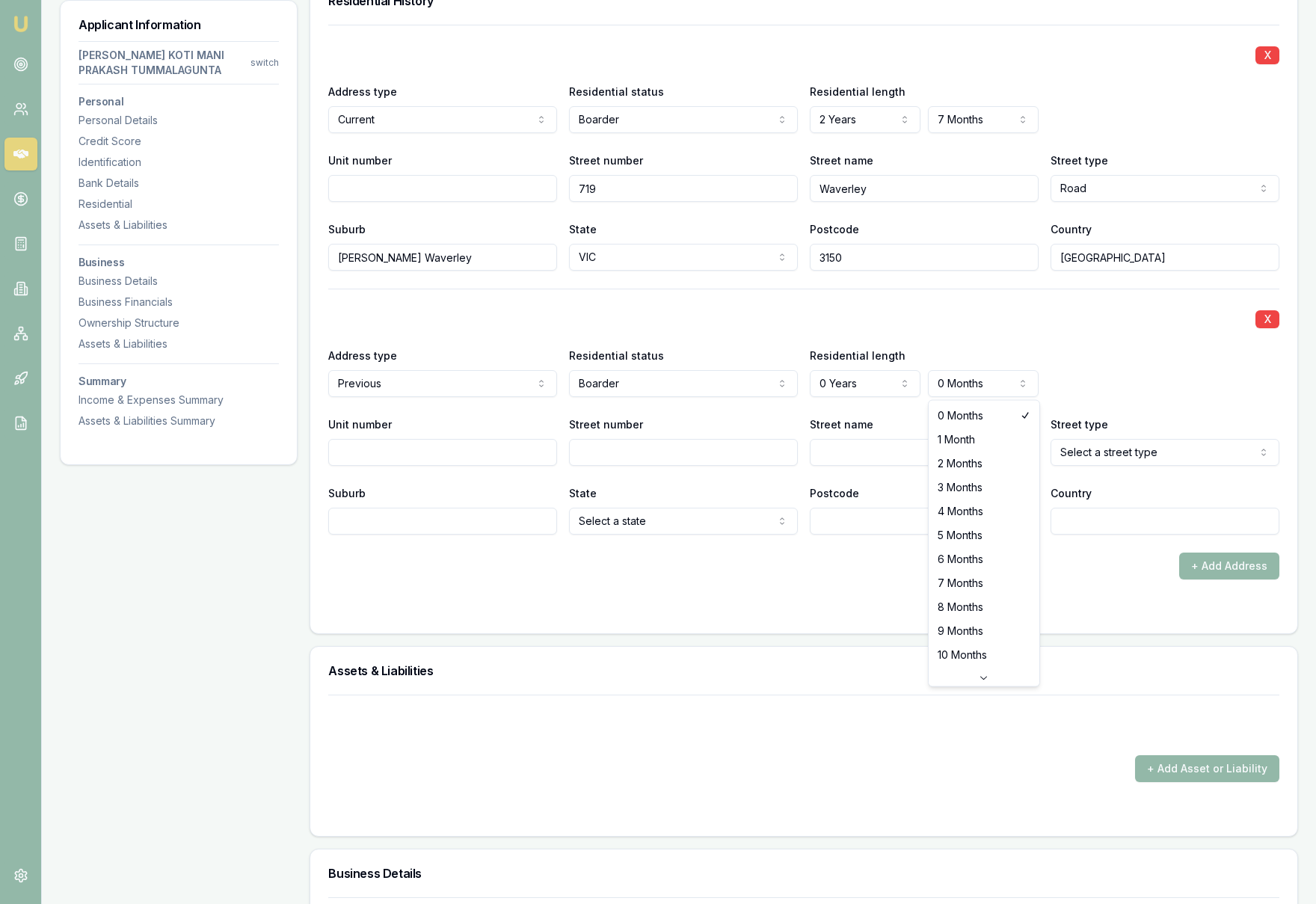
select select "6"
click at [400, 447] on input "Unit number" at bounding box center [443, 452] width 229 height 27
click at [651, 457] on input "Street number" at bounding box center [683, 452] width 229 height 27
type input "25"
click at [897, 456] on input "Street name" at bounding box center [925, 452] width 229 height 27
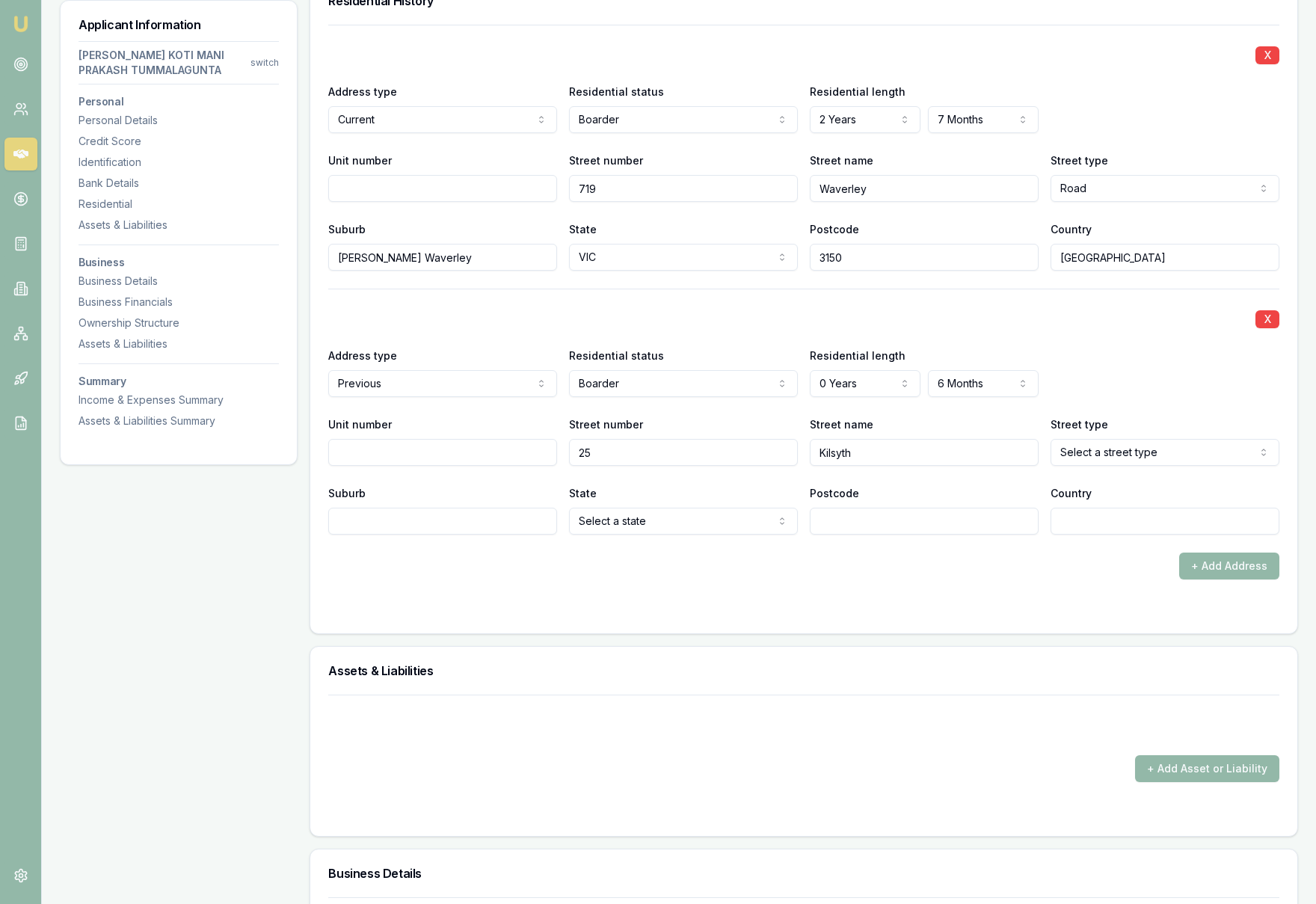
type input "Kilsyth"
select select "Avenue"
click at [420, 529] on input "Suburb" at bounding box center [443, 521] width 229 height 27
type input "b"
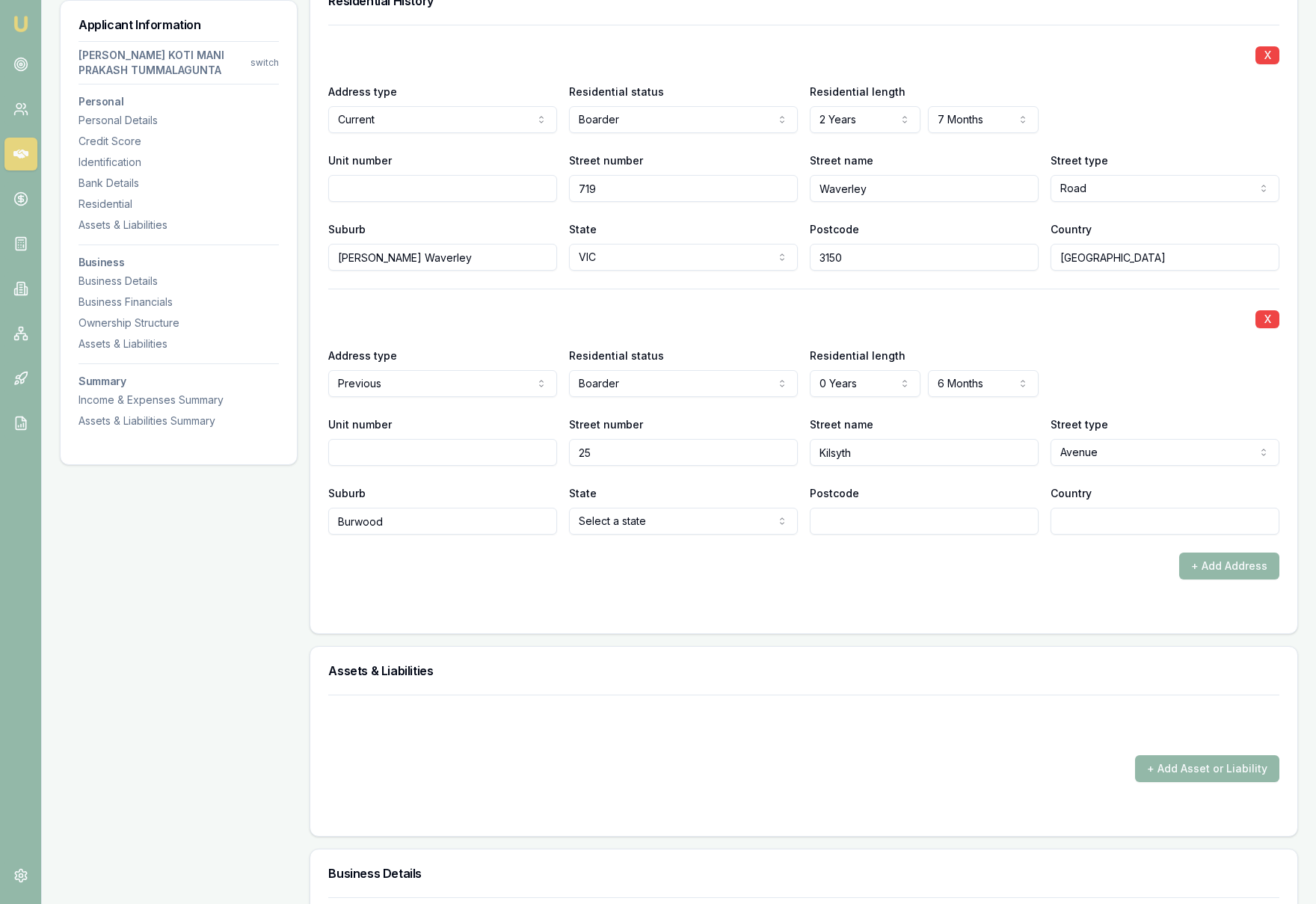
type input "Burwood"
select select "VIC"
click at [893, 526] on input "Postcode" at bounding box center [925, 521] width 229 height 27
type input "3151"
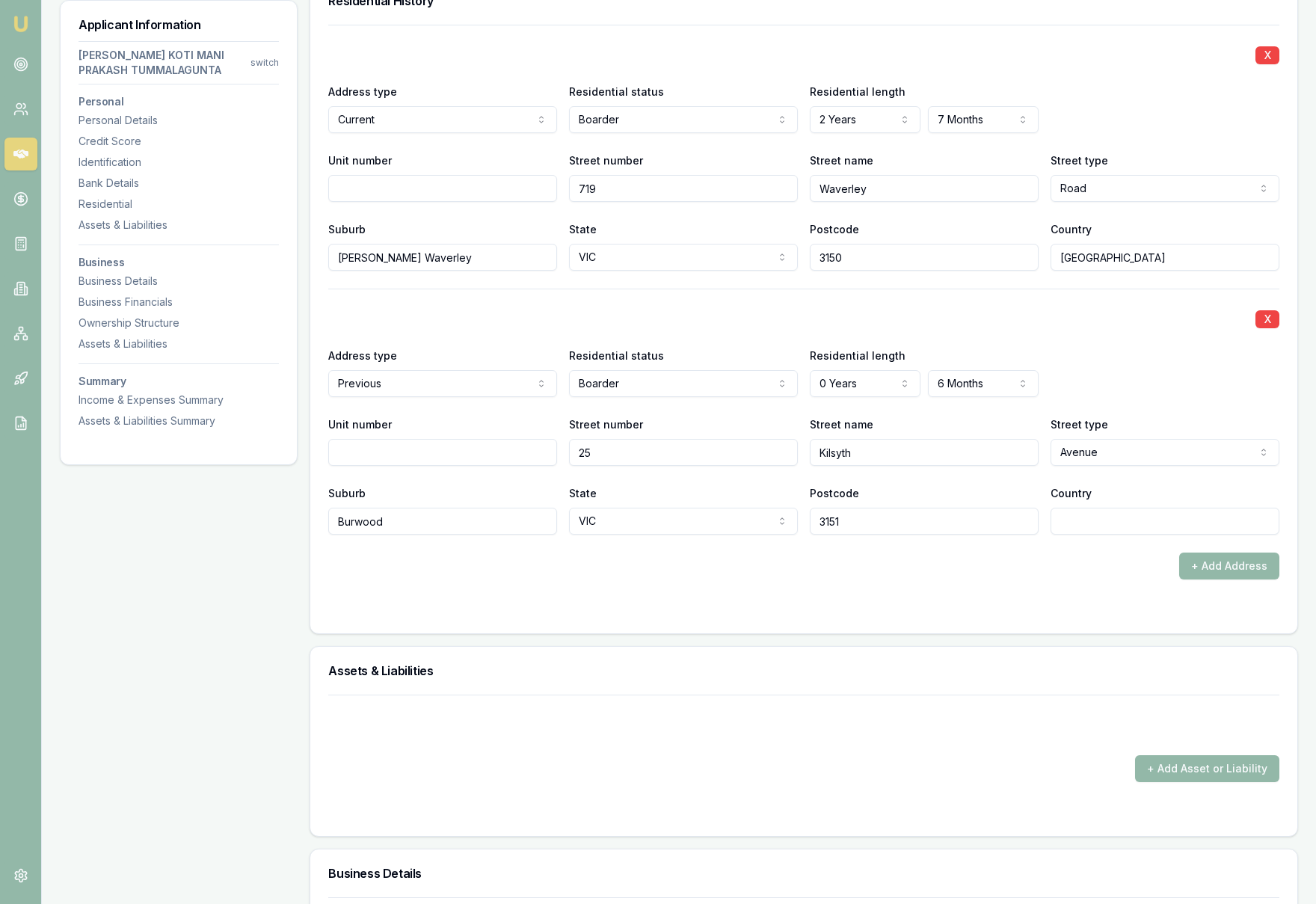
click at [1013, 561] on div "+ Add Address" at bounding box center [803, 566] width 951 height 27
click at [1088, 519] on input "Country" at bounding box center [1165, 521] width 229 height 27
type input "Australia"
click at [1048, 587] on form "X Address type Current Current Previous Residential status Boarder Owner with m…" at bounding box center [803, 320] width 951 height 591
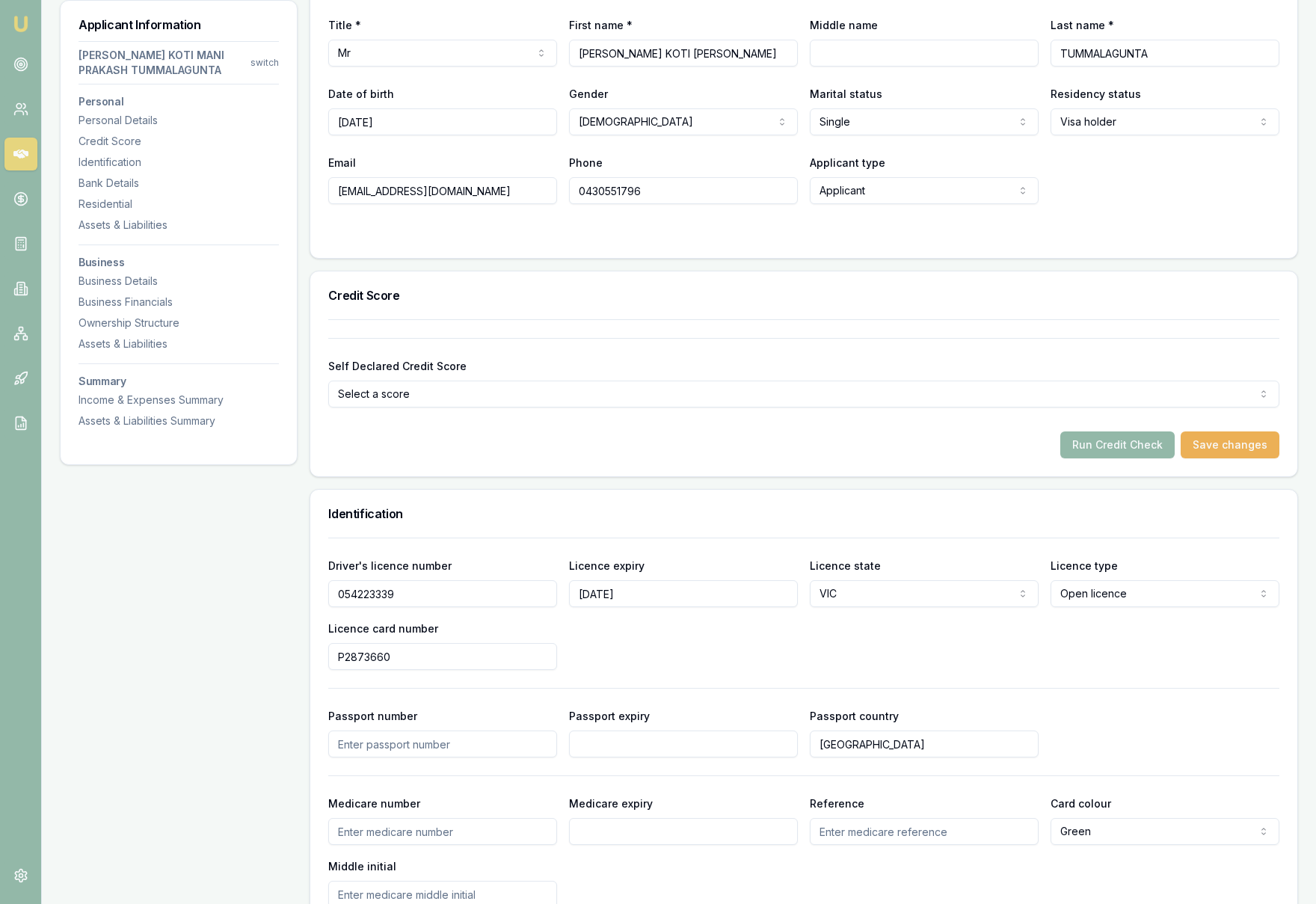
scroll to position [0, 0]
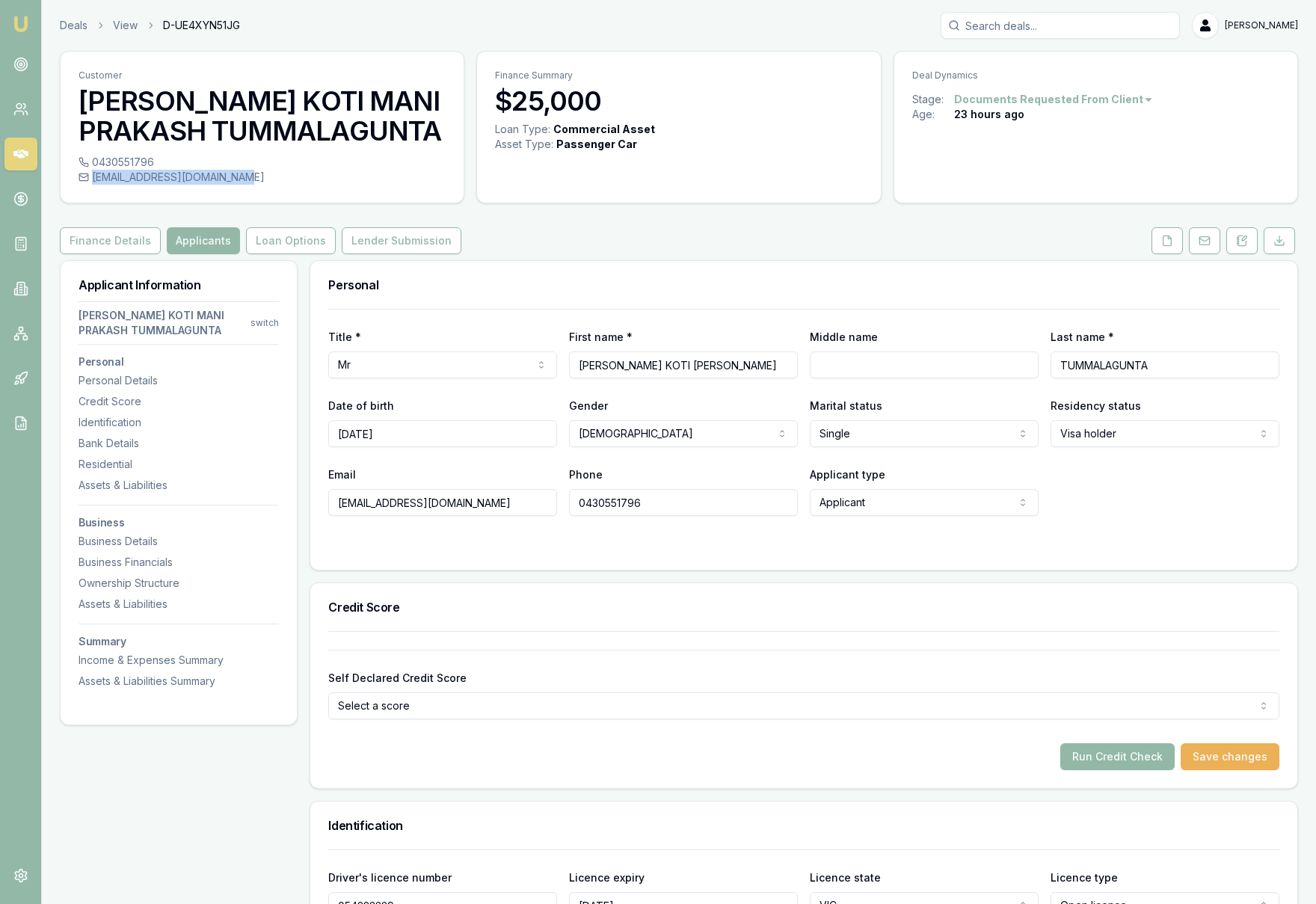
click at [248, 177] on div "bhanuprakash7448@gmail.com" at bounding box center [261, 176] width 367 height 15
copy div "bhanuprakash7448@gmail.com"
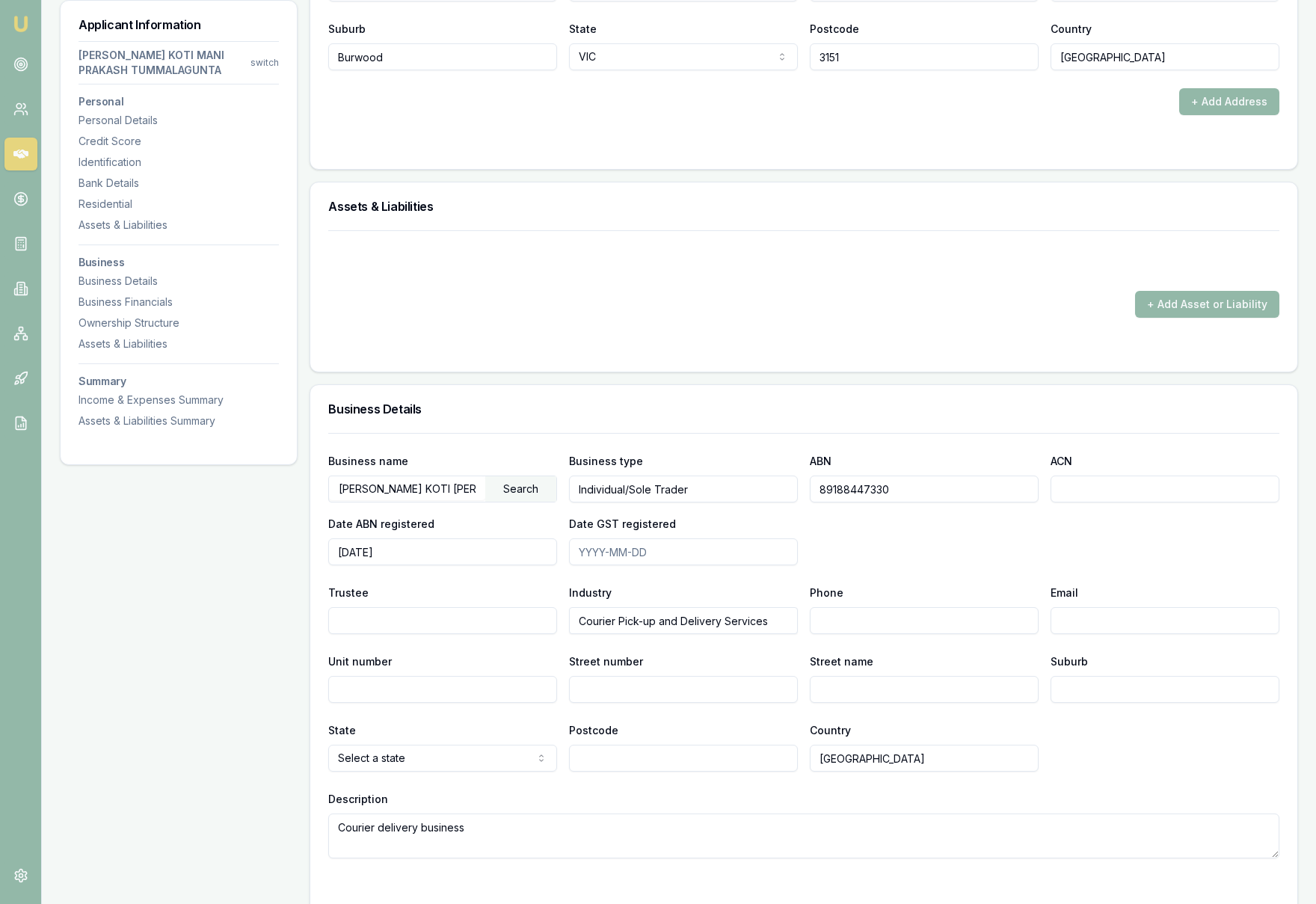
scroll to position [1977, 0]
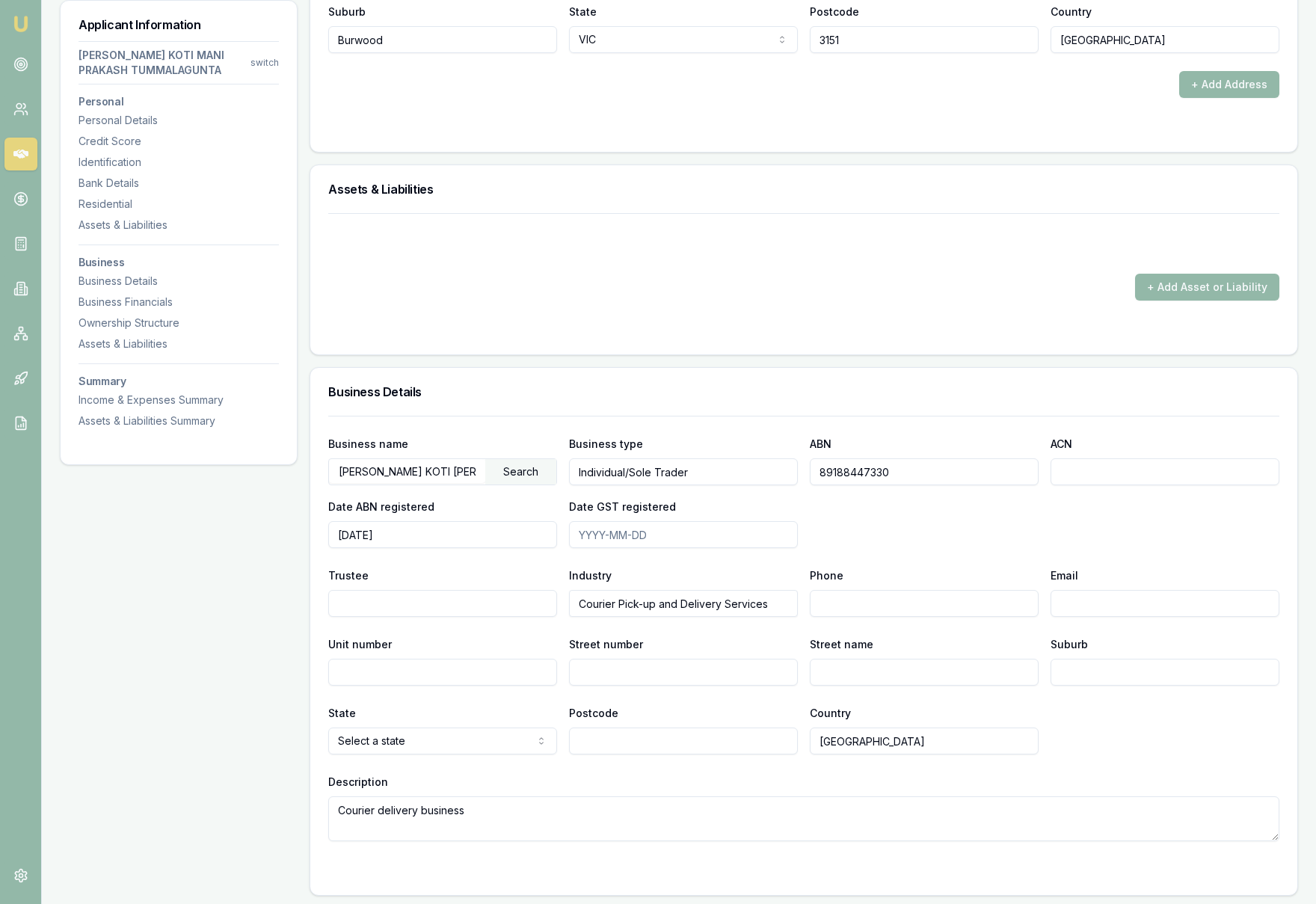
click at [1083, 597] on input "Email" at bounding box center [1165, 603] width 229 height 27
paste input "bhanuprakash7448@gmail.com"
type input "bhanuprakash7448@gmail.com"
click at [914, 598] on input "Phone" at bounding box center [925, 603] width 229 height 27
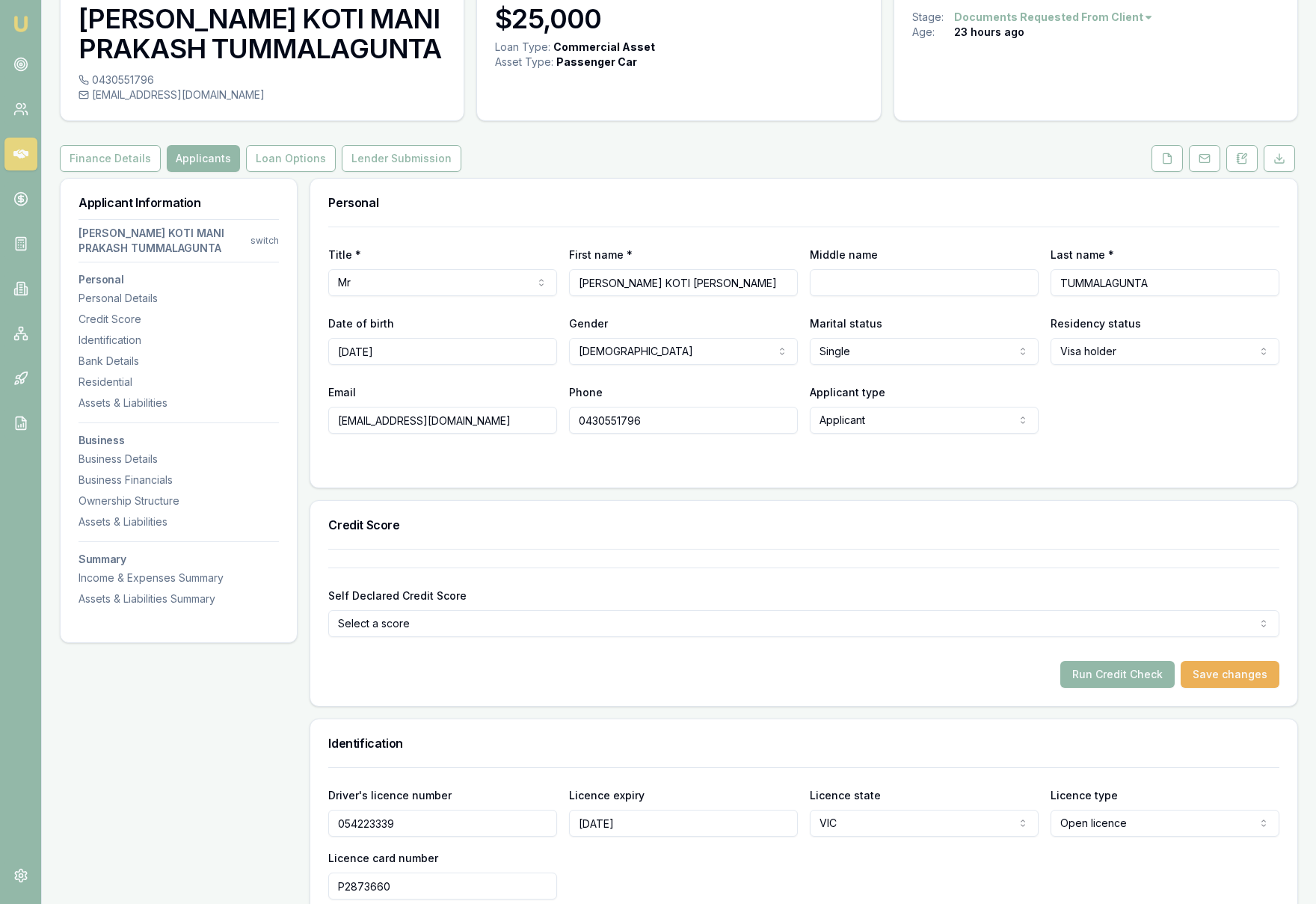
scroll to position [0, 0]
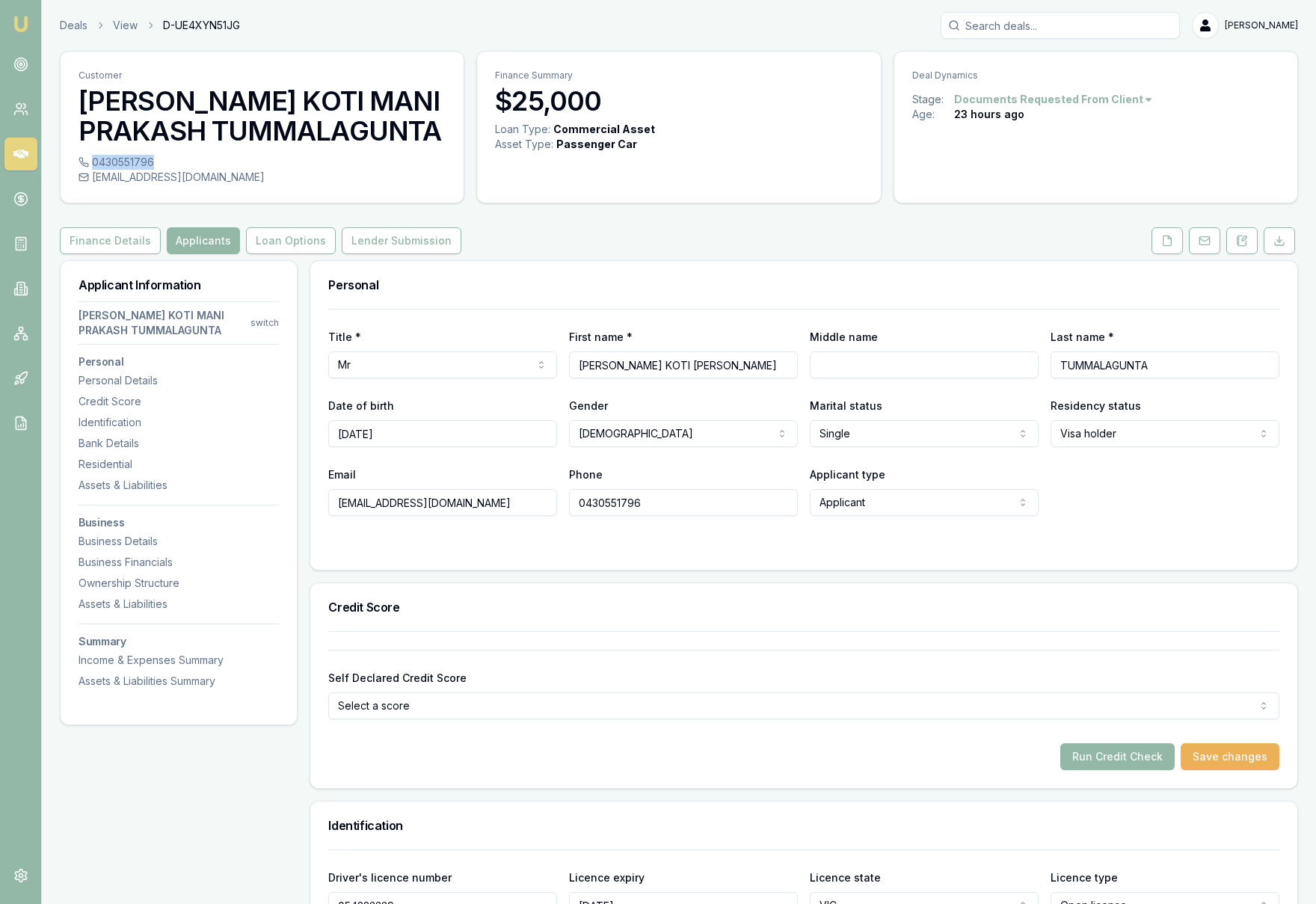
click at [150, 159] on div "0430551796" at bounding box center [261, 162] width 367 height 15
copy div "0430551796"
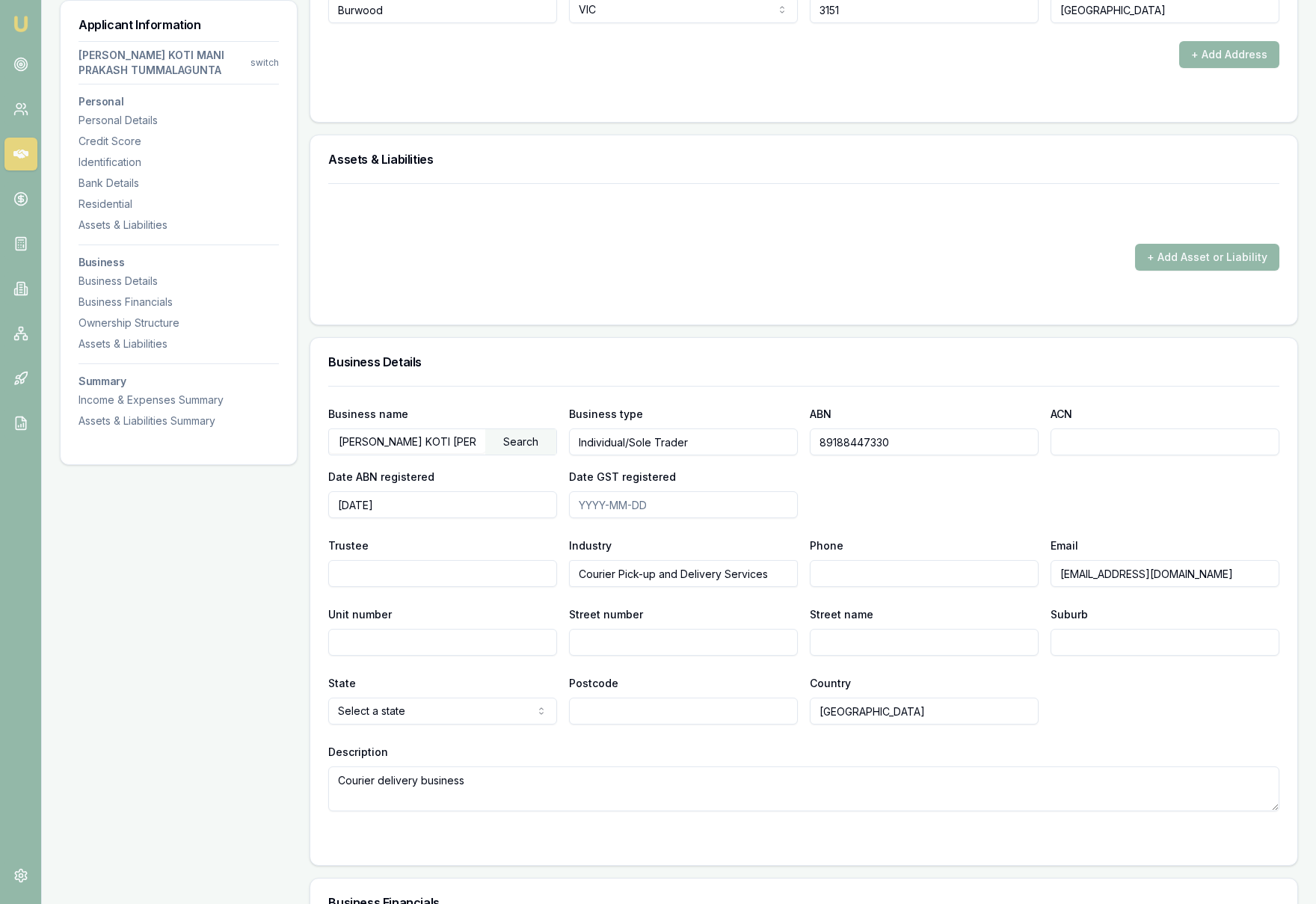
scroll to position [2018, 0]
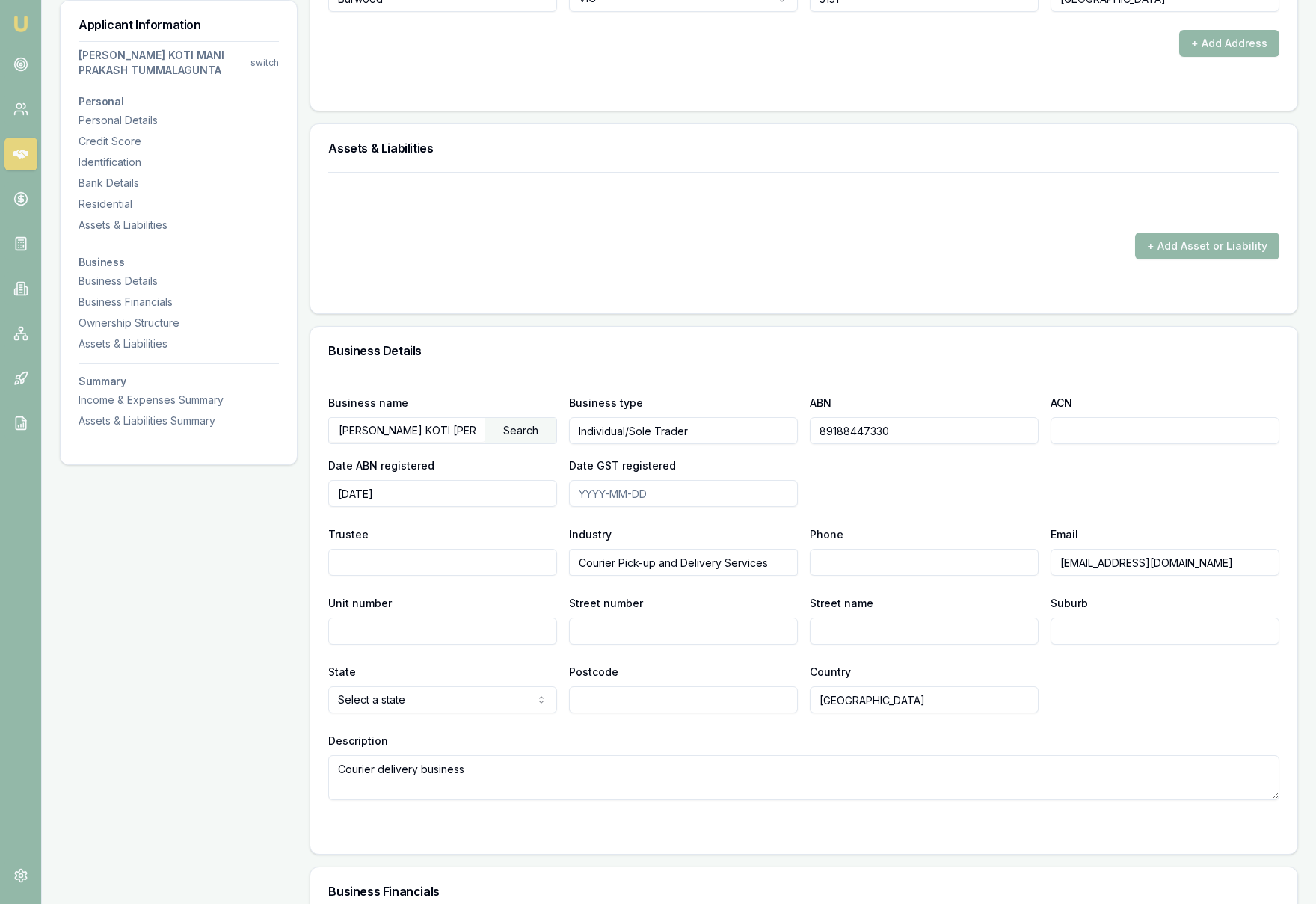
click at [860, 563] on input "Phone" at bounding box center [925, 562] width 229 height 27
paste input "0430 551 796"
type input "0430 551 796"
click at [1053, 488] on div "Business name TUMMALAGUNTA, BHANU KOTI MANI PRAKASH Search Business type Indivi…" at bounding box center [803, 450] width 951 height 114
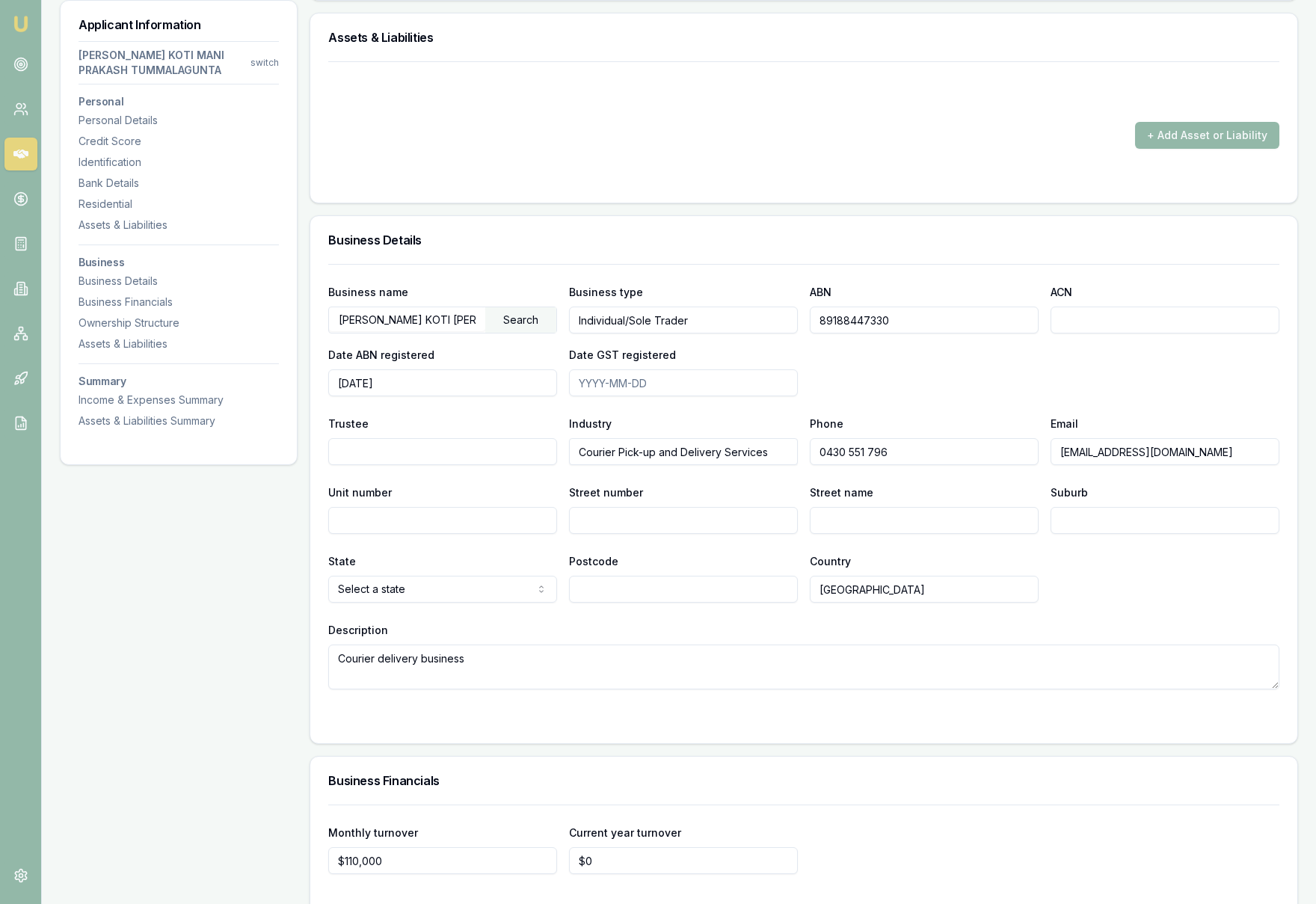
scroll to position [2132, 0]
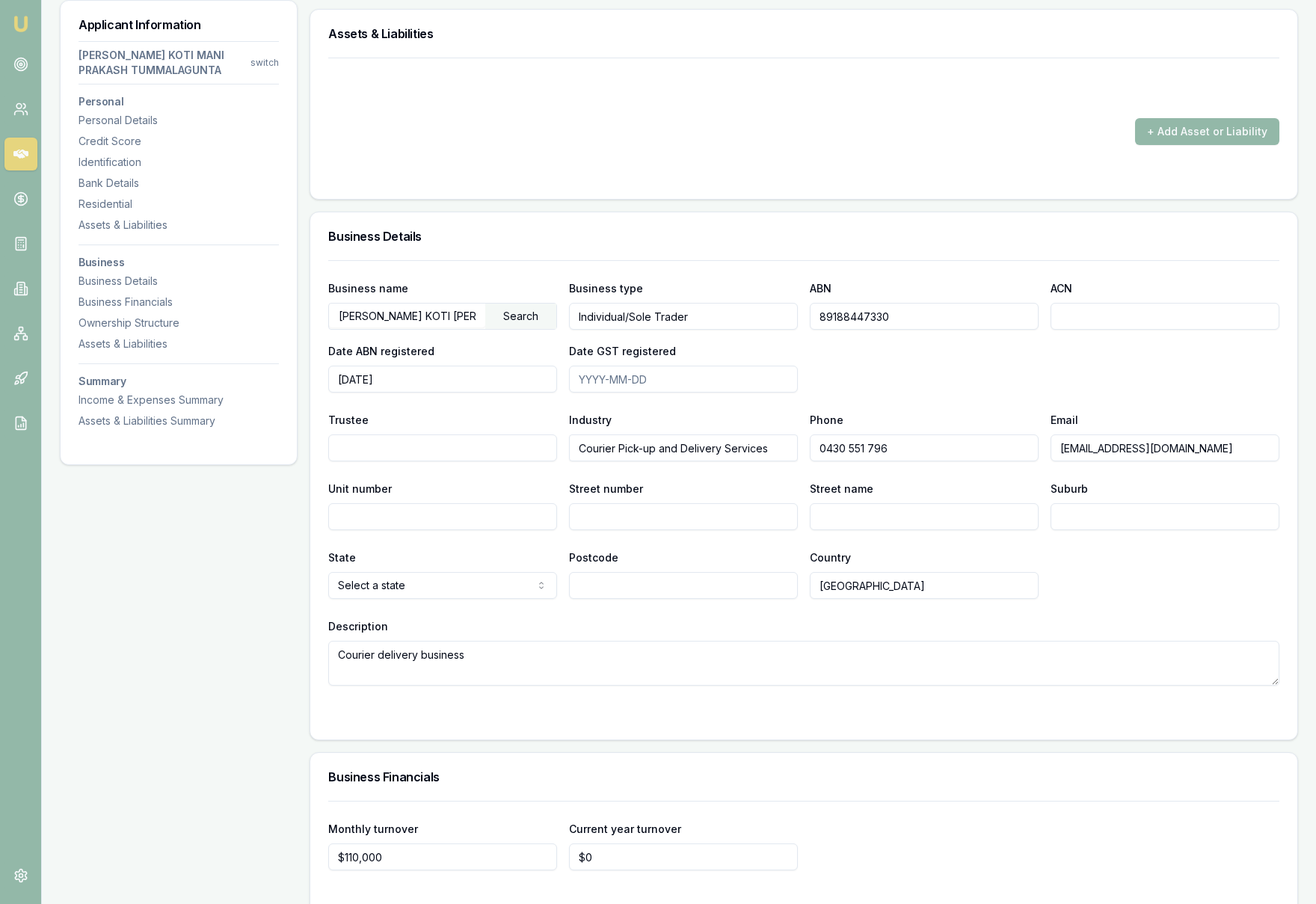
click at [610, 522] on input "Street number" at bounding box center [683, 516] width 229 height 27
type input "719"
click at [830, 513] on input "Street name" at bounding box center [925, 516] width 229 height 27
type input "Waverley Road"
click at [1122, 522] on input "Suburb" at bounding box center [1165, 516] width 229 height 27
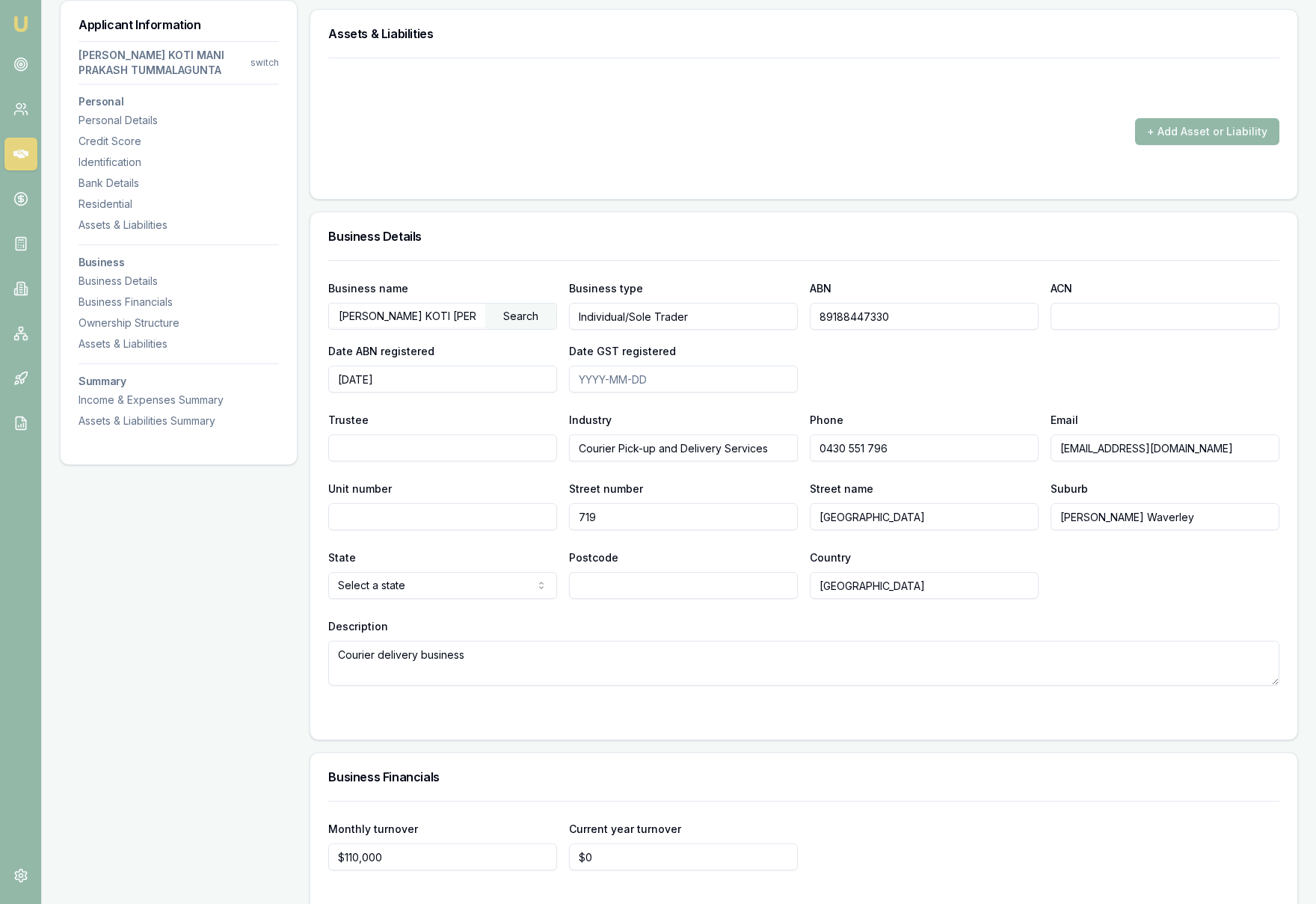
type input "Glen Waverley"
select select "VIC"
click at [639, 591] on input "Postcode" at bounding box center [683, 585] width 229 height 27
type input "3150"
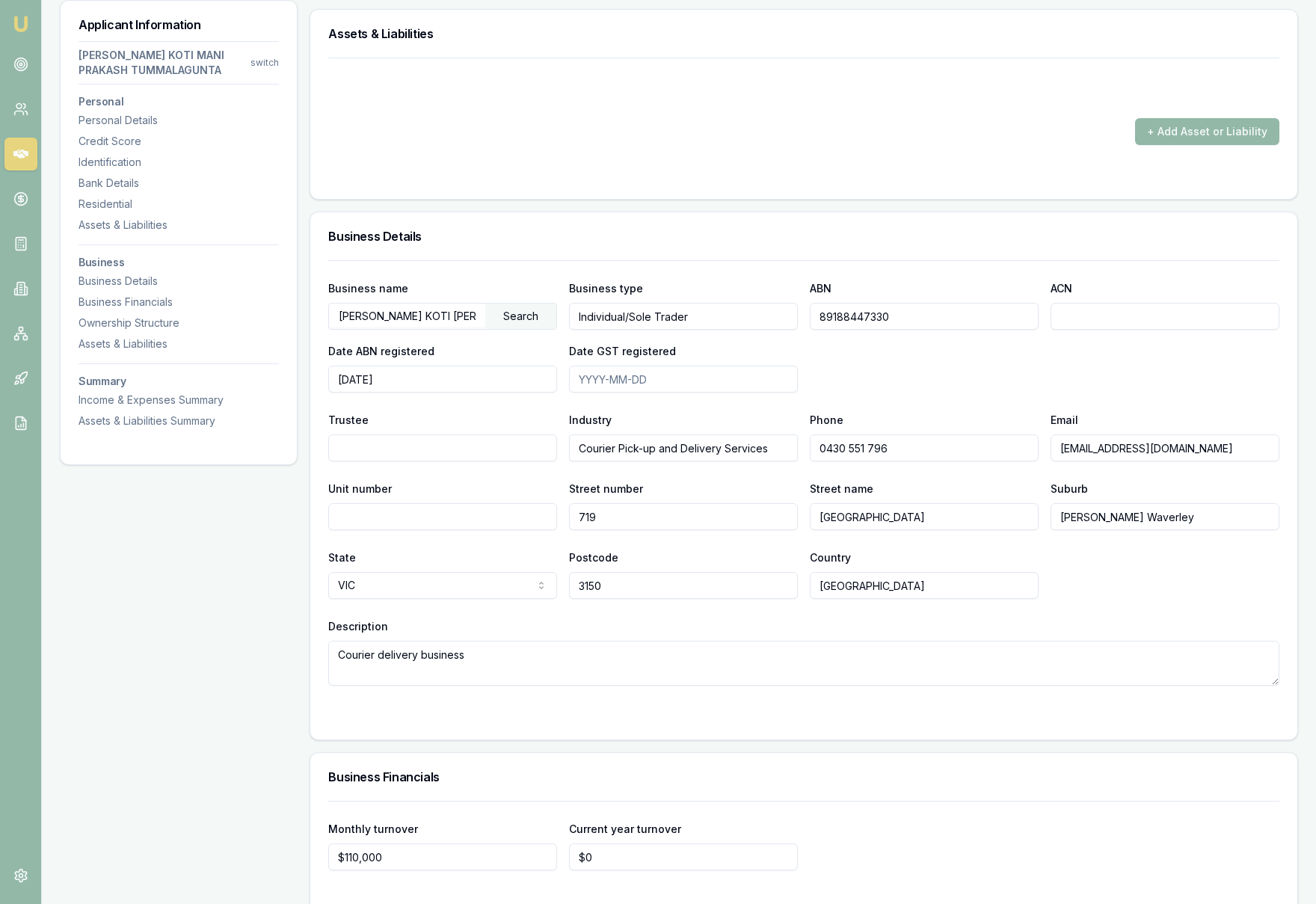
click at [1094, 613] on div "Business name TUMMALAGUNTA, BHANU KOTI MANI PRAKASH Search Business type Indivi…" at bounding box center [803, 473] width 951 height 426
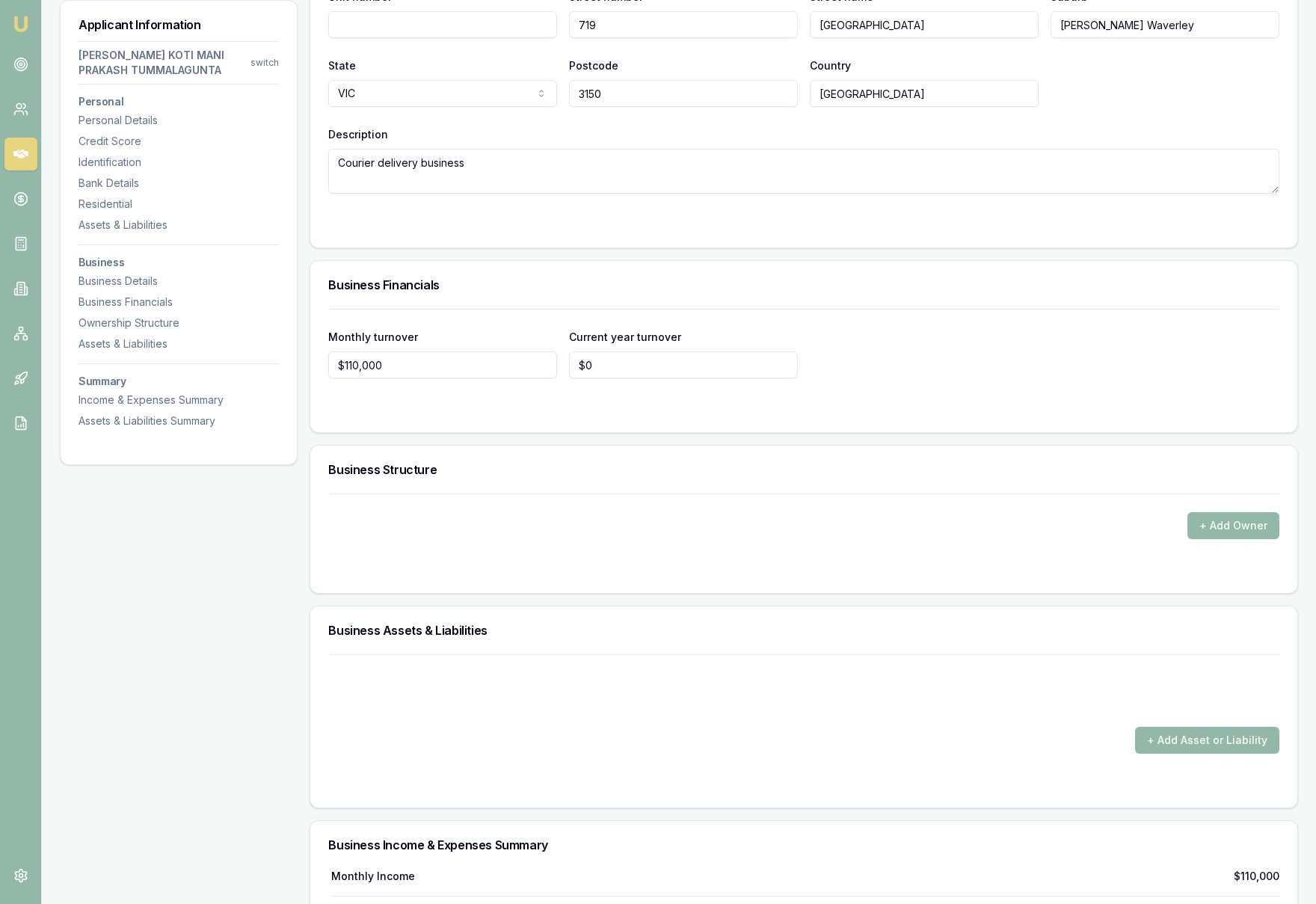
scroll to position [2630, 0]
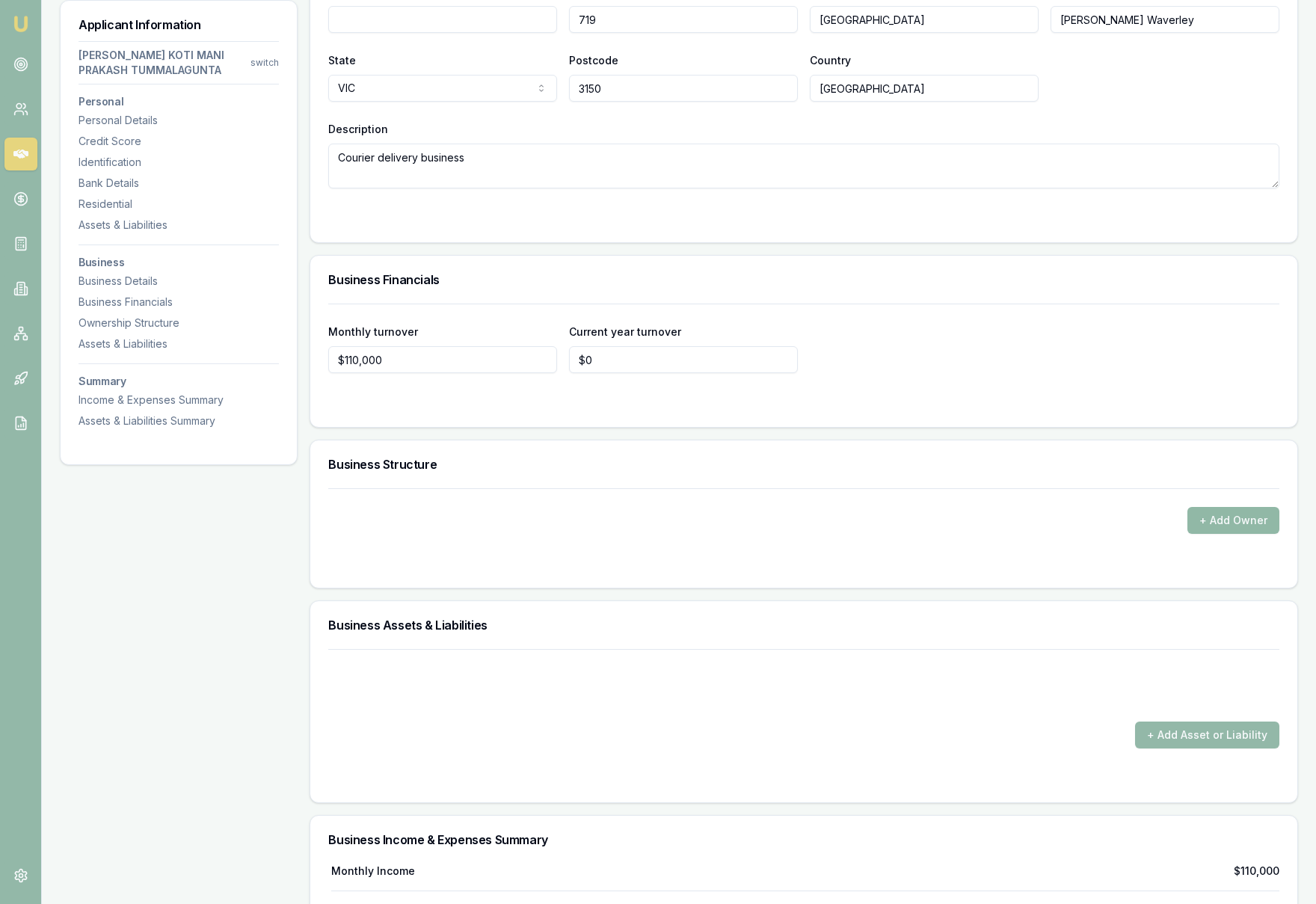
click at [1229, 530] on button "+ Add Owner" at bounding box center [1233, 520] width 92 height 27
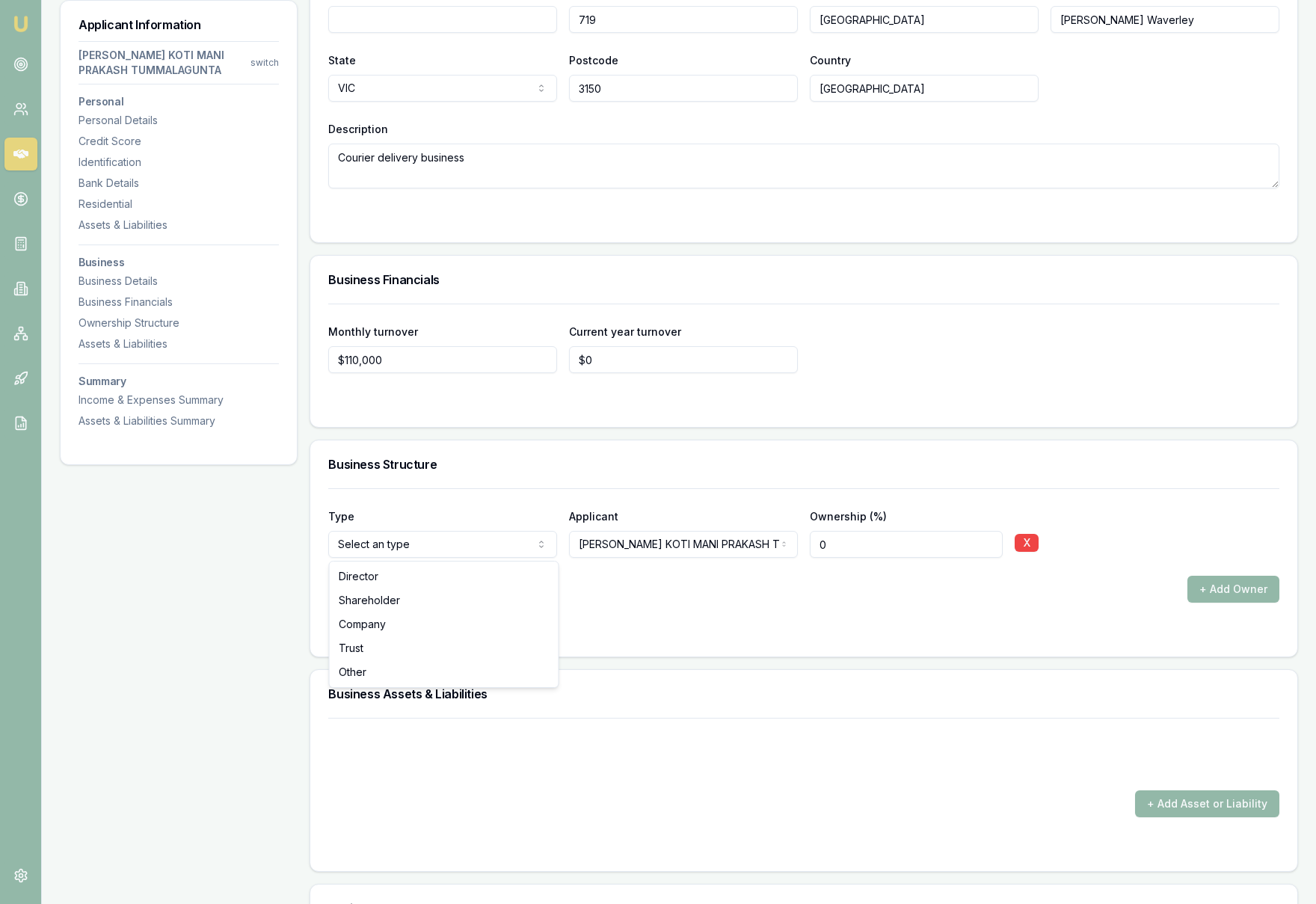
select select "OTHER"
click at [814, 545] on input "0" at bounding box center [906, 544] width 193 height 27
type input "100"
click at [981, 593] on div "+ Add Owner" at bounding box center [803, 589] width 951 height 27
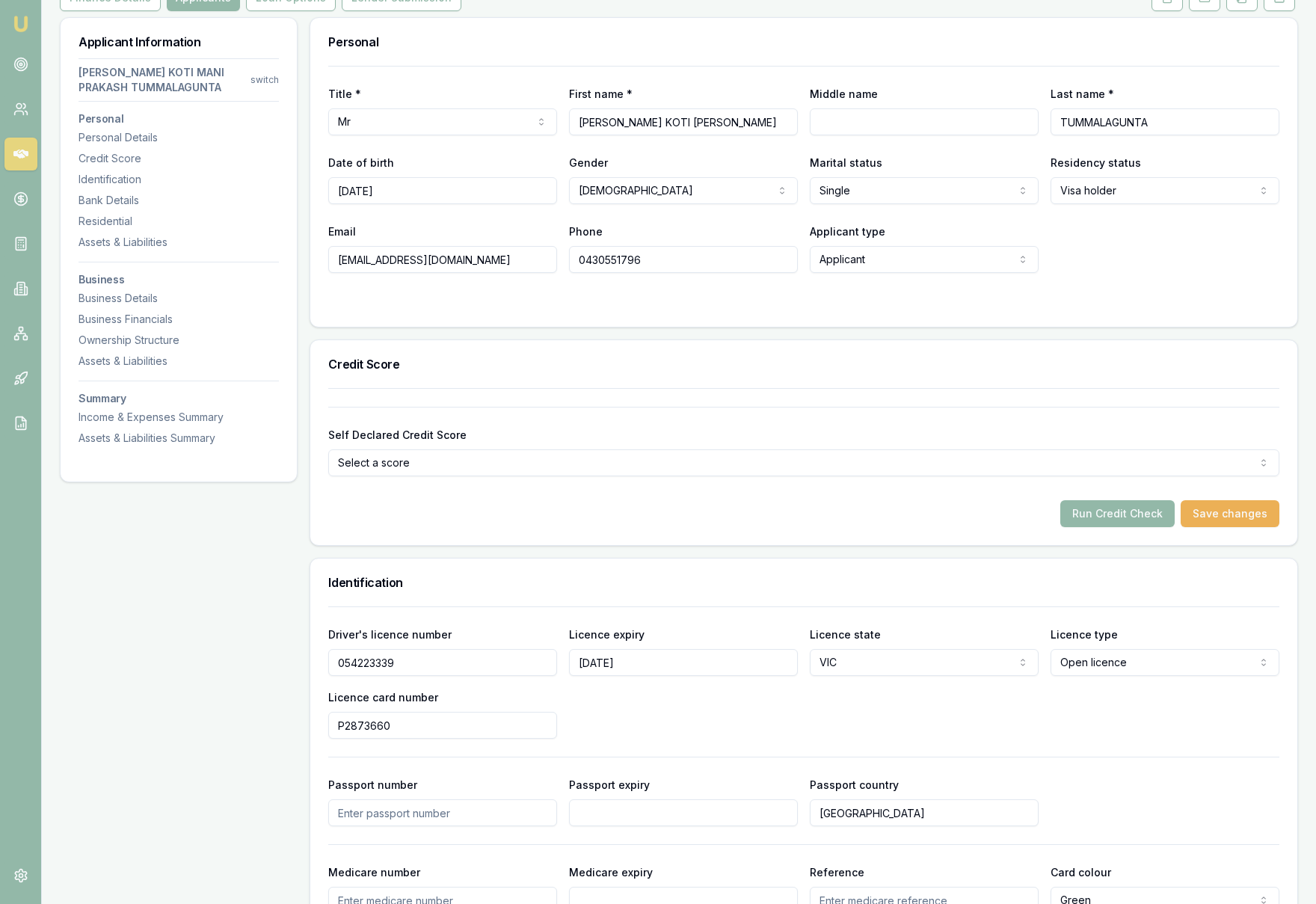
scroll to position [238, 0]
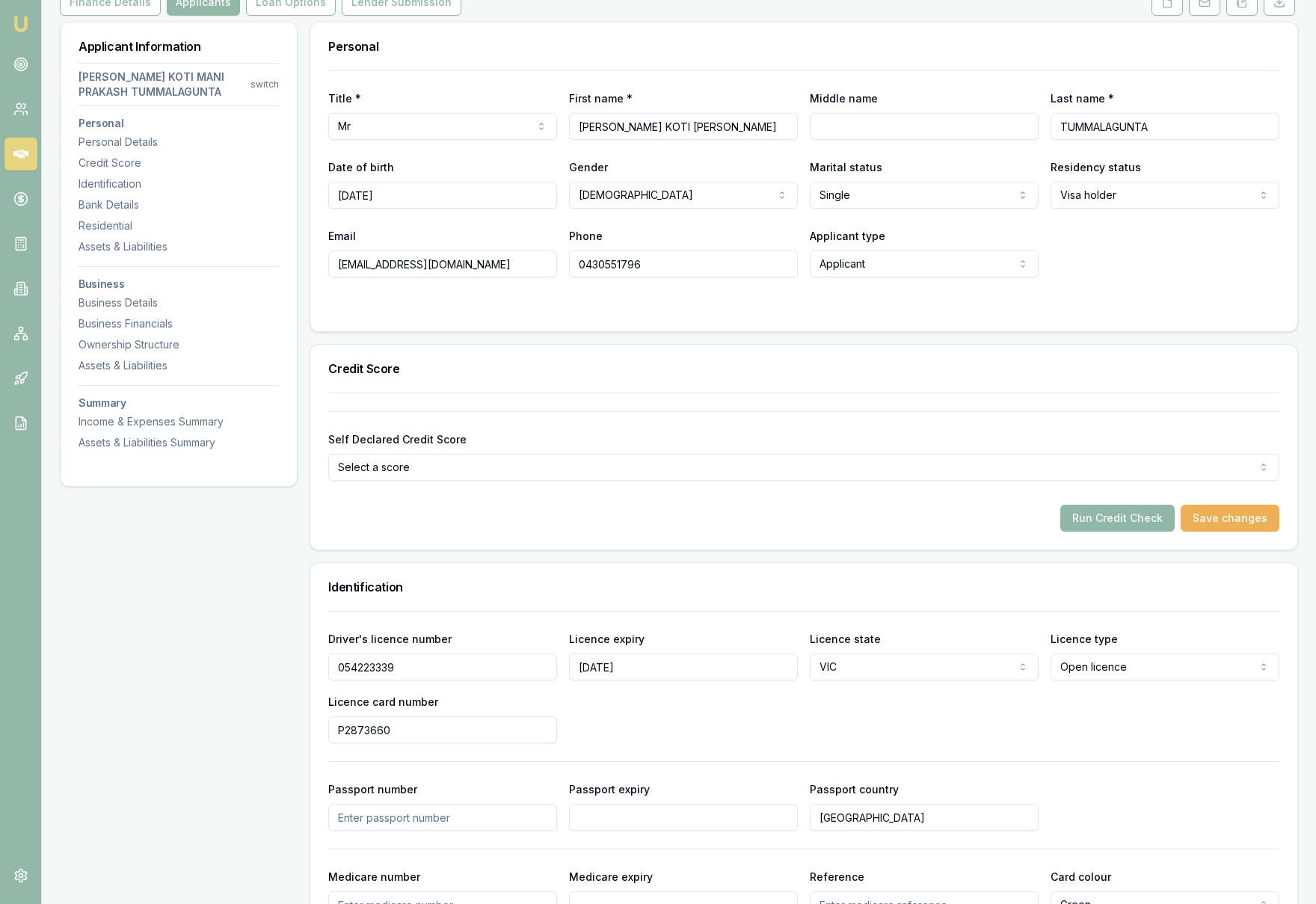
click at [1105, 515] on button "Run Credit Check" at bounding box center [1117, 518] width 115 height 27
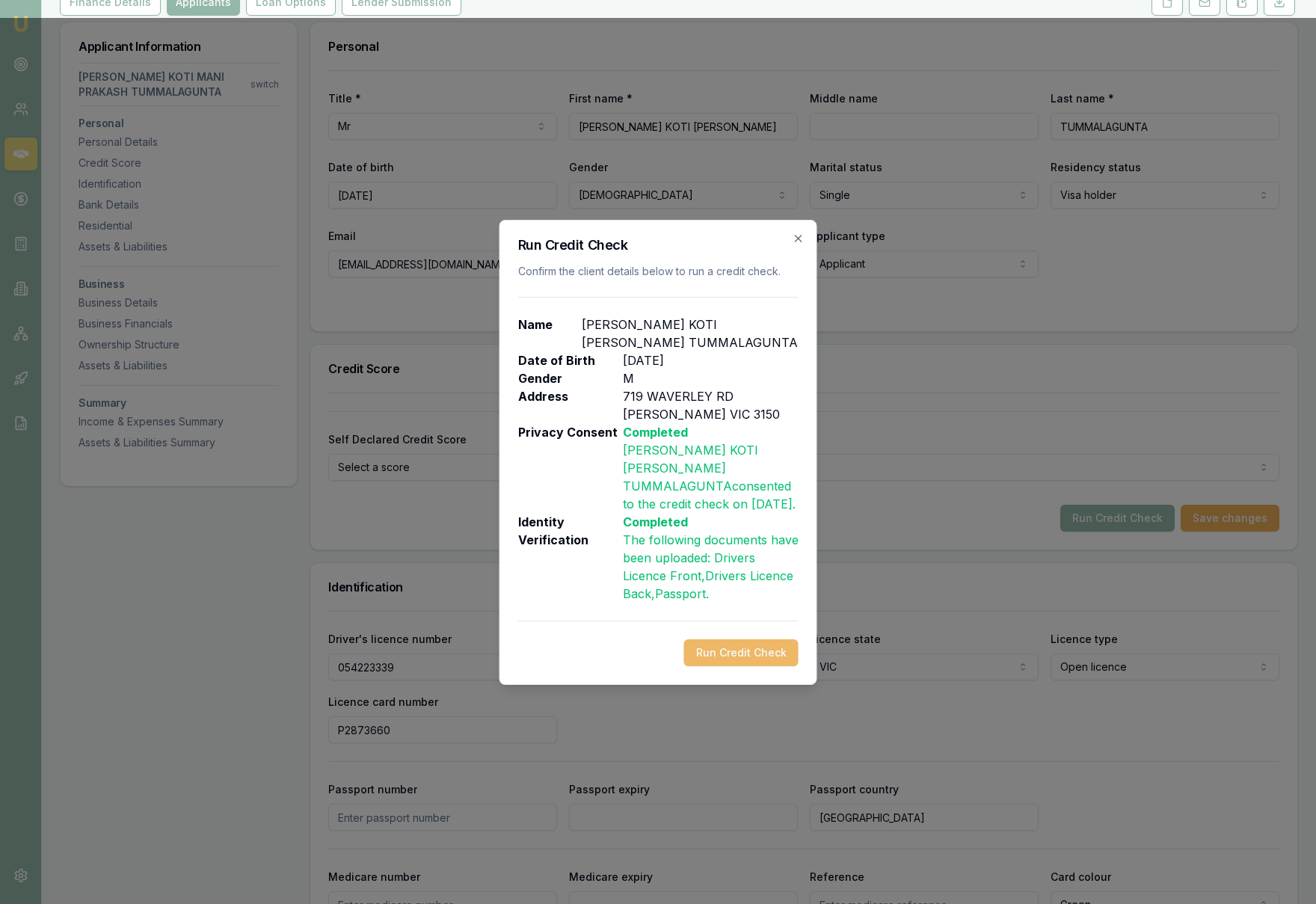
click at [729, 656] on button "Run Credit Check" at bounding box center [741, 652] width 115 height 27
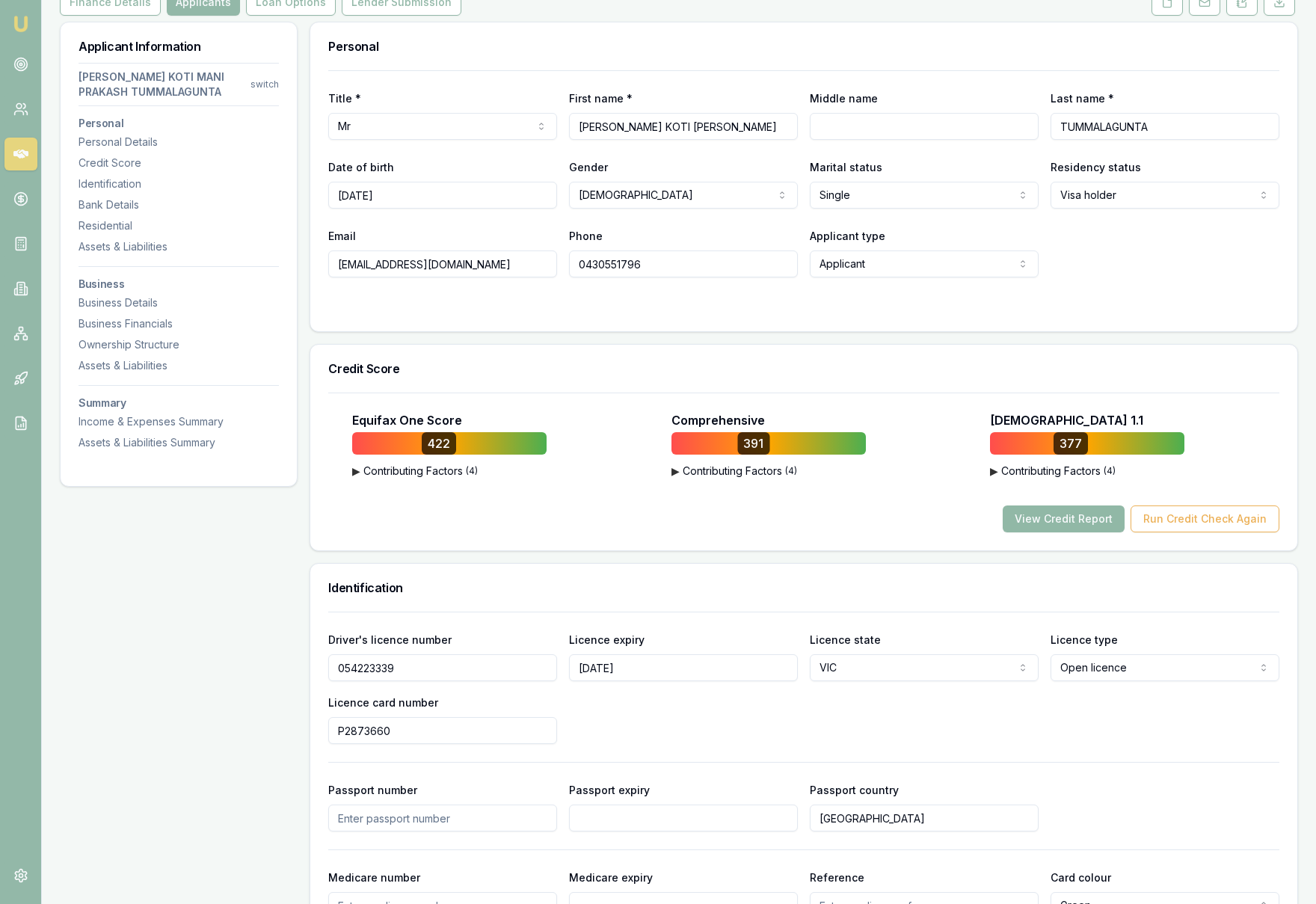
click at [1106, 522] on button "View Credit Report" at bounding box center [1064, 519] width 122 height 27
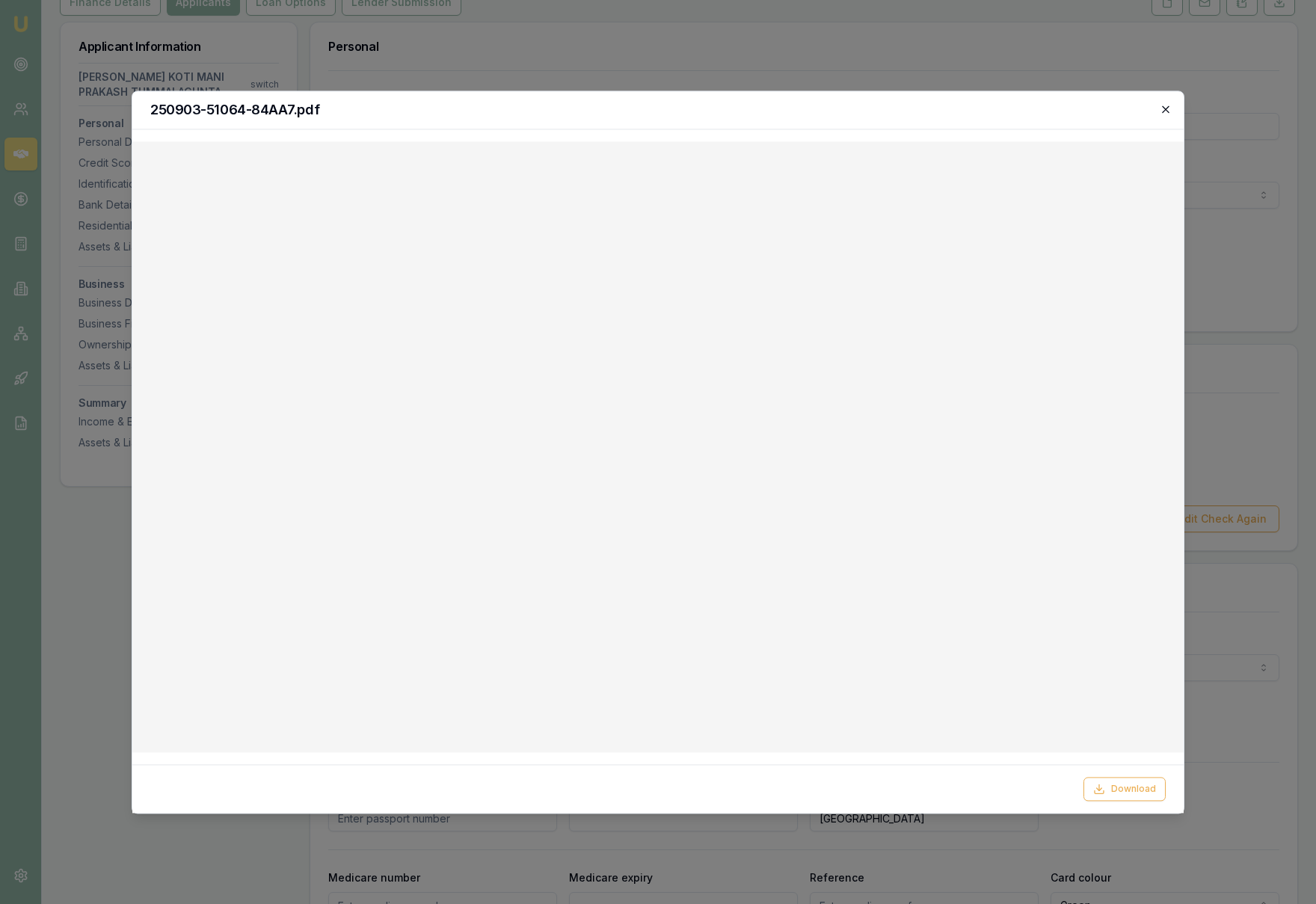
click at [1169, 109] on icon "button" at bounding box center [1165, 108] width 12 height 12
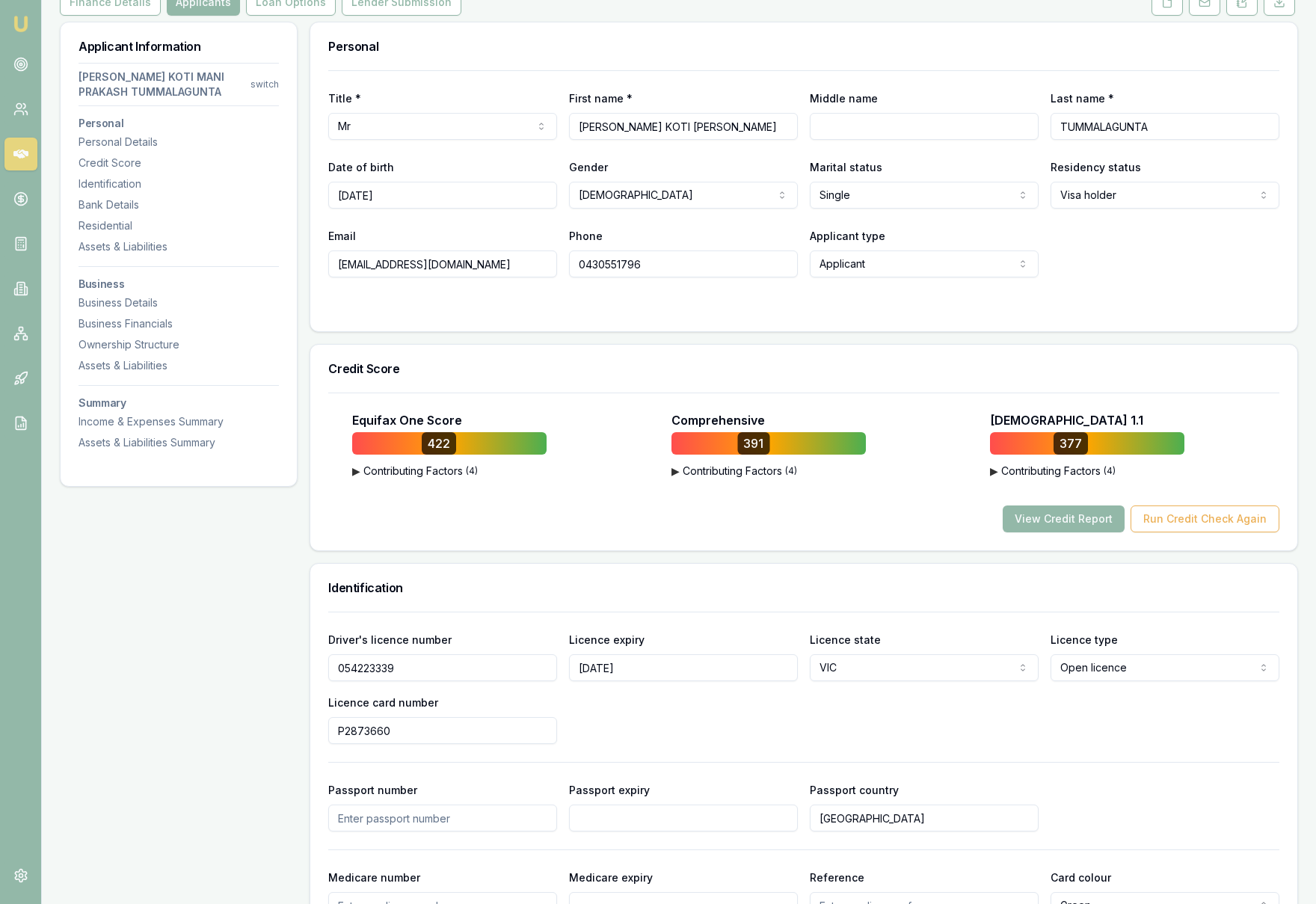
scroll to position [0, 0]
